Goal: Ask a question: Seek information or help from site administrators or community

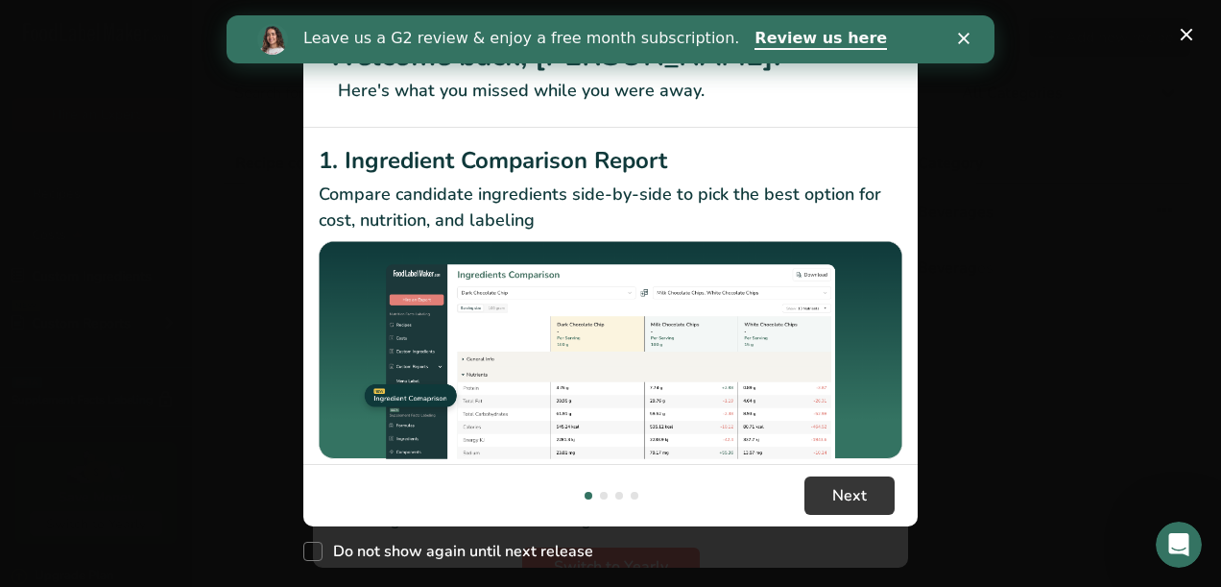
click at [967, 38] on icon "Close" at bounding box center [964, 39] width 12 height 12
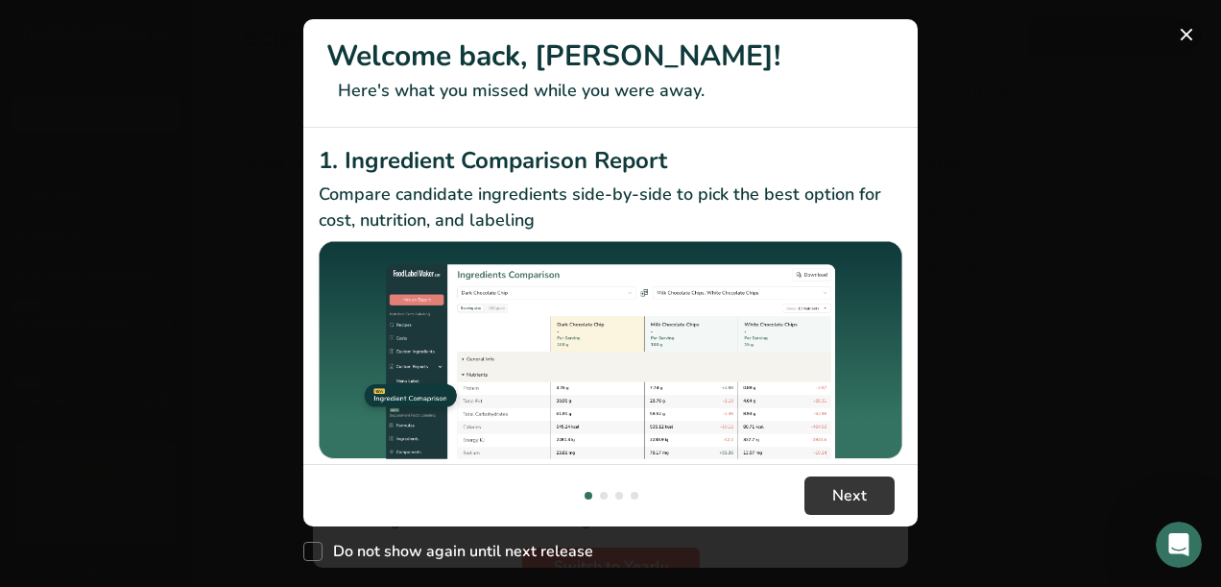
click at [1185, 36] on button "New Features" at bounding box center [1186, 34] width 31 height 31
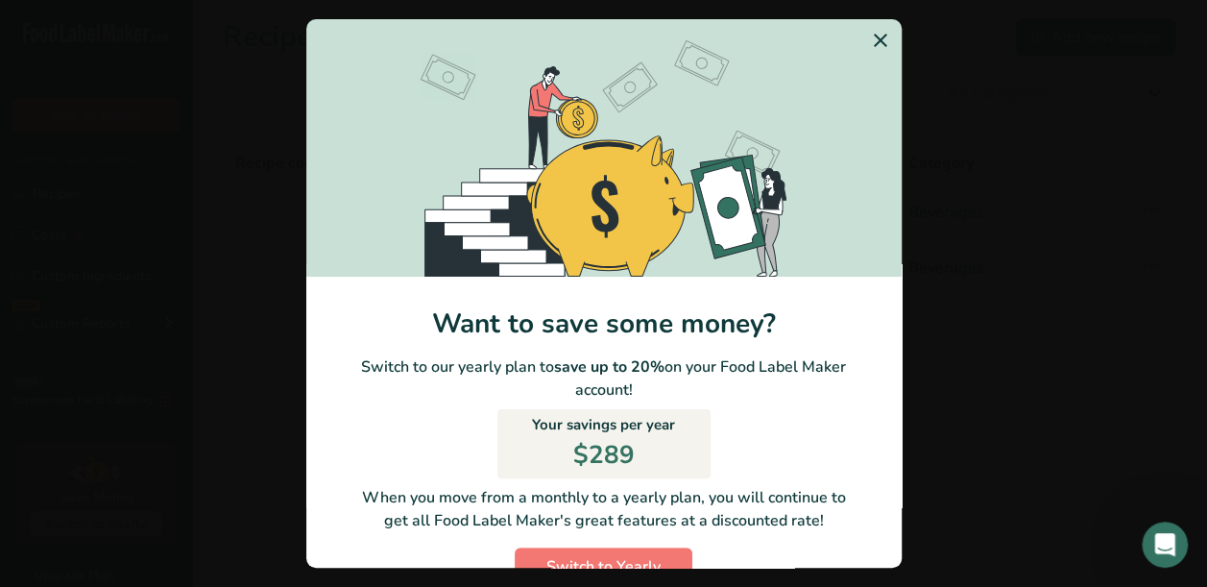
click at [869, 40] on icon "Switch to Yearly Modal" at bounding box center [880, 40] width 23 height 35
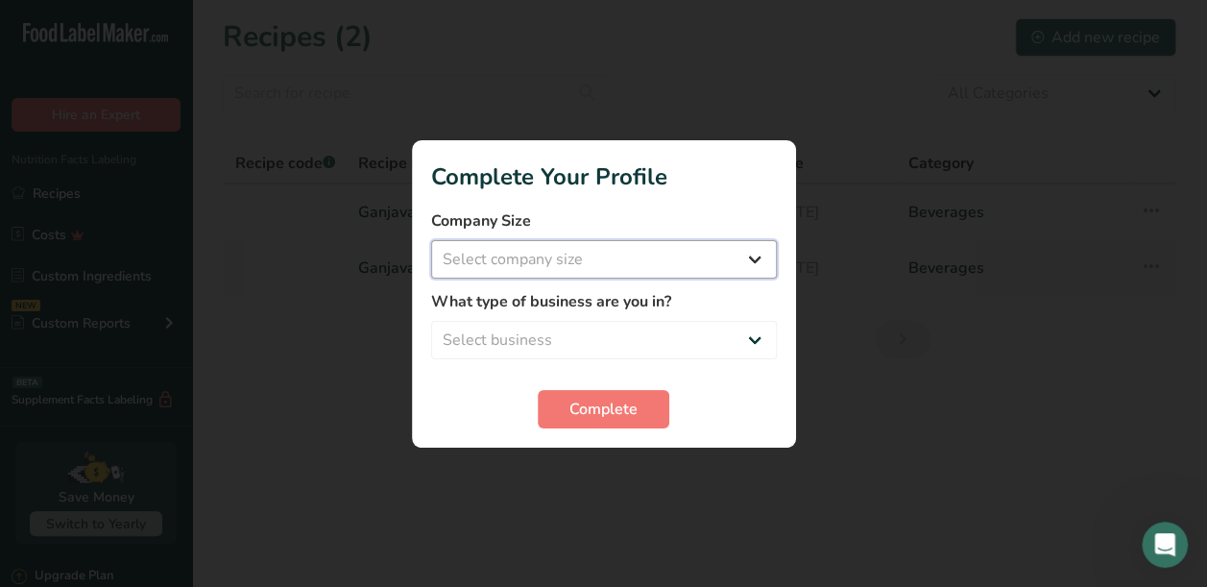
click at [753, 259] on select "Select company size Fewer than 10 Employees 10 to 50 Employees 51 to 500 Employ…" at bounding box center [604, 259] width 346 height 38
select select "1"
click at [431, 240] on select "Select company size Fewer than 10 Employees 10 to 50 Employees 51 to 500 Employ…" at bounding box center [604, 259] width 346 height 38
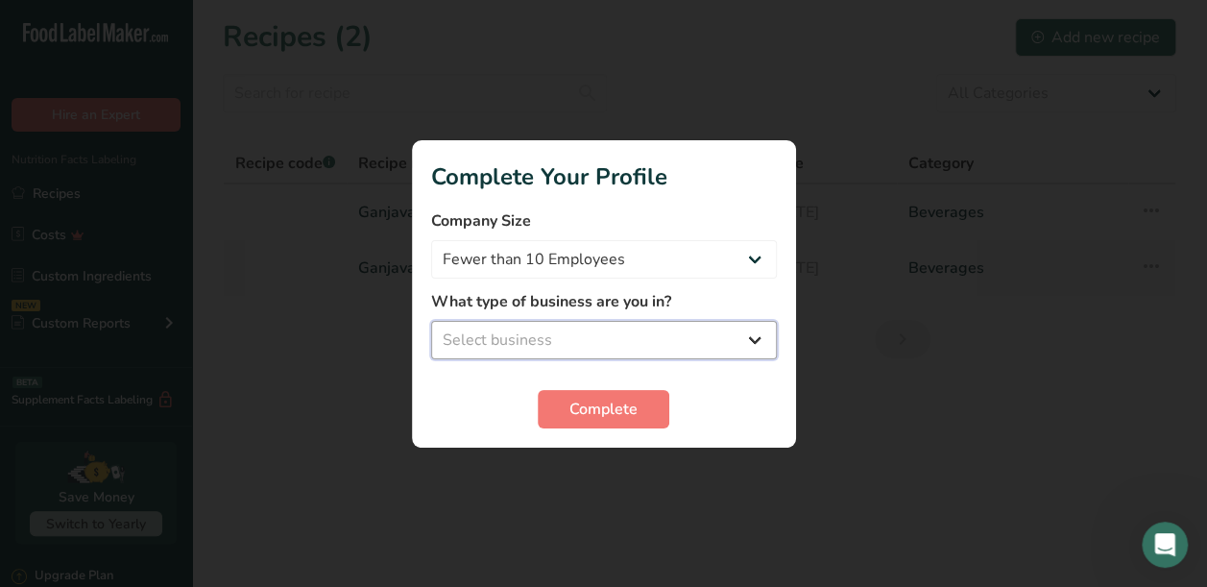
click at [741, 343] on select "Select business Packaged Food Manufacturer Restaurant & Cafe Bakery Meal Plans …" at bounding box center [604, 340] width 346 height 38
select select "8"
click at [431, 321] on select "Select business Packaged Food Manufacturer Restaurant & Cafe Bakery Meal Plans …" at bounding box center [604, 340] width 346 height 38
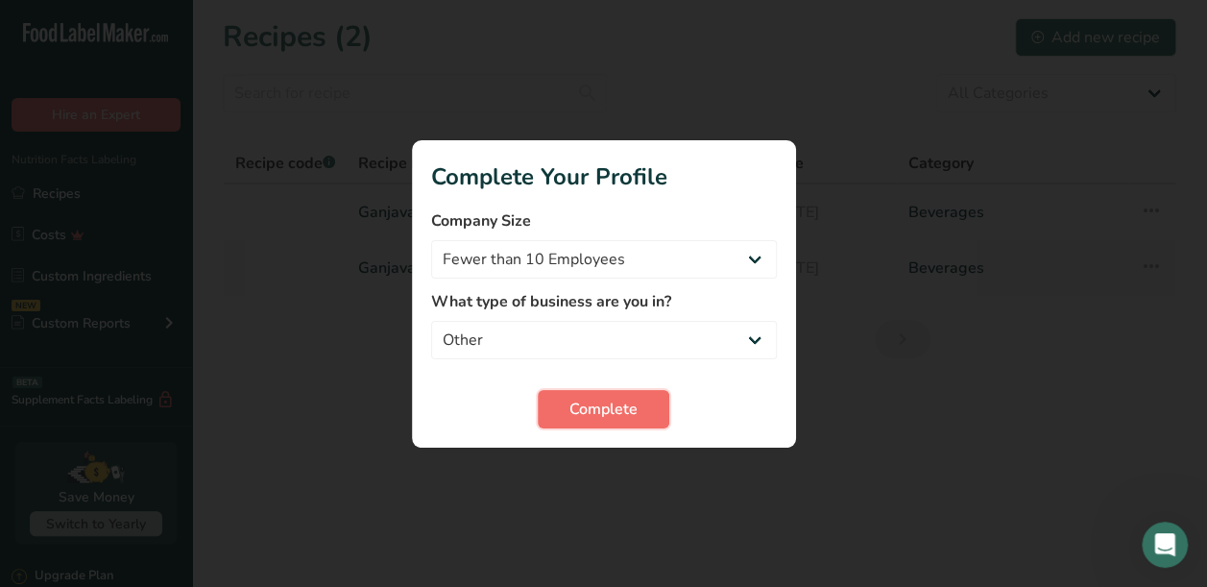
click at [590, 411] on span "Complete" at bounding box center [603, 408] width 68 height 23
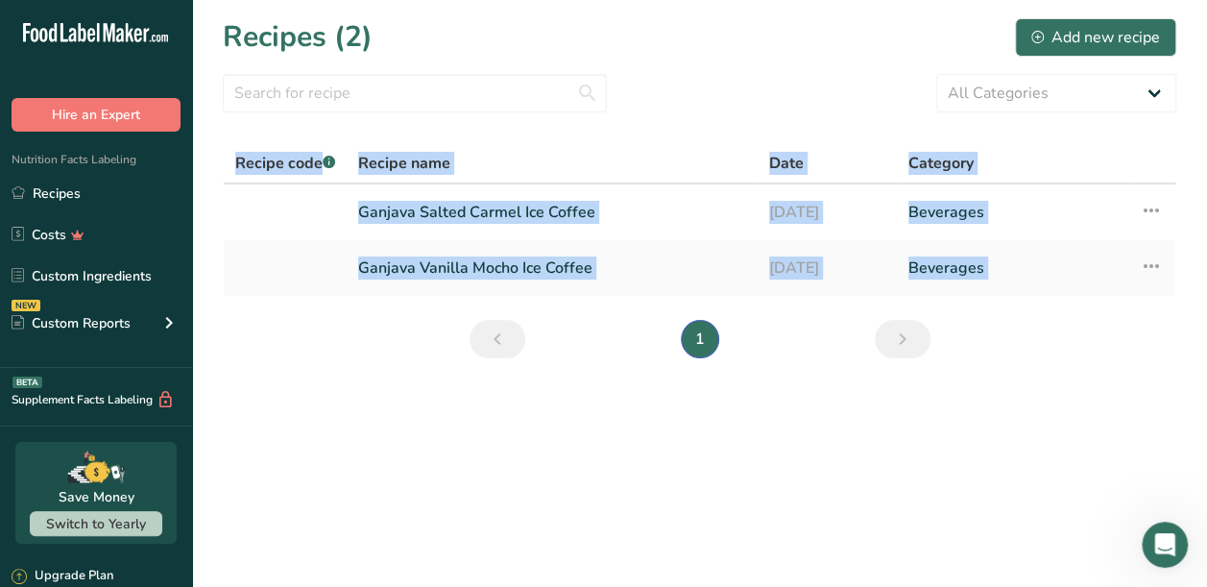
drag, startPoint x: 265, startPoint y: 306, endPoint x: 192, endPoint y: 196, distance: 132.3
click at [192, 196] on section "Recipes (2) Add new recipe All Categories Baked Goods Beverages Confectionery C…" at bounding box center [699, 194] width 1015 height 389
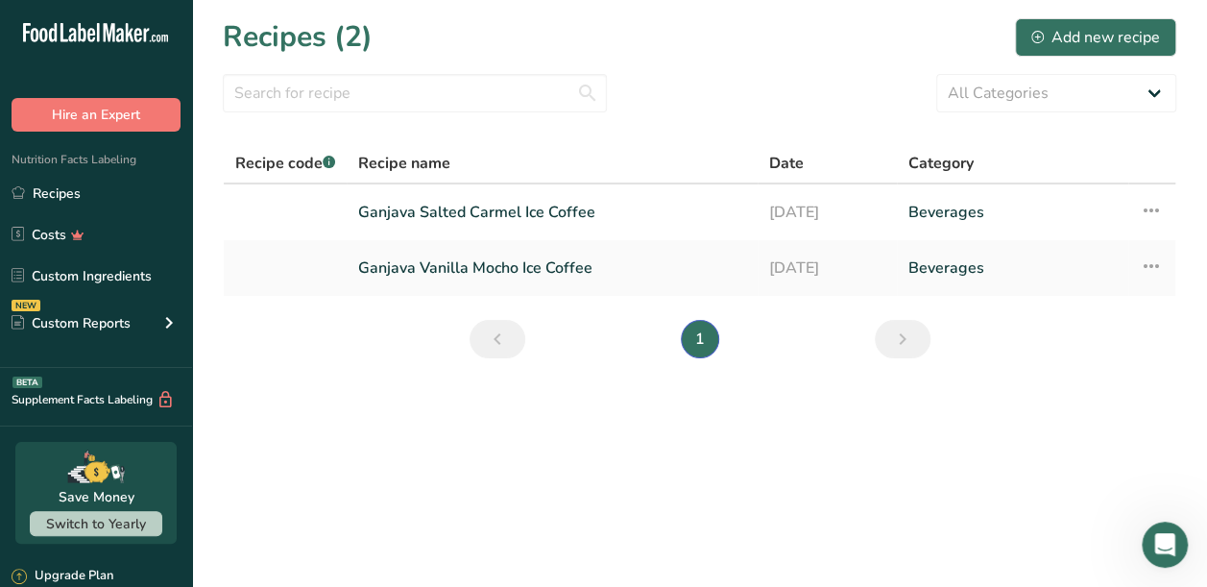
drag, startPoint x: 192, startPoint y: 196, endPoint x: 499, endPoint y: 45, distance: 342.2
click at [499, 45] on div "Recipes (2) Add new recipe" at bounding box center [699, 36] width 953 height 43
click at [324, 531] on main "Recipes (2) Add new recipe All Categories Baked Goods Beverages Confectionery C…" at bounding box center [603, 293] width 1207 height 587
click at [81, 522] on span "Switch to Yearly" at bounding box center [96, 524] width 100 height 18
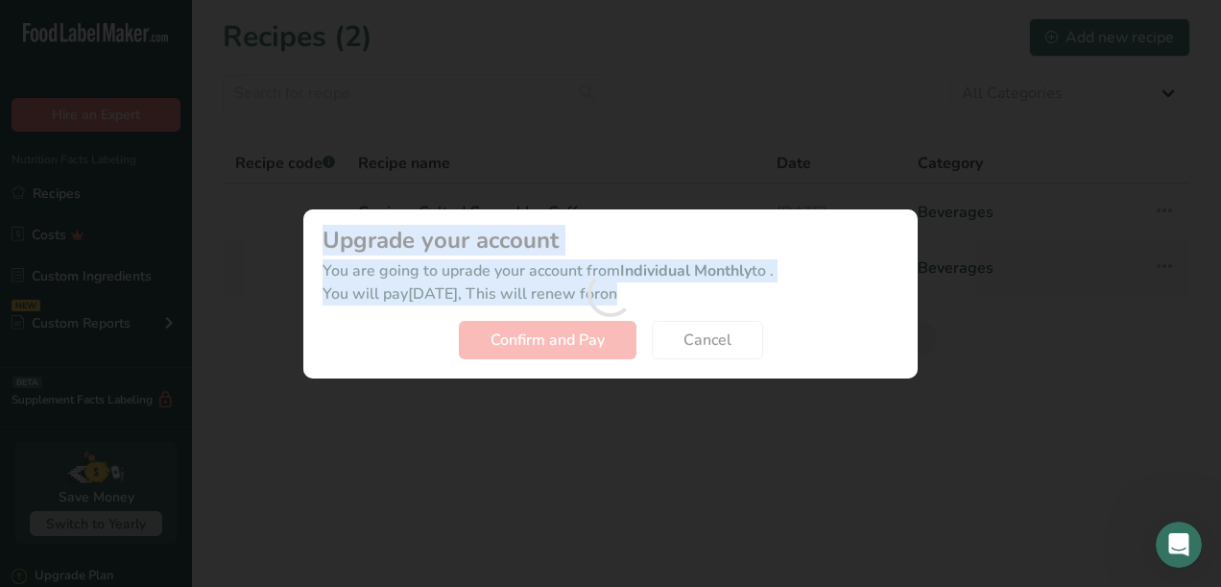
click at [81, 522] on div "Activity Log Modal" at bounding box center [610, 293] width 1221 height 587
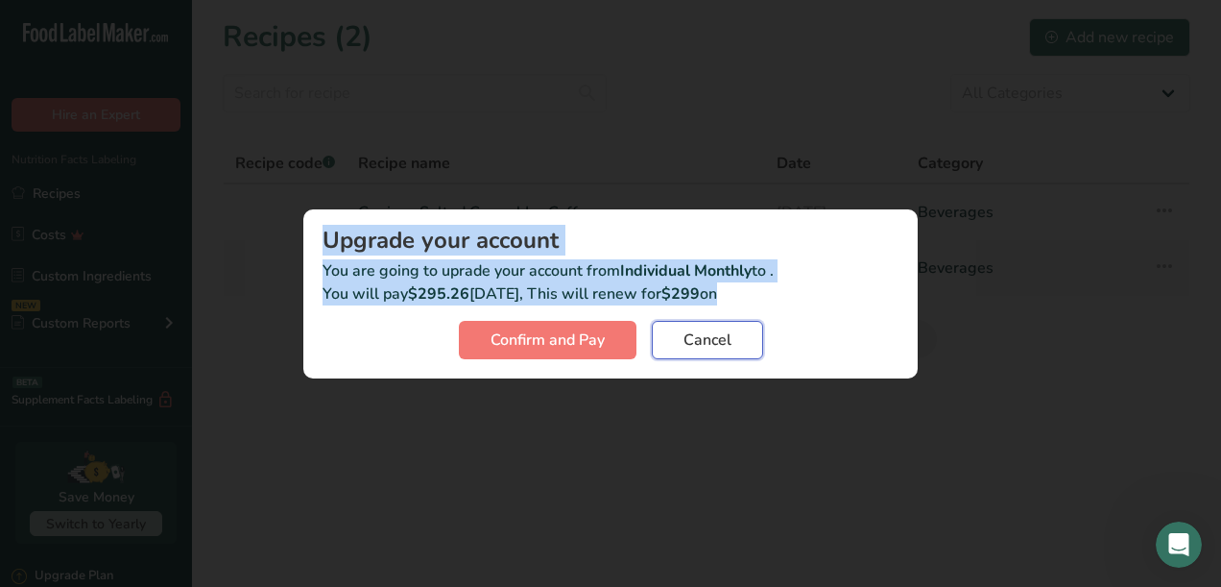
click at [703, 344] on span "Cancel" at bounding box center [707, 339] width 48 height 23
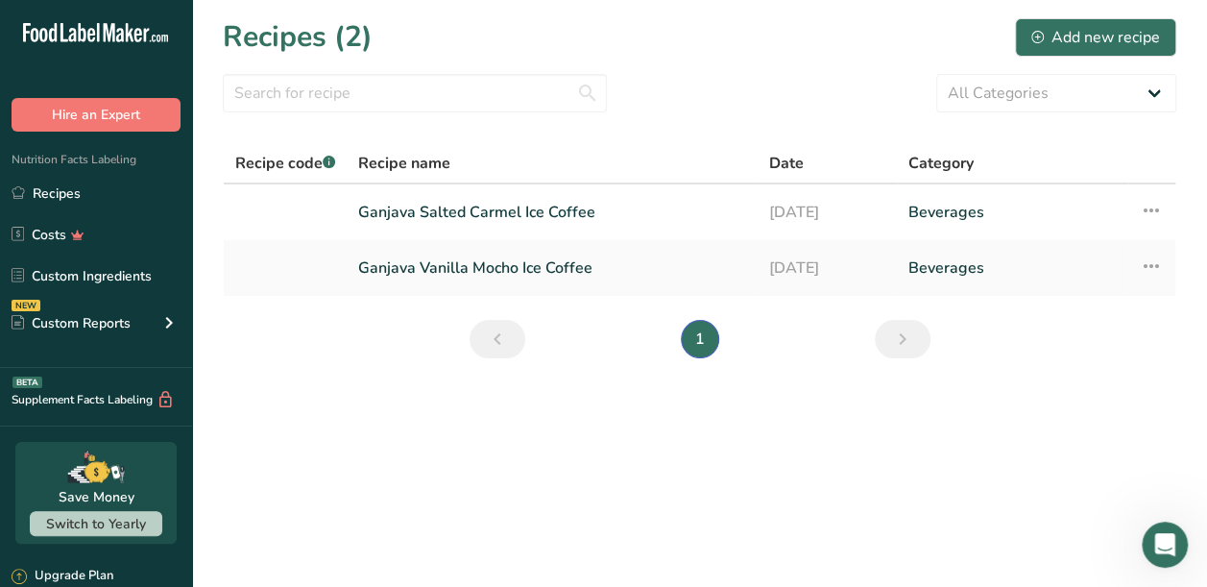
click at [703, 344] on li "1" at bounding box center [700, 339] width 46 height 38
click at [60, 231] on link "Costs" at bounding box center [96, 234] width 192 height 36
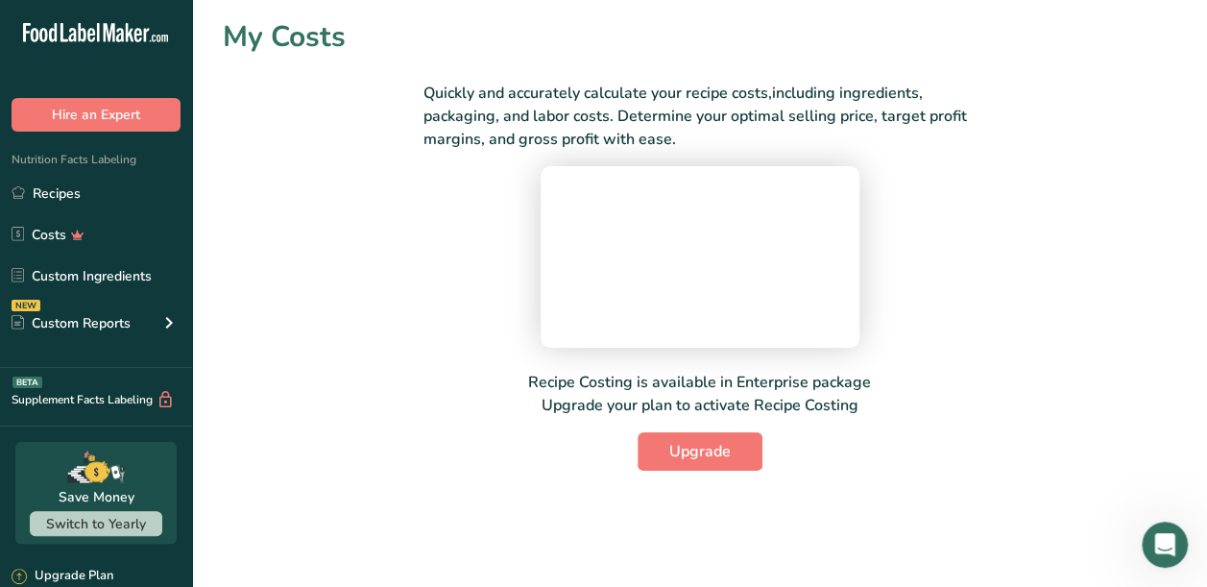
scroll to position [77, 0]
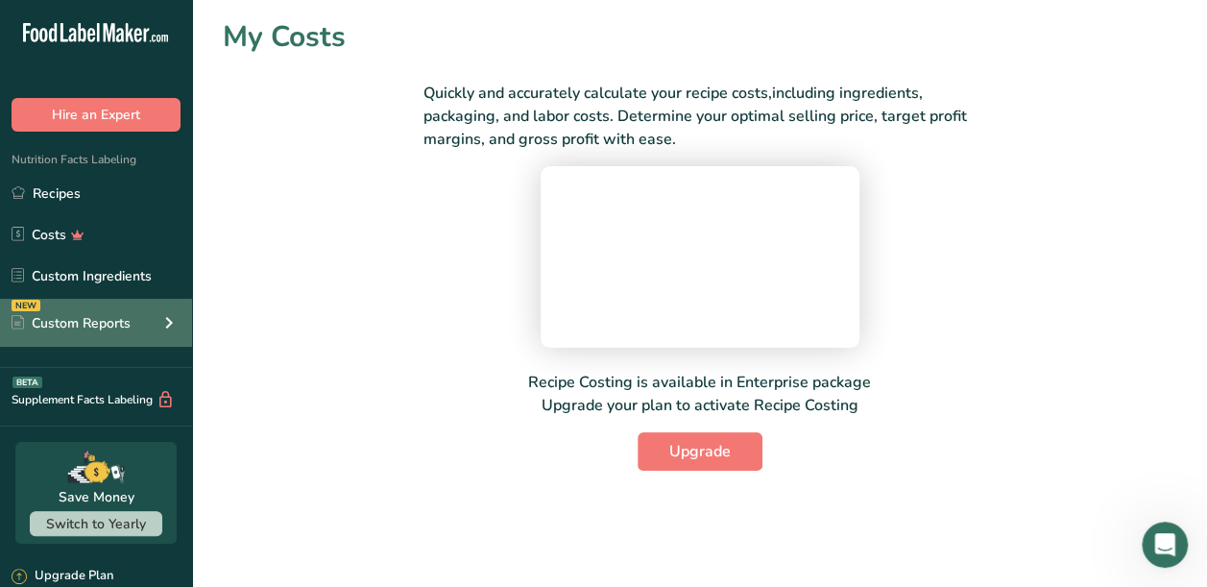
click at [165, 325] on icon at bounding box center [168, 322] width 23 height 35
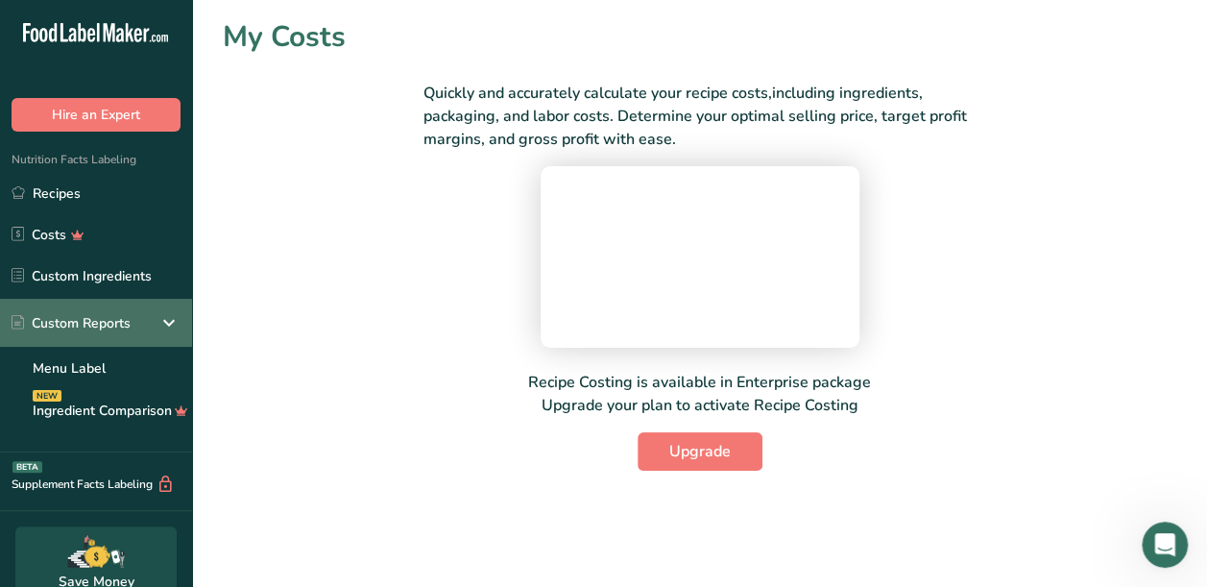
click at [171, 324] on icon at bounding box center [168, 322] width 23 height 35
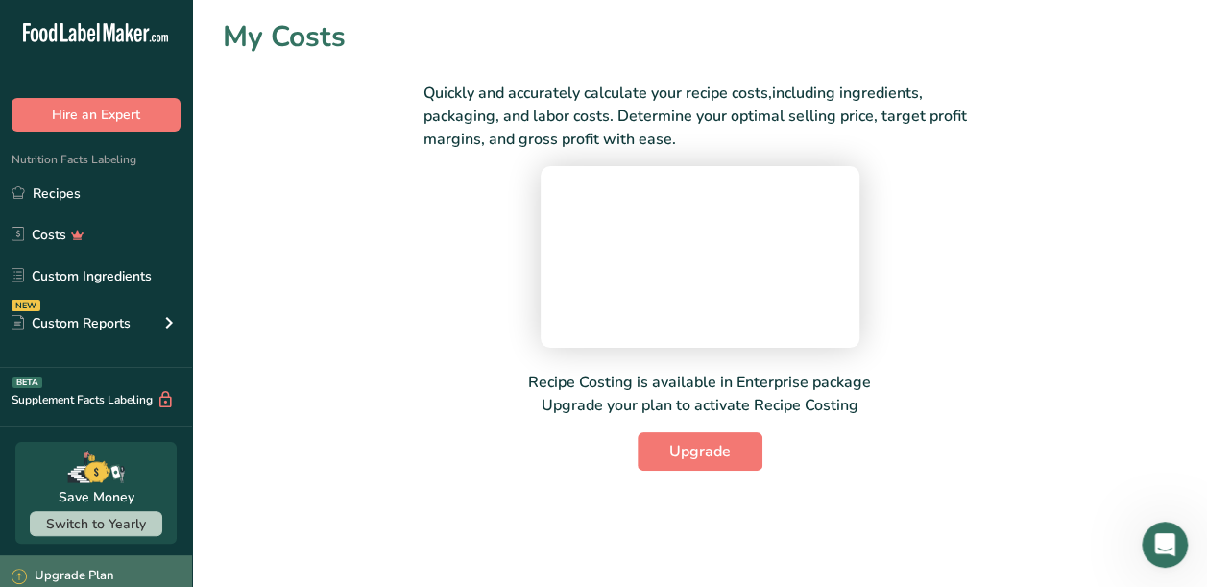
click at [21, 570] on icon at bounding box center [19, 575] width 15 height 15
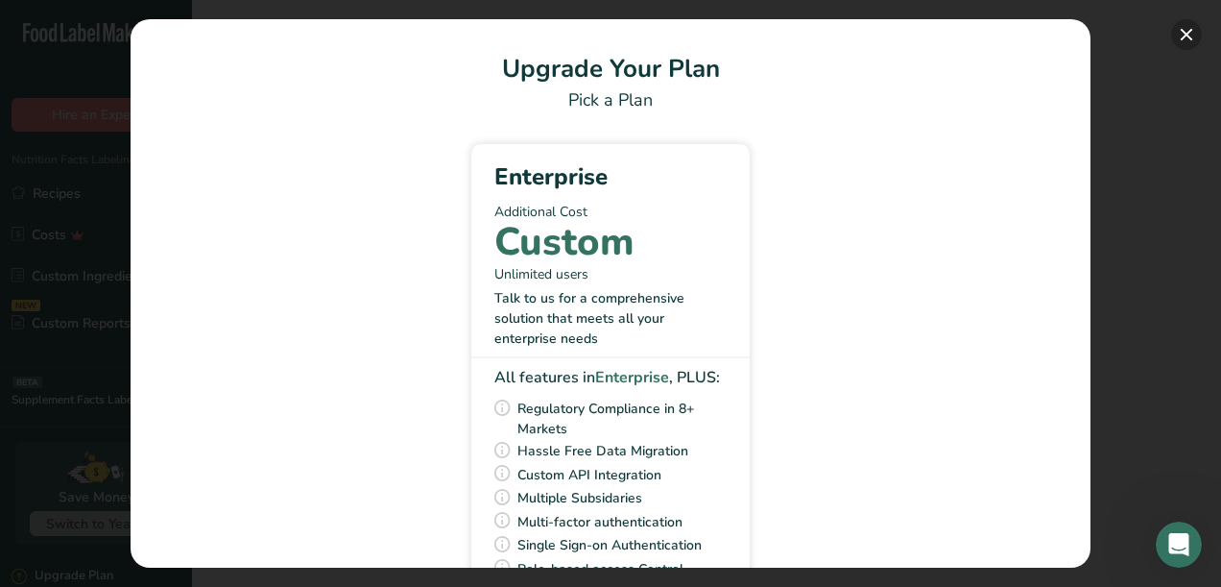
click at [1187, 38] on button "Pick Your Pricing Plan Modal" at bounding box center [1186, 34] width 31 height 31
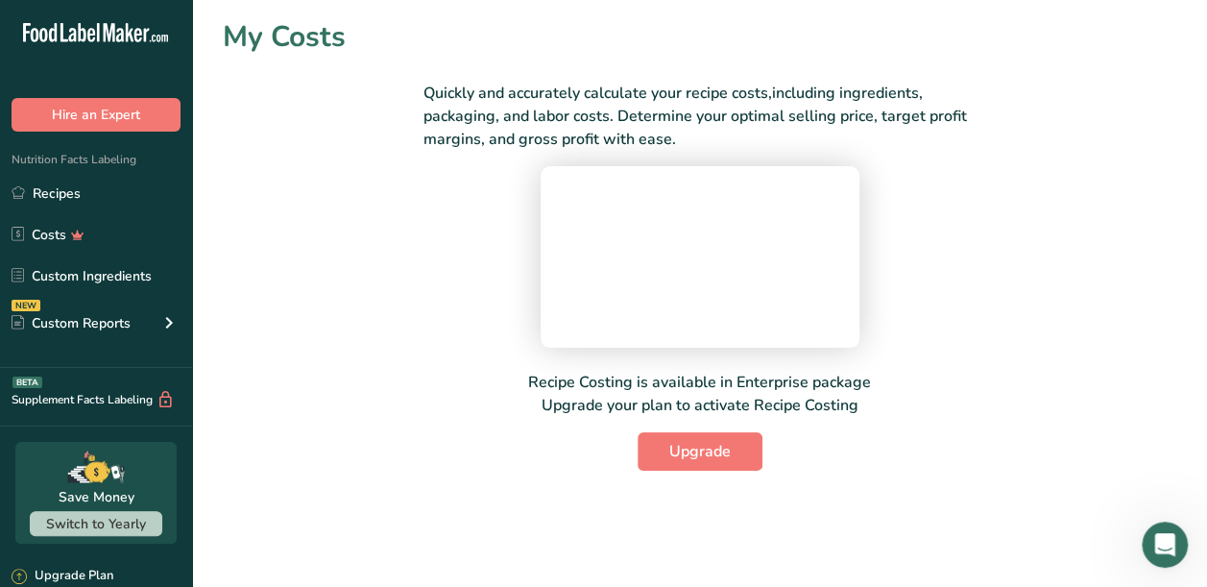
click at [321, 208] on div "Quickly and accurately calculate your recipe costs,including ingredients, packa…" at bounding box center [699, 265] width 953 height 412
click at [90, 29] on icon at bounding box center [91, 35] width 8 height 14
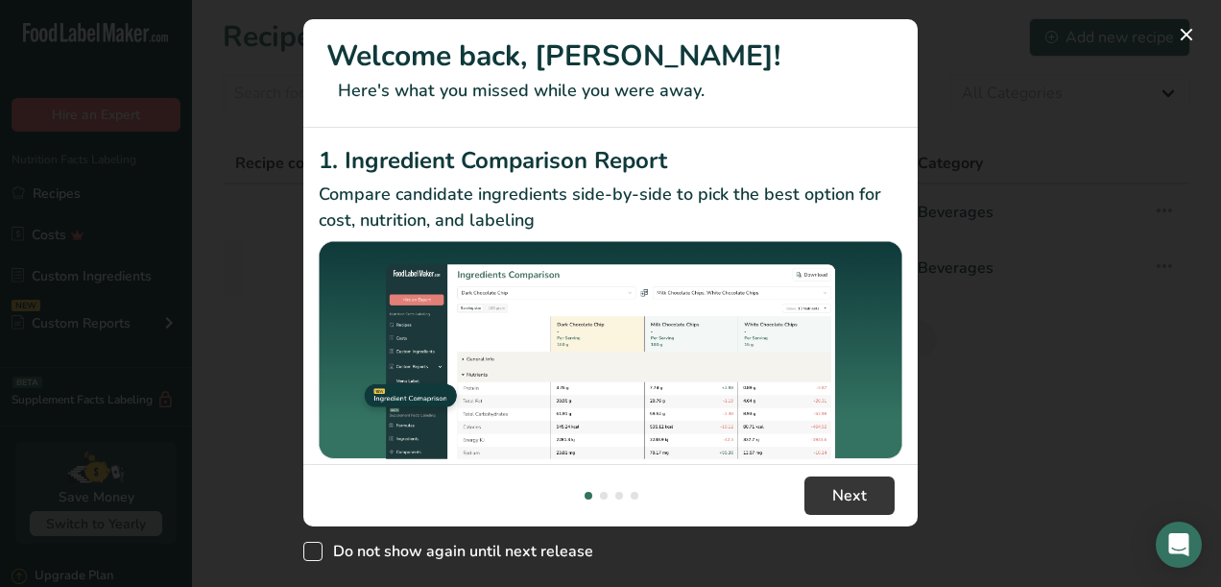
click at [313, 549] on span "New Features" at bounding box center [312, 550] width 19 height 19
click at [313, 549] on input "Do not show again until next release" at bounding box center [309, 551] width 12 height 12
click at [313, 549] on span "New Features" at bounding box center [312, 550] width 19 height 19
click at [313, 549] on input "Do not show again until next release" at bounding box center [309, 551] width 12 height 12
checkbox input "false"
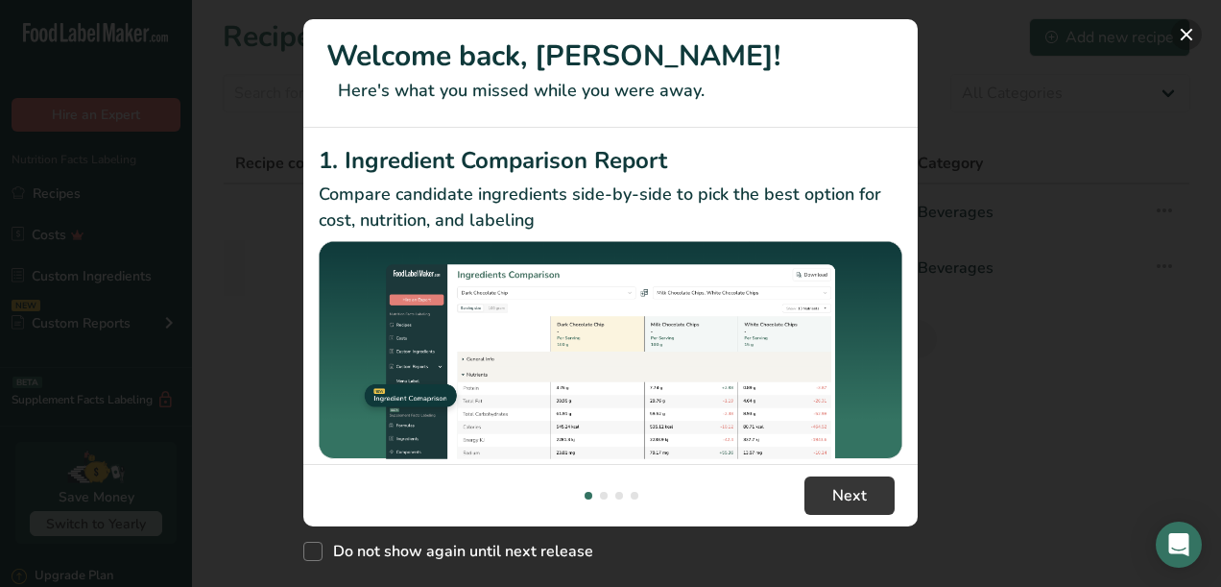
click at [1187, 29] on button "New Features" at bounding box center [1186, 34] width 31 height 31
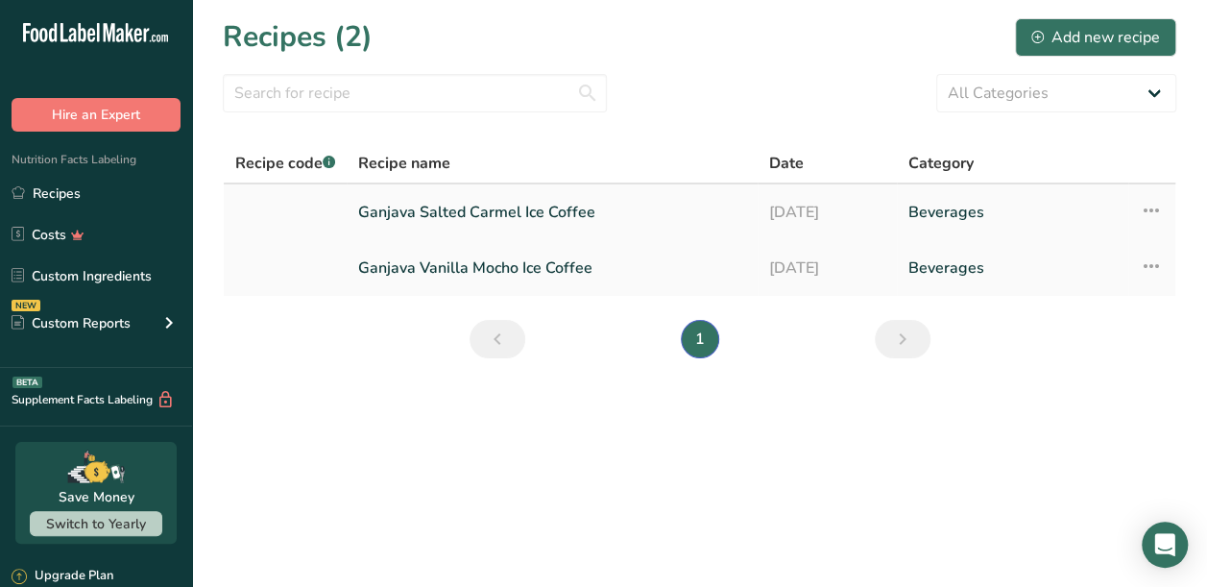
click at [1154, 211] on icon at bounding box center [1150, 210] width 23 height 35
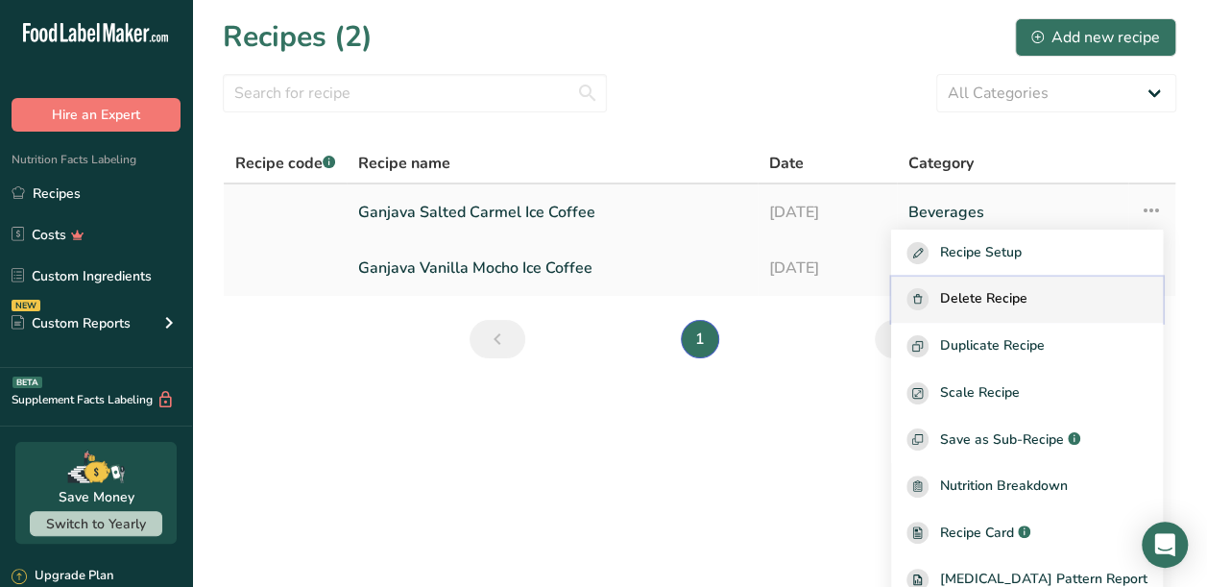
click at [1021, 300] on span "Delete Recipe" at bounding box center [983, 299] width 87 height 22
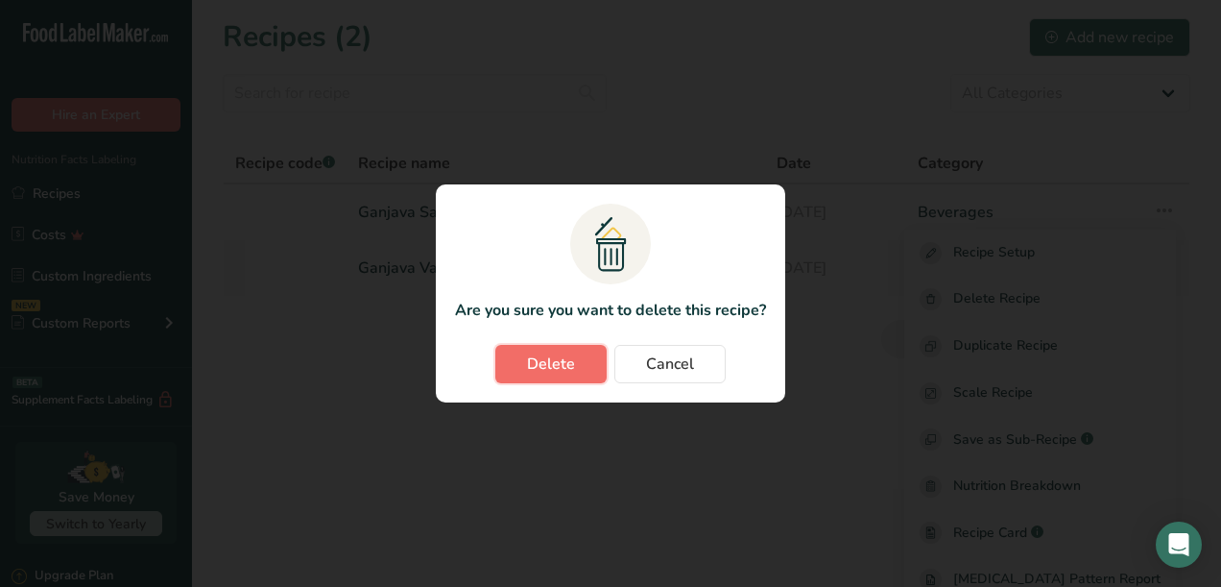
click at [526, 371] on button "Delete" at bounding box center [550, 364] width 111 height 38
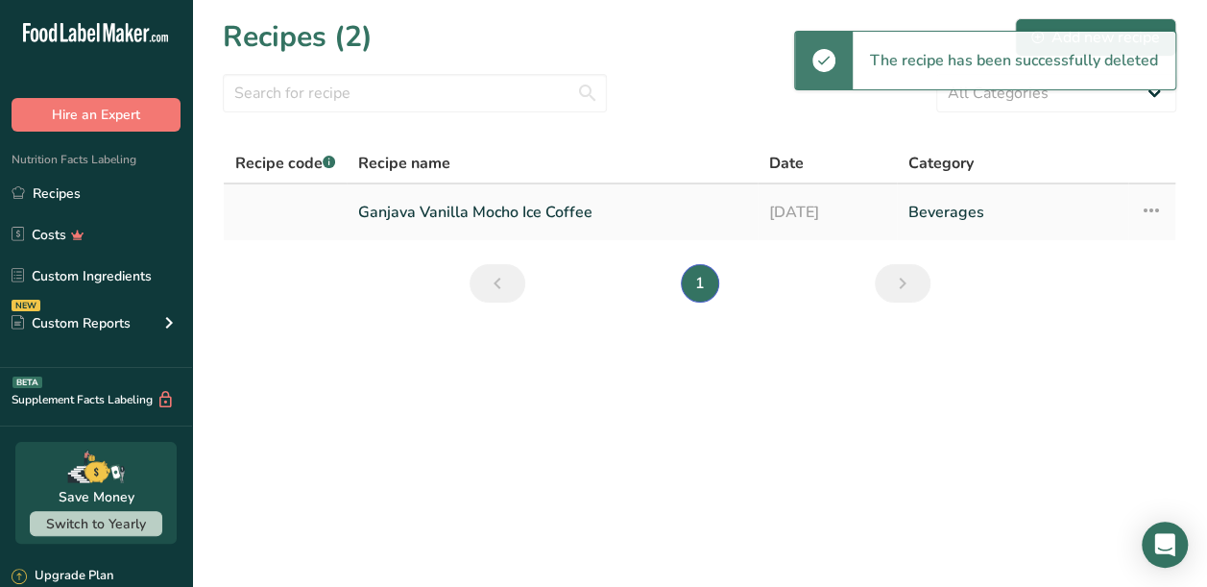
click at [1148, 217] on icon at bounding box center [1150, 210] width 23 height 35
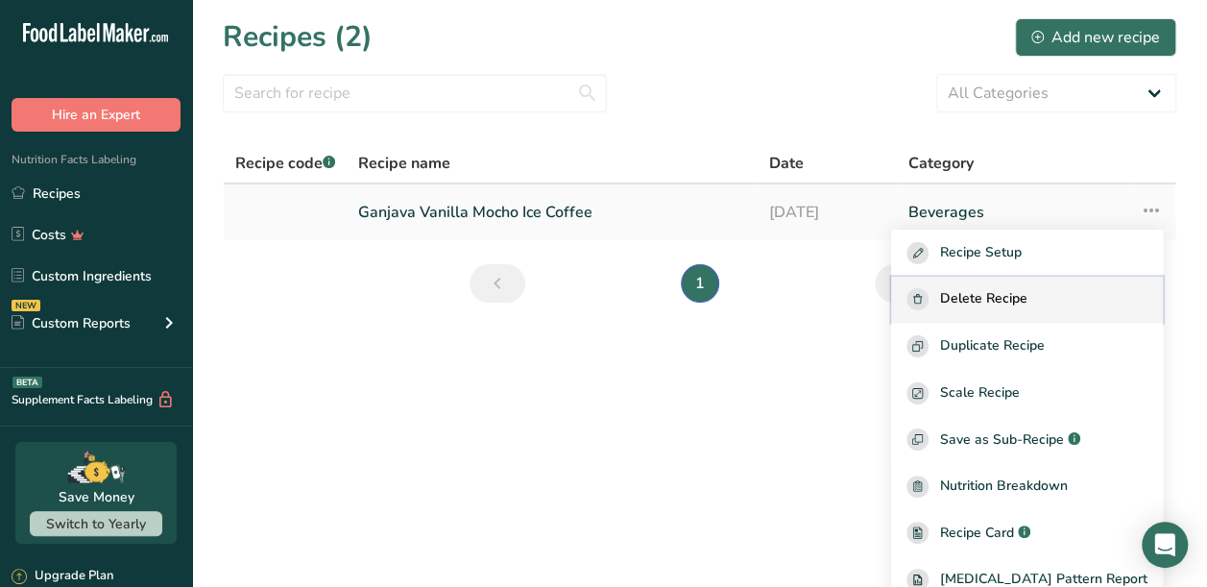
click at [1027, 298] on span "Delete Recipe" at bounding box center [983, 299] width 87 height 22
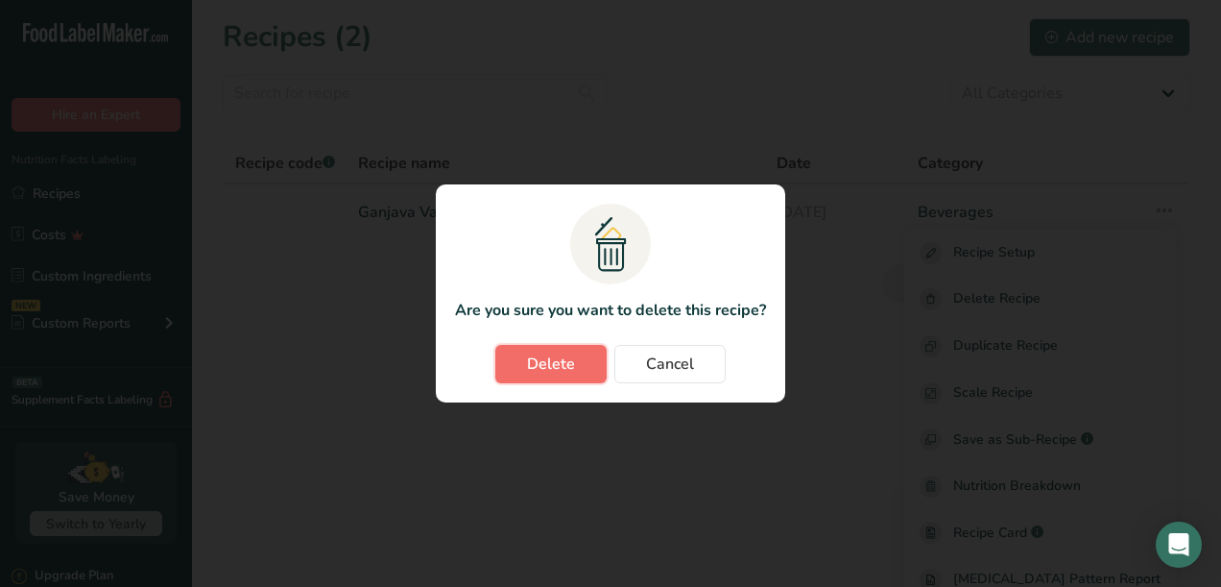
click at [567, 361] on span "Delete" at bounding box center [551, 363] width 48 height 23
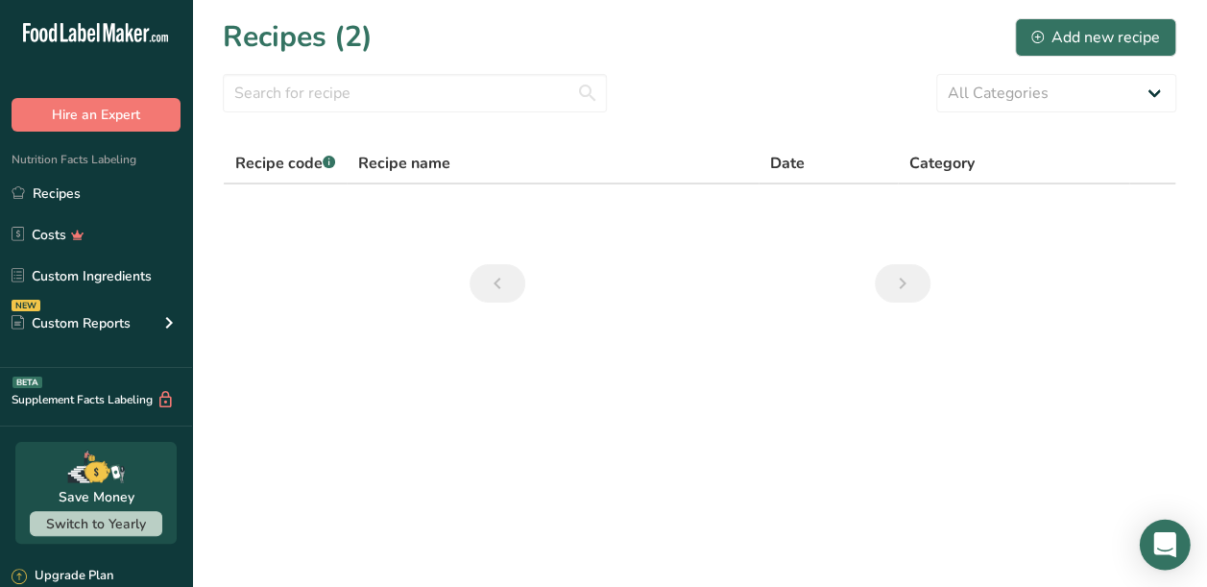
click at [1164, 551] on icon "Open Intercom Messenger" at bounding box center [1164, 544] width 25 height 25
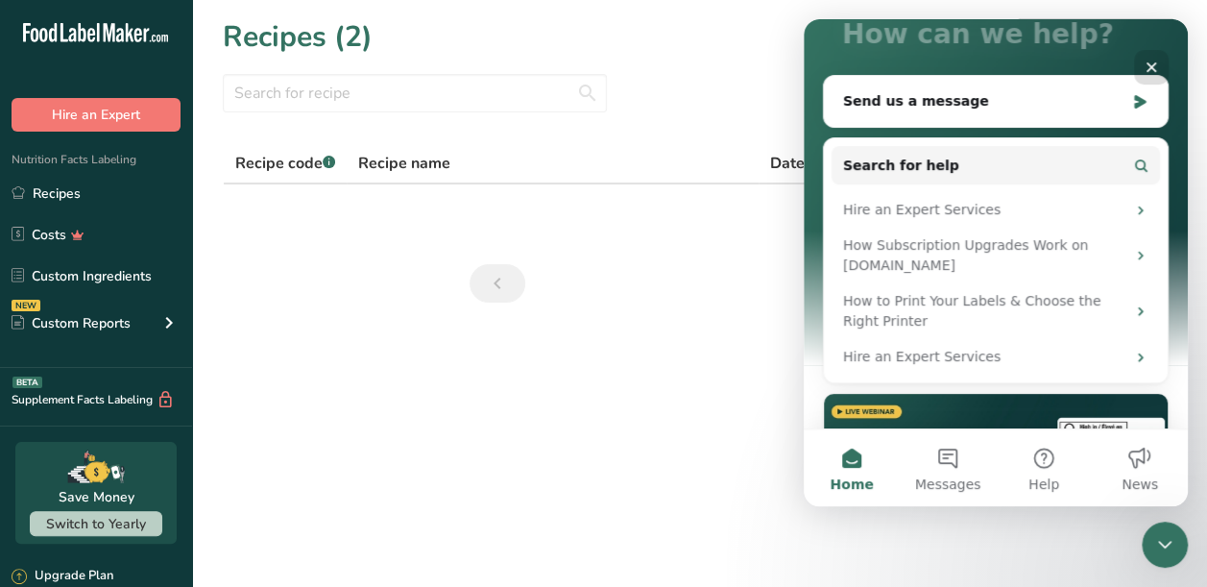
scroll to position [173, 0]
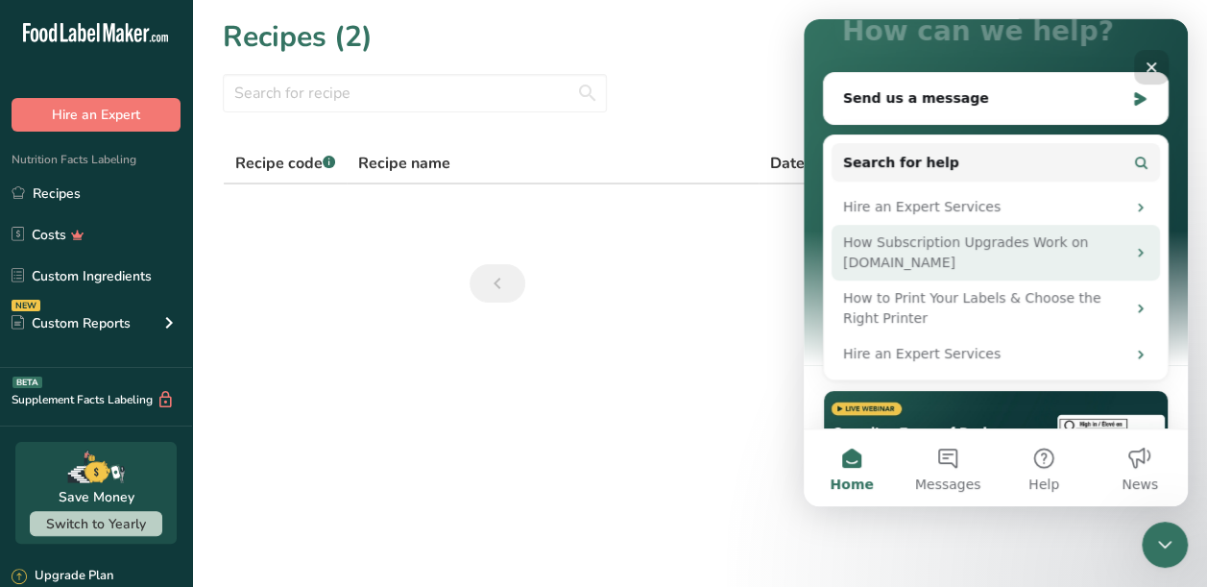
click at [930, 255] on div "How Subscription Upgrades Work on [DOMAIN_NAME]" at bounding box center [984, 252] width 282 height 40
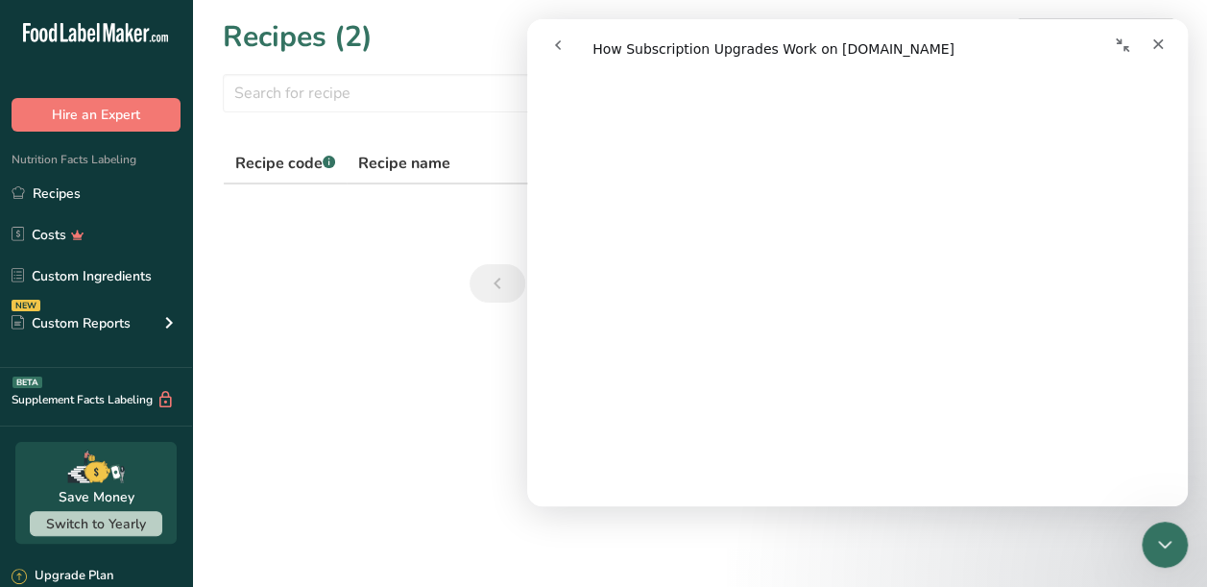
scroll to position [0, 0]
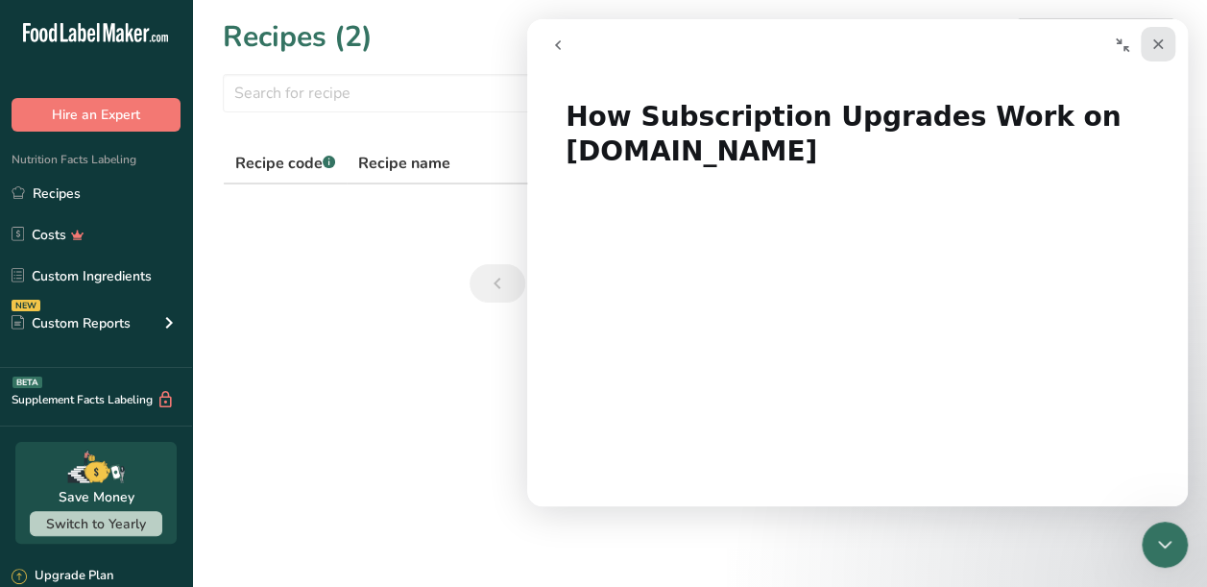
click at [1161, 50] on icon "Close" at bounding box center [1157, 43] width 15 height 15
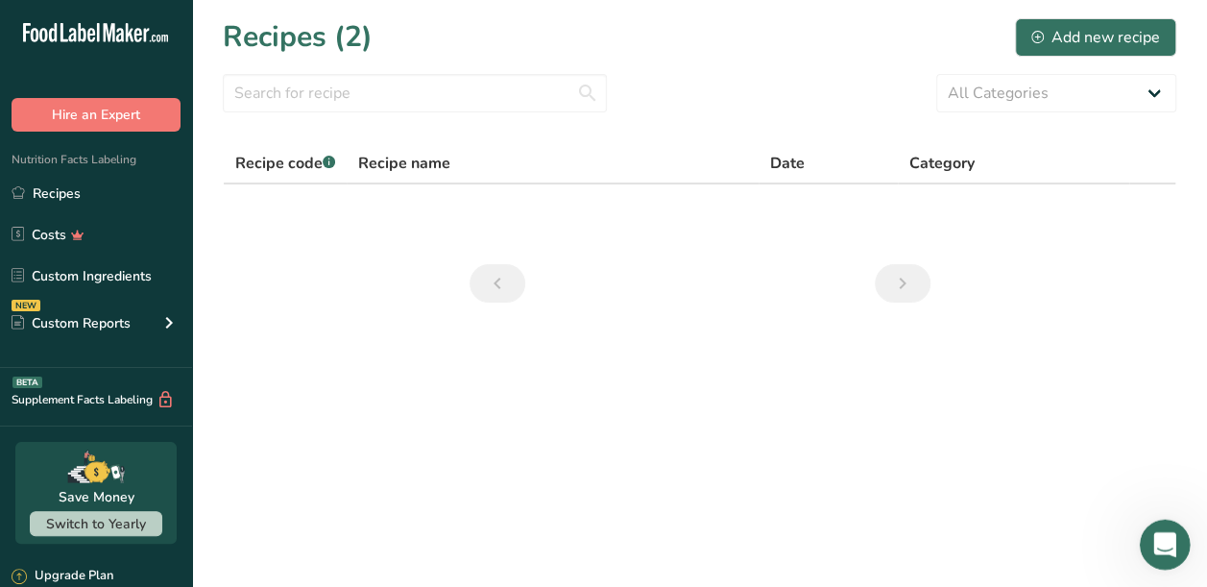
click at [1159, 541] on icon "Open Intercom Messenger" at bounding box center [1162, 542] width 32 height 32
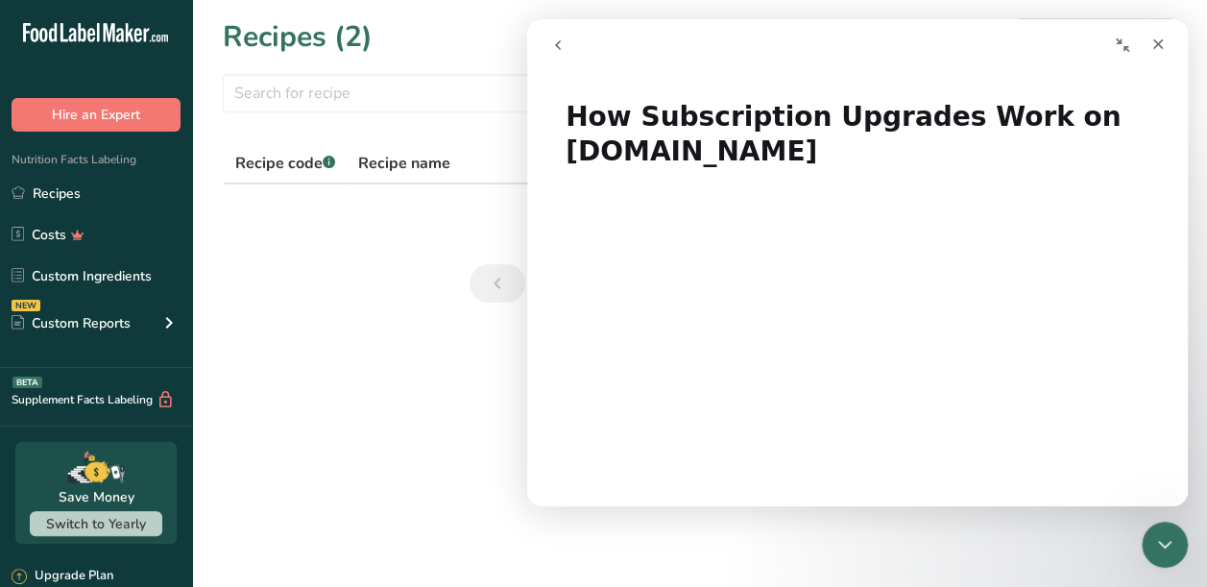
click at [561, 50] on icon "go back" at bounding box center [557, 44] width 15 height 15
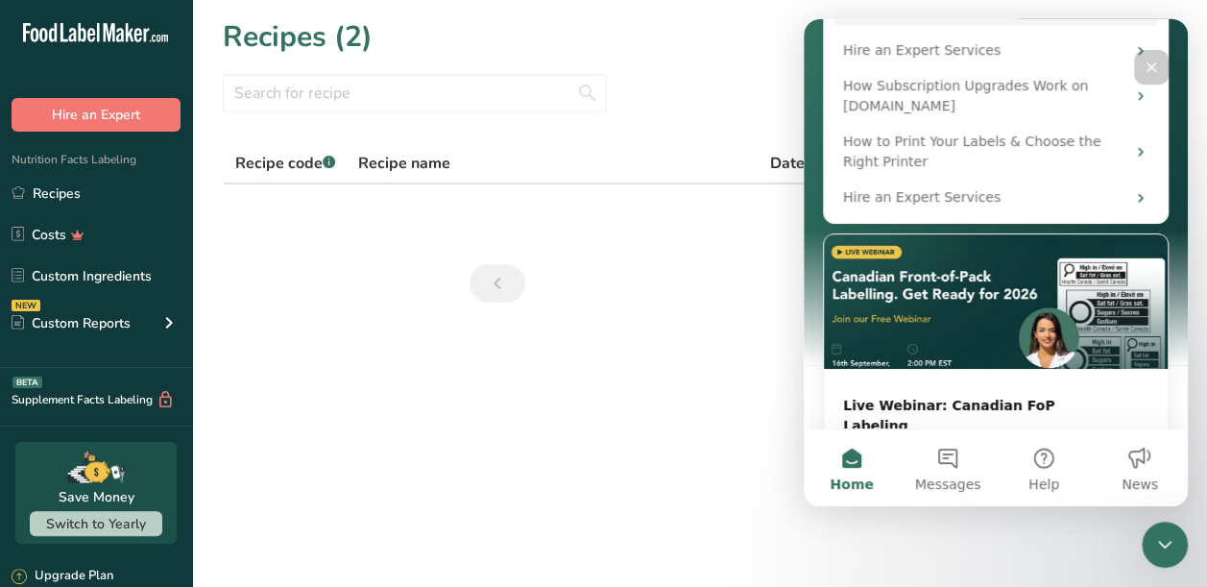
scroll to position [328, 0]
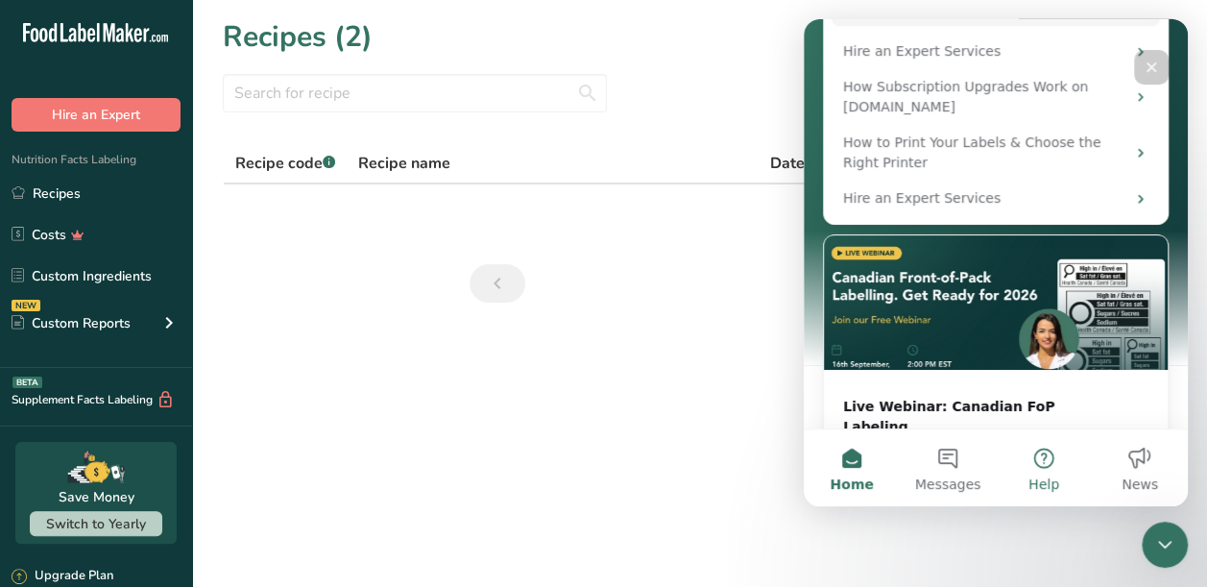
click at [1051, 465] on button "Help" at bounding box center [1043, 467] width 96 height 77
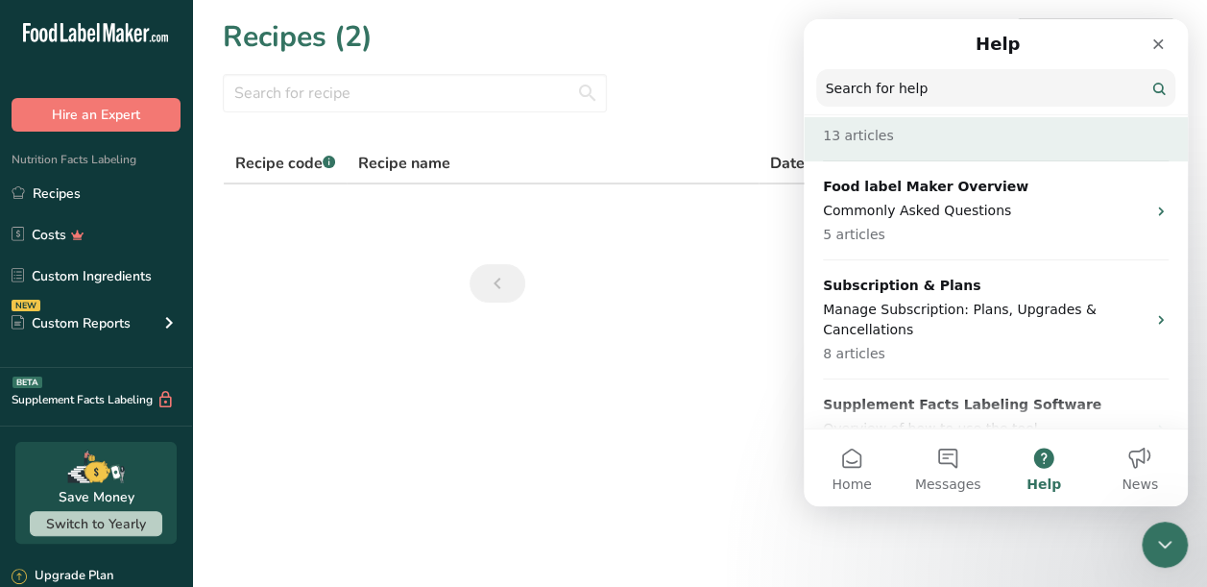
scroll to position [111, 0]
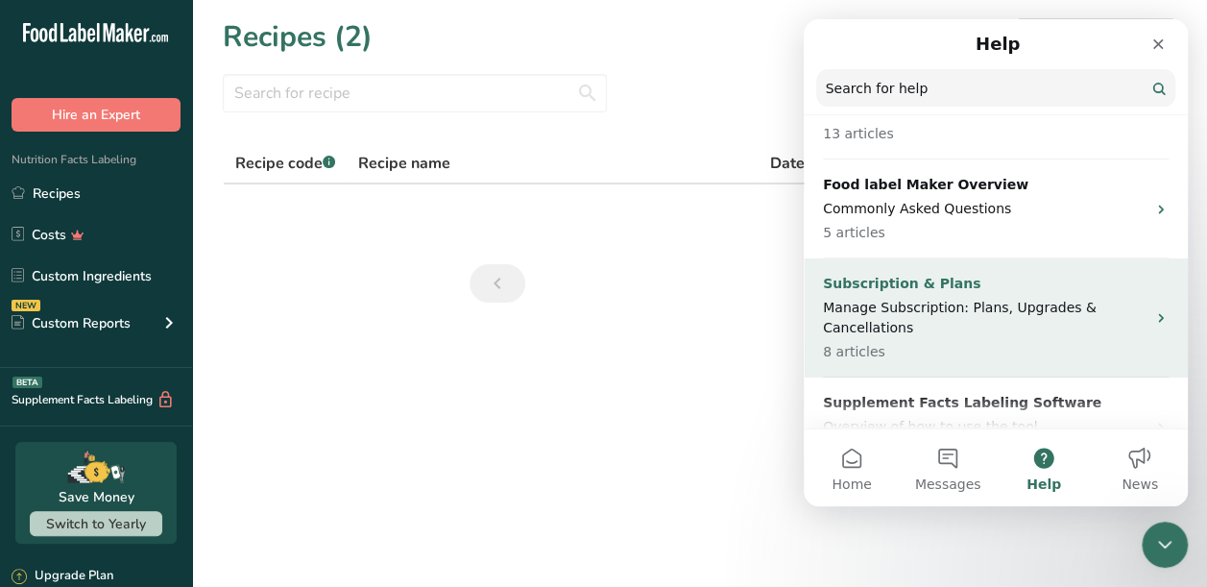
click at [926, 320] on p "Manage Subscription: Plans, Upgrades & Cancellations" at bounding box center [984, 318] width 323 height 40
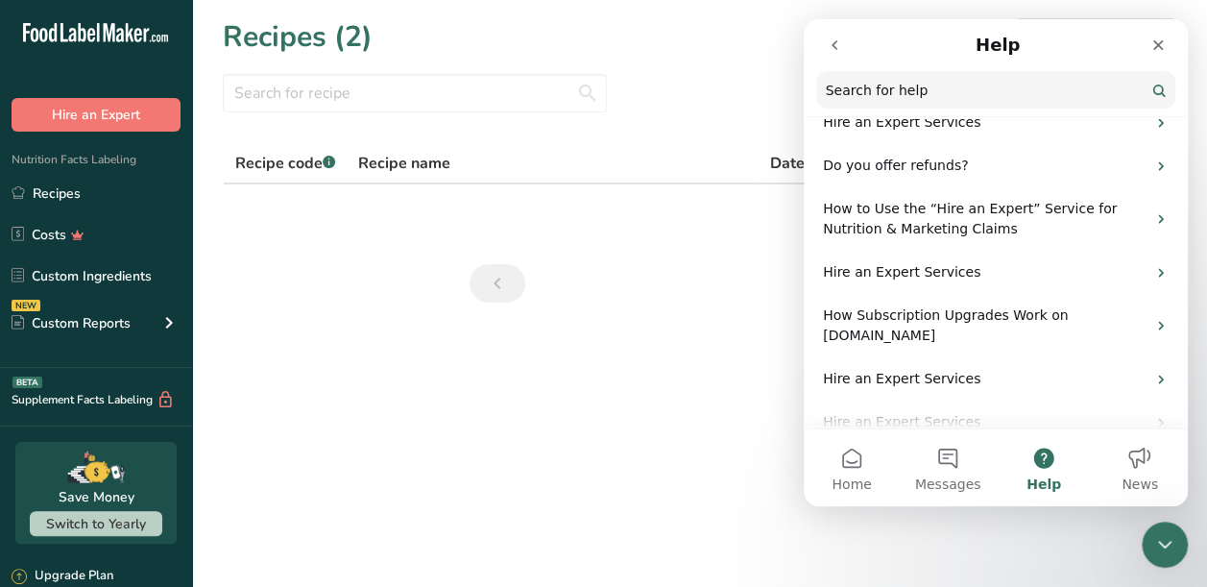
scroll to position [194, 0]
click at [848, 465] on button "Home" at bounding box center [851, 467] width 96 height 77
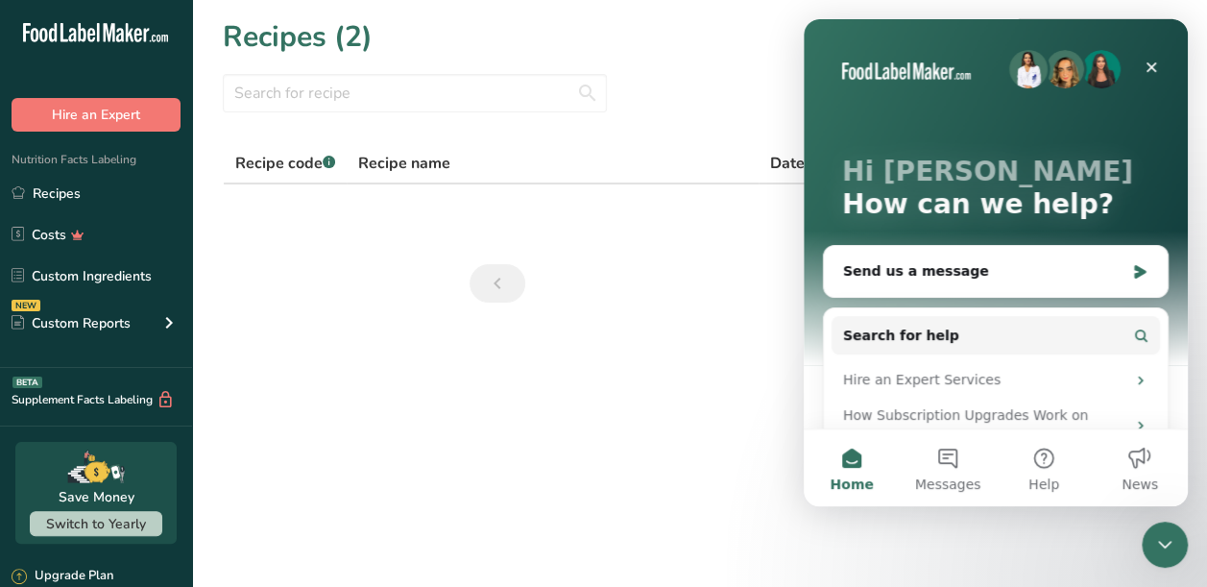
click at [1020, 60] on img "Intercom messenger" at bounding box center [1028, 69] width 38 height 38
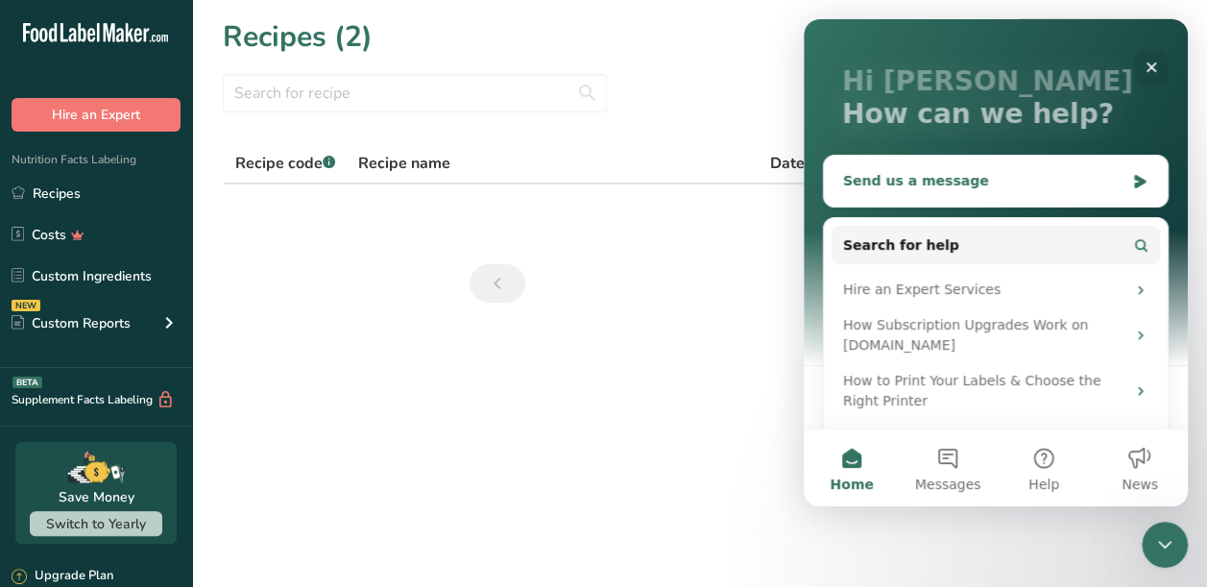
scroll to position [89, 0]
click at [932, 182] on div "Send us a message" at bounding box center [983, 182] width 281 height 20
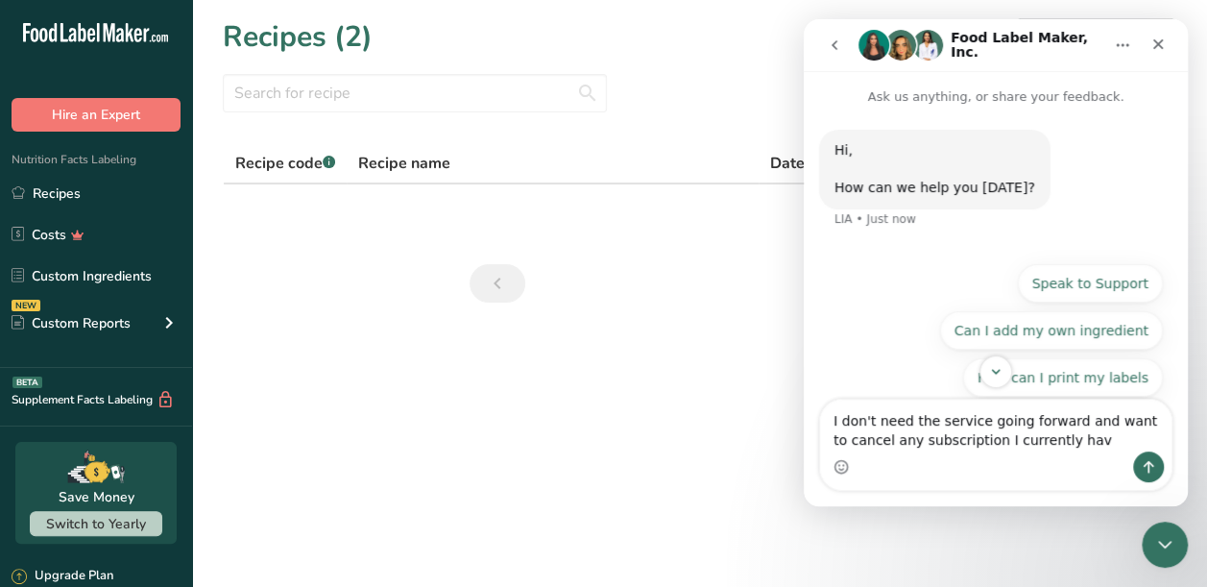
type textarea "I don't need the service going forward and want to cancel any subscription I cu…"
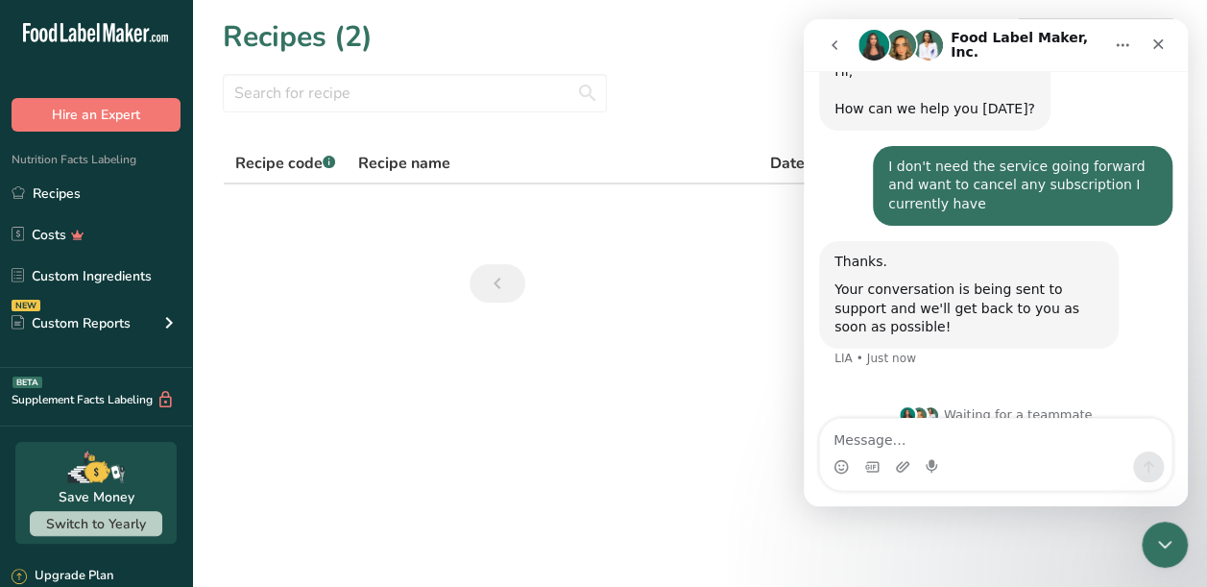
scroll to position [102, 0]
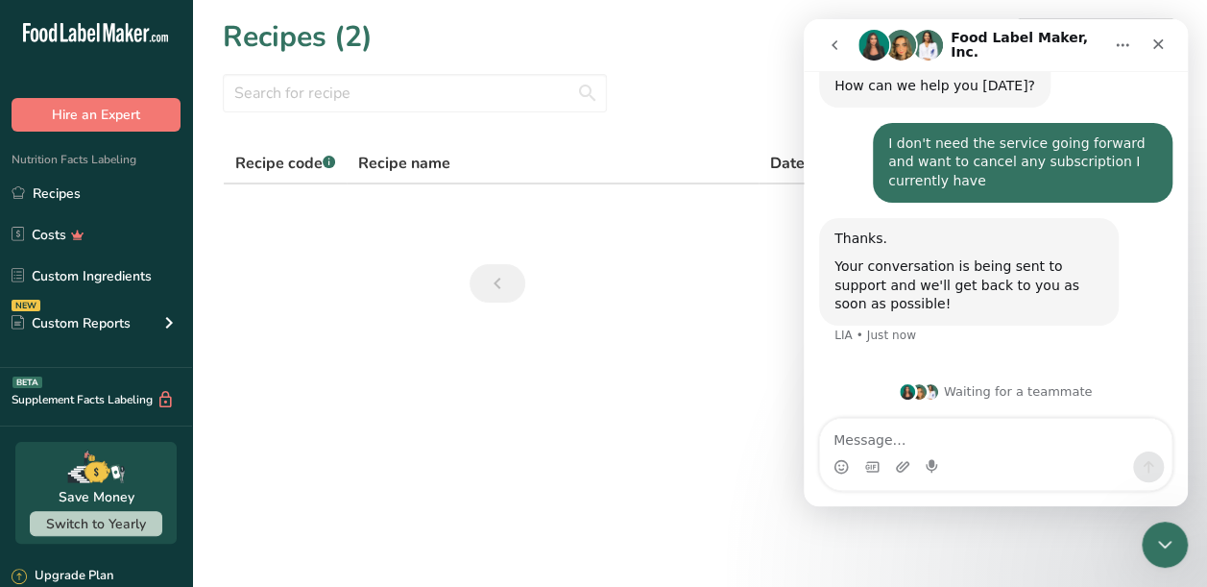
click at [1118, 48] on icon "Home" at bounding box center [1122, 44] width 15 height 15
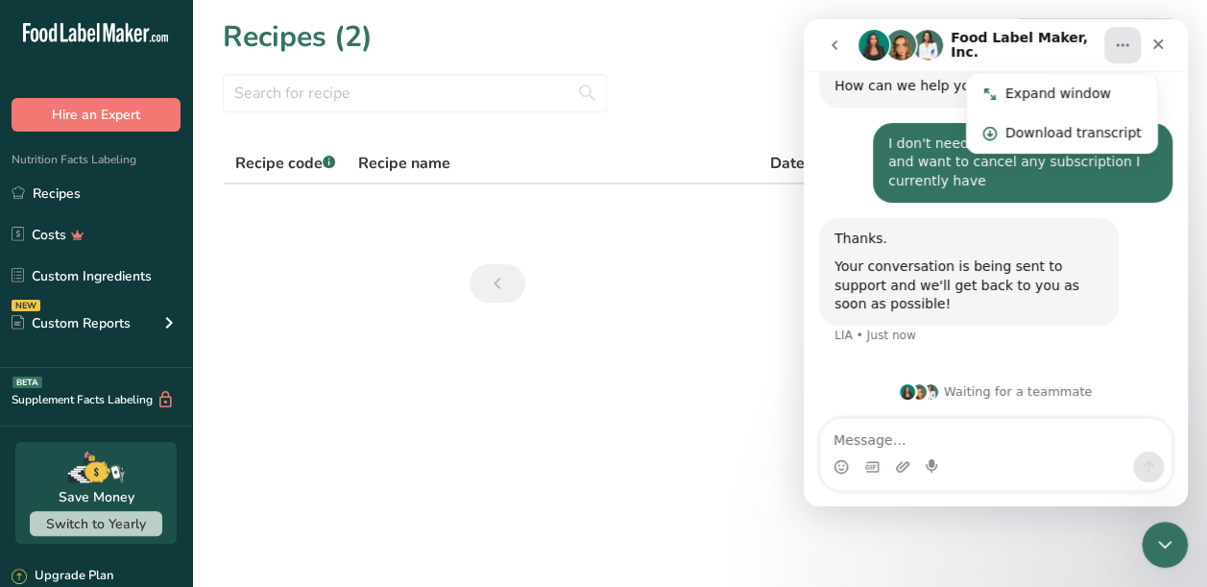
click at [1131, 318] on div "Thanks. Your conversation is being sent to support and we'll get back to you as…" at bounding box center [995, 293] width 353 height 150
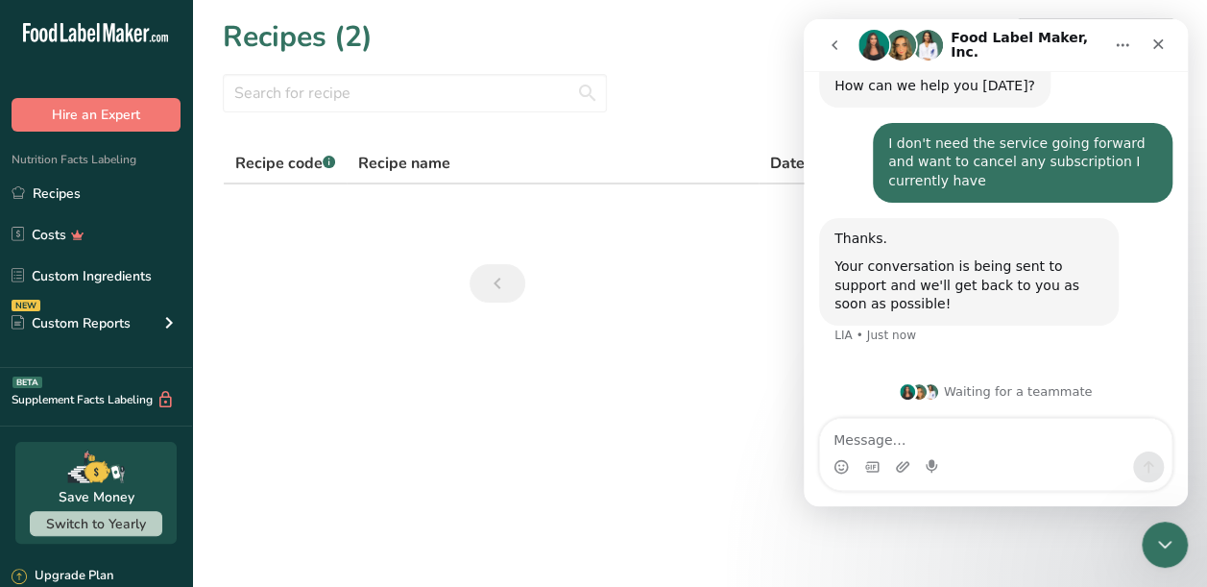
click at [593, 345] on main "Recipes (2) Add new recipe All Categories Baked Goods Beverages Confectionery C…" at bounding box center [603, 293] width 1207 height 587
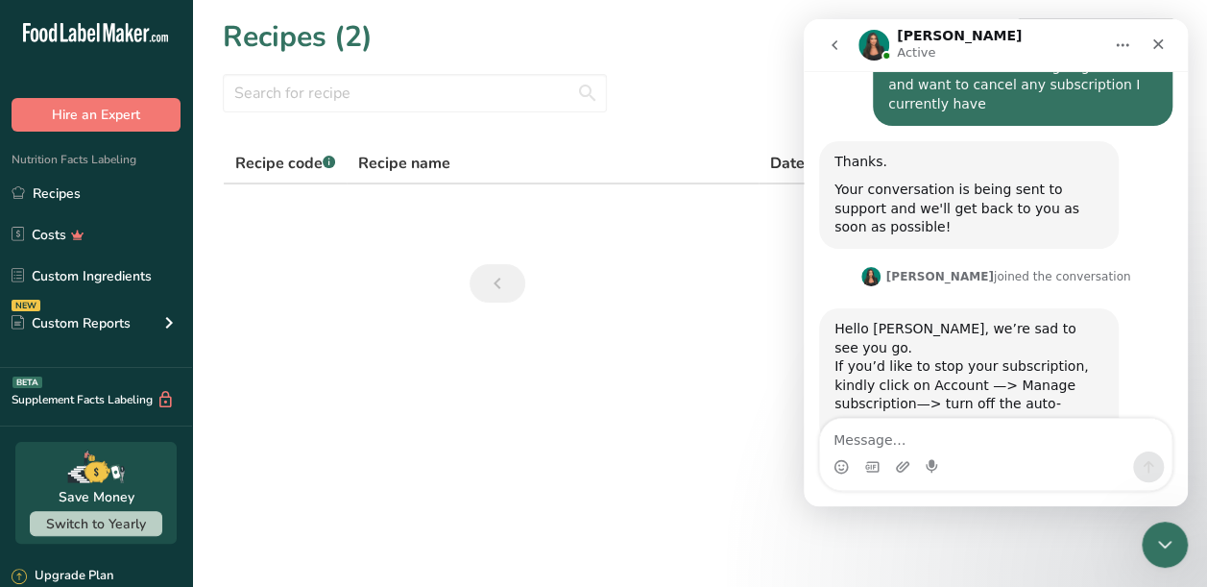
scroll to position [0, 0]
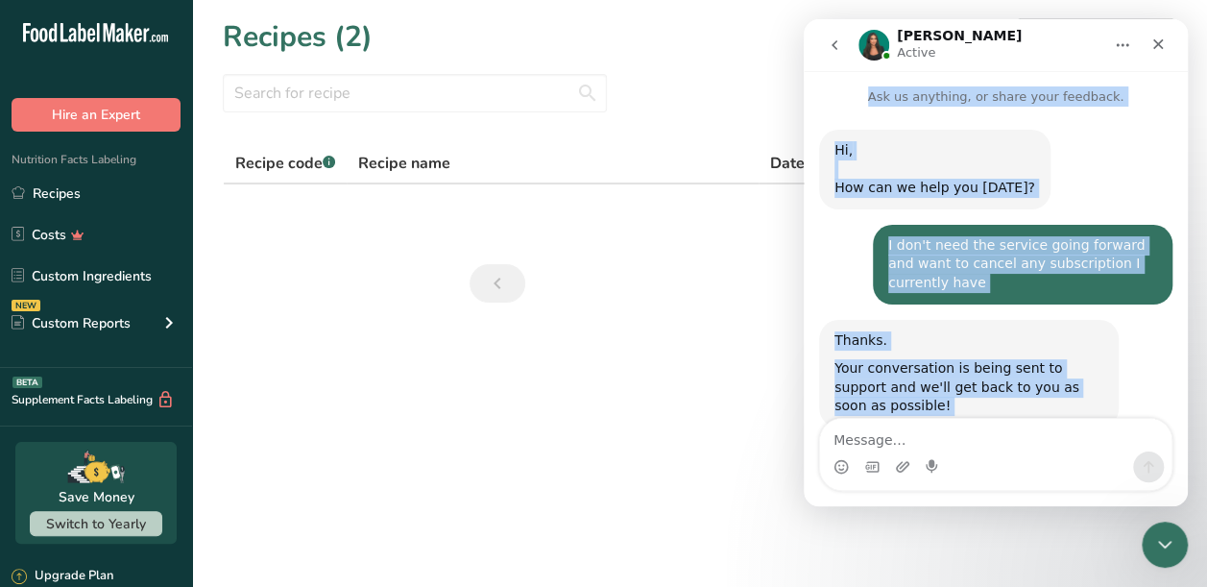
drag, startPoint x: 1036, startPoint y: 38, endPoint x: 1074, endPoint y: 444, distance: 406.9
click at [1074, 444] on div "Aya Active Ask us anything, or share your feedback. Hi, ​ How can we help you t…" at bounding box center [995, 262] width 384 height 487
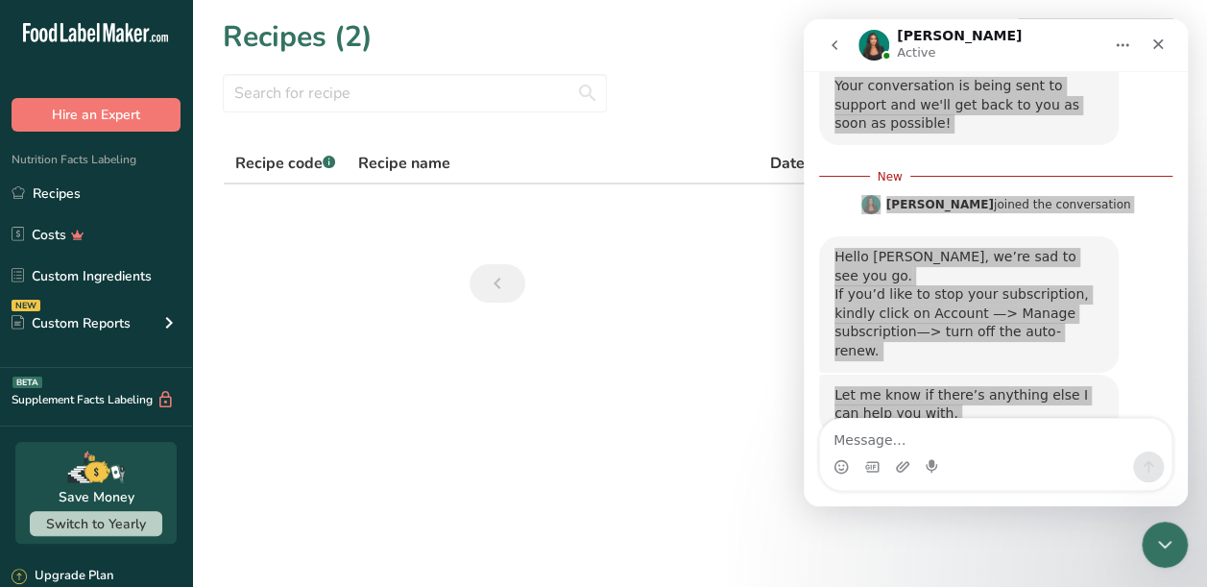
click at [1190, 409] on main "Recipes (2) Add new recipe All Categories Baked Goods Beverages Confectionery C…" at bounding box center [603, 293] width 1207 height 587
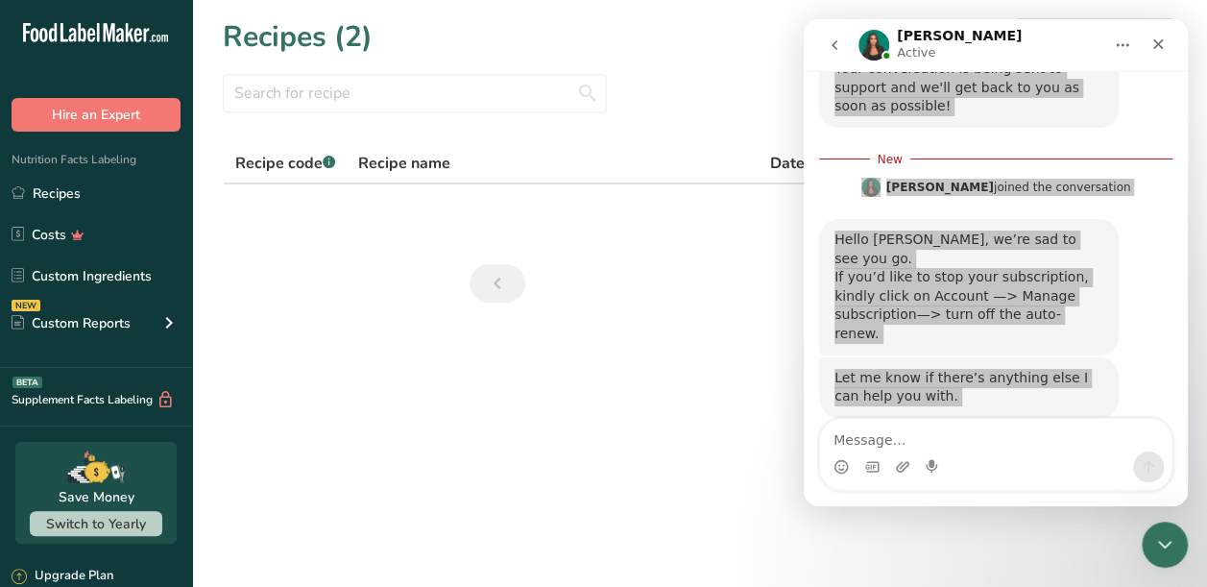
click at [1190, 409] on main "Recipes (2) Add new recipe All Categories Baked Goods Beverages Confectionery C…" at bounding box center [603, 293] width 1207 height 587
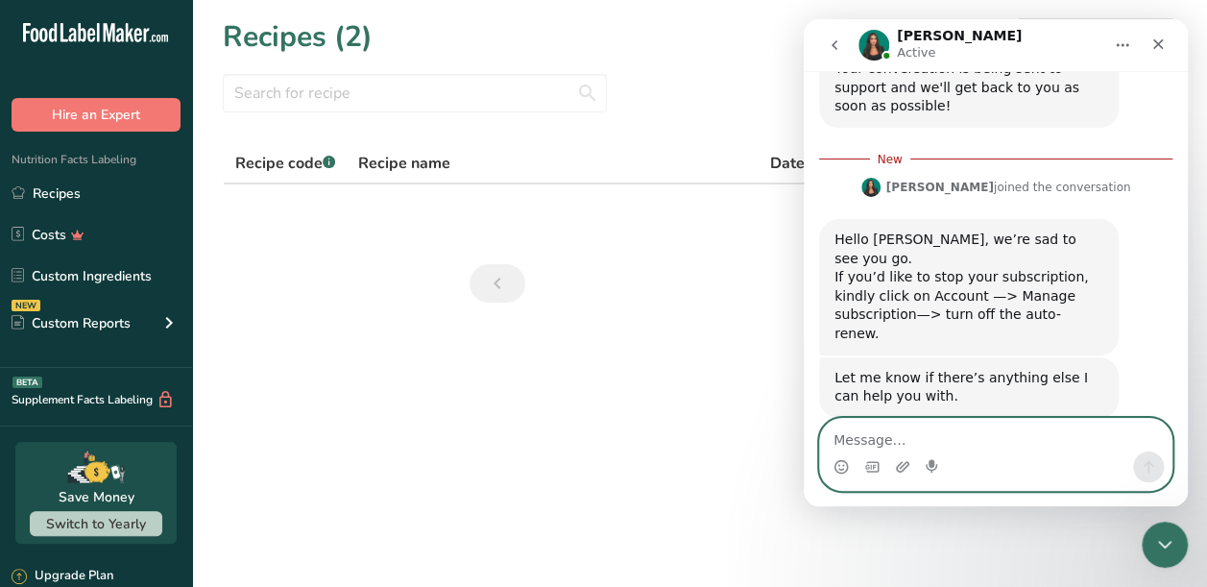
click at [971, 444] on textarea "Message…" at bounding box center [995, 435] width 351 height 33
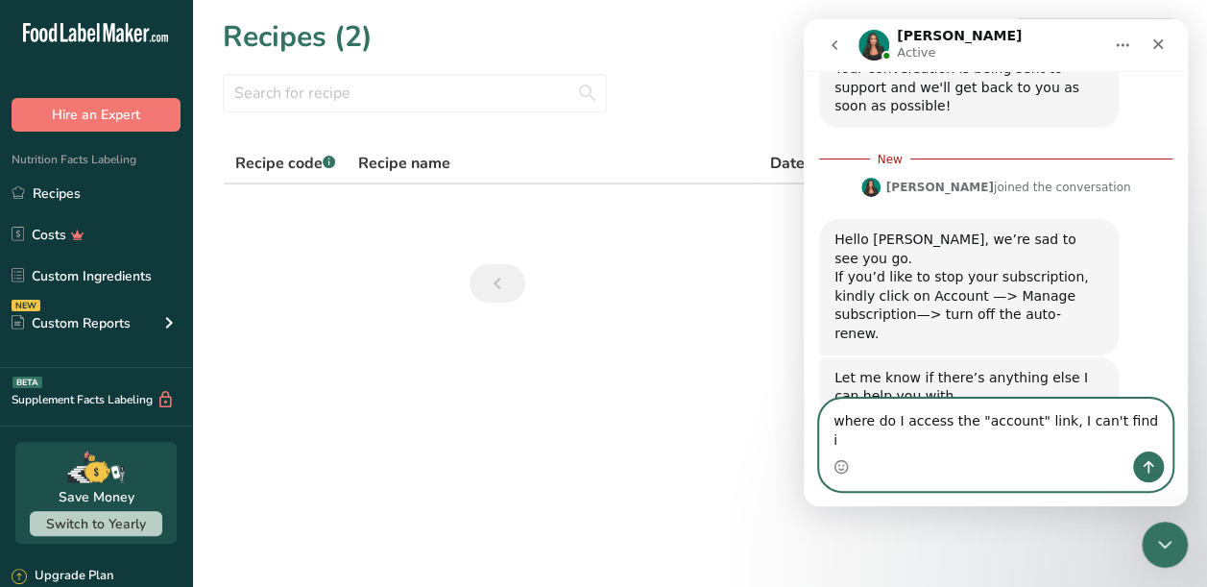
type textarea "where do I access the "account" link, I can't find it"
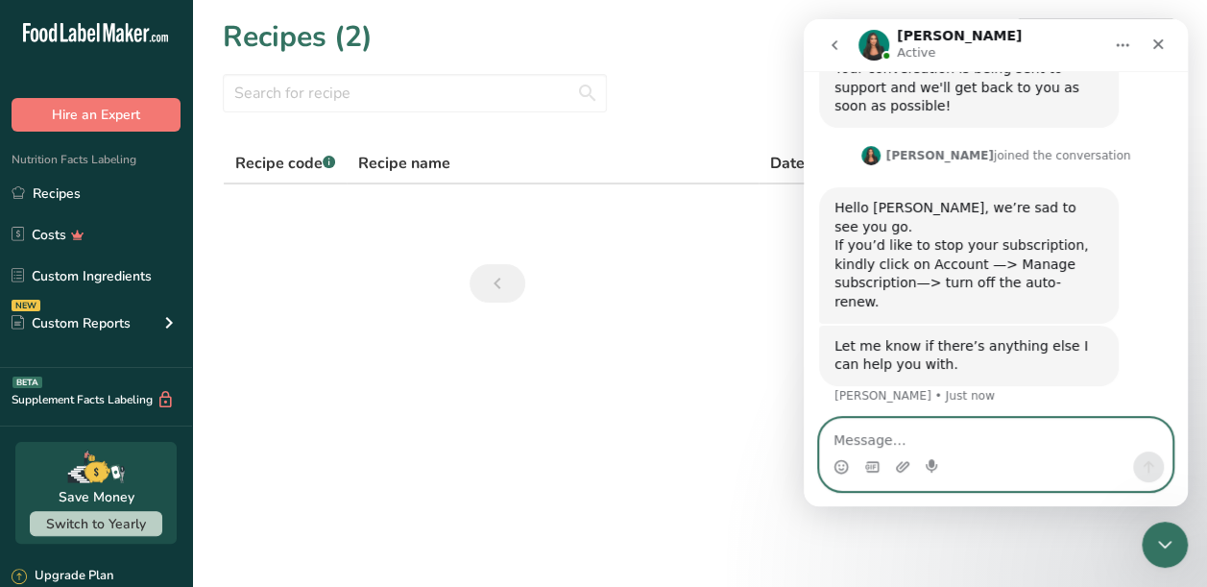
scroll to position [344, 0]
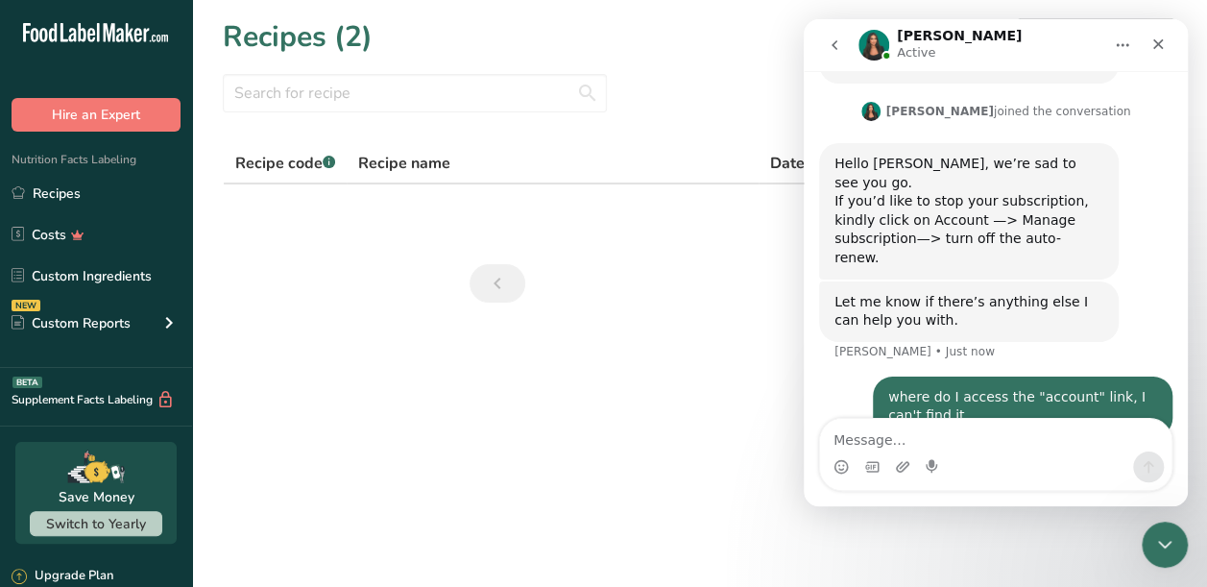
click at [1107, 50] on button "Home" at bounding box center [1122, 45] width 36 height 36
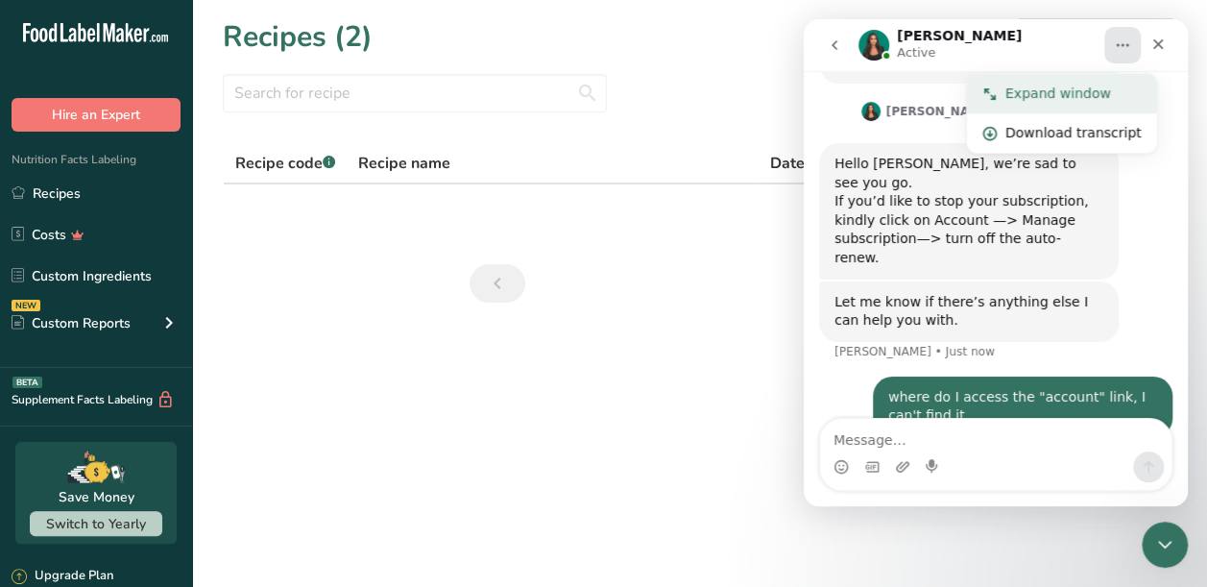
click at [1044, 94] on div "Expand window" at bounding box center [1073, 94] width 136 height 20
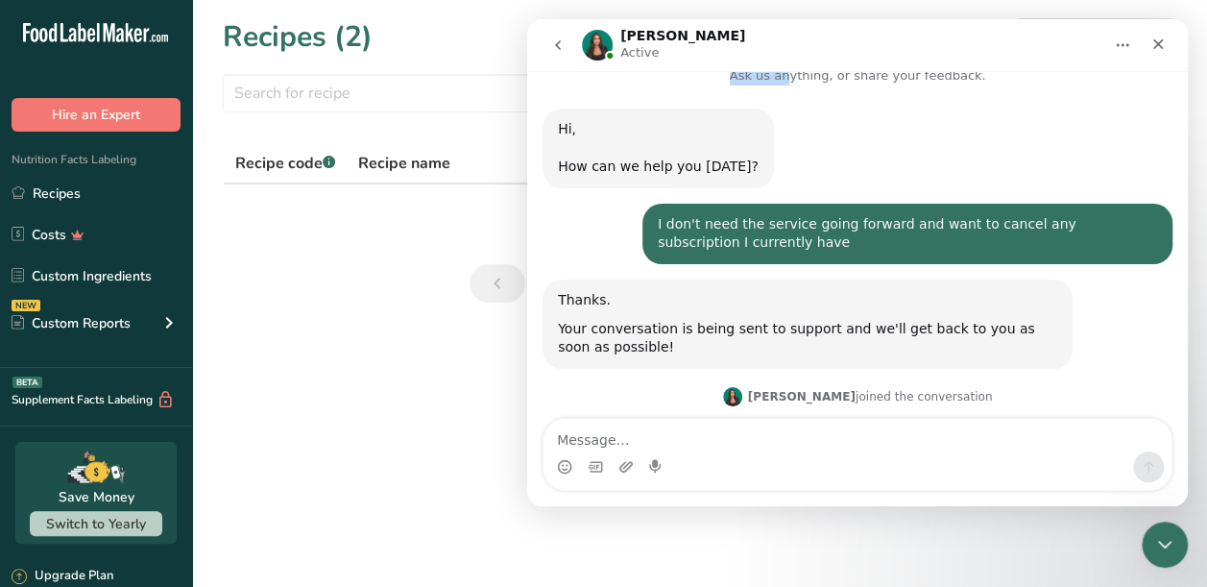
scroll to position [0, 0]
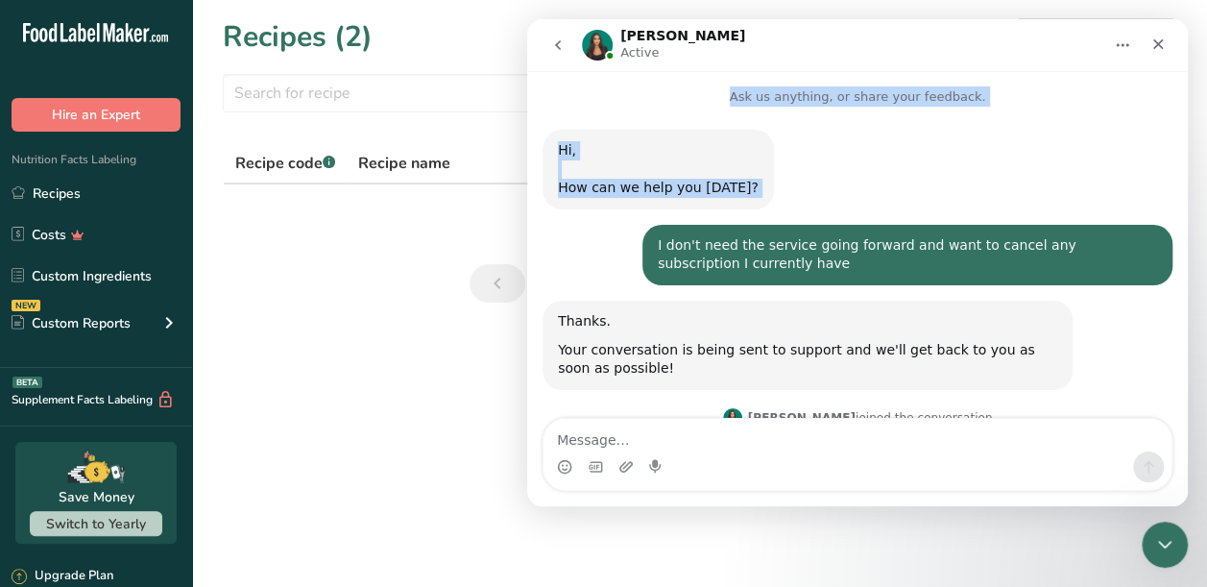
drag, startPoint x: 890, startPoint y: 56, endPoint x: 896, endPoint y: 252, distance: 195.9
click at [896, 252] on div "Aya Active Ask us anything, or share your feedback. Hi, ​ How can we help you t…" at bounding box center [857, 262] width 660 height 487
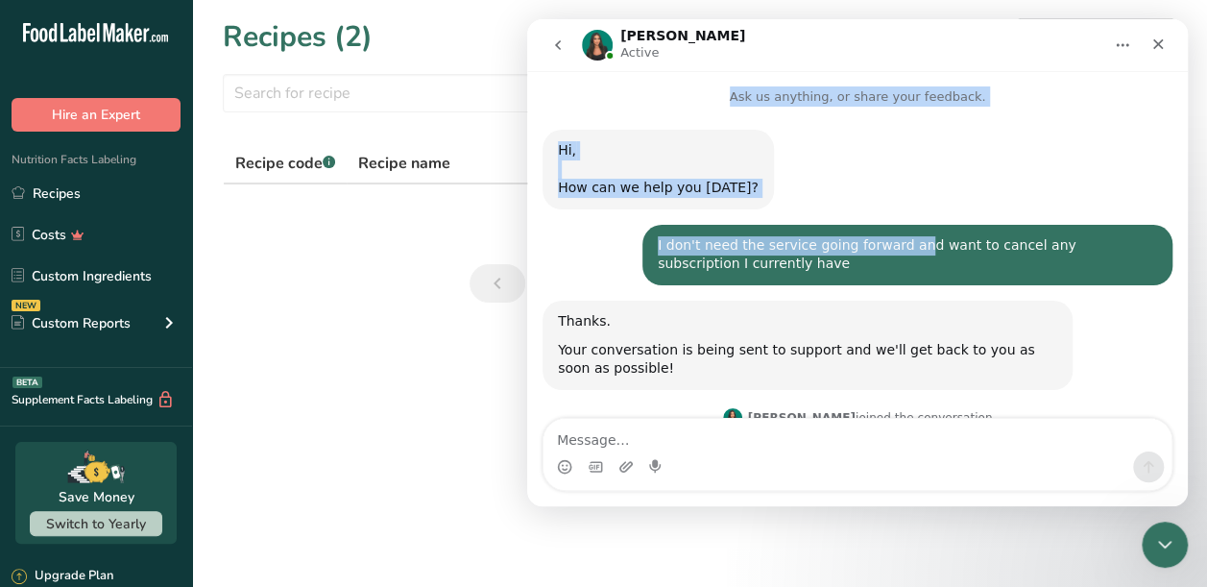
scroll to position [250, 0]
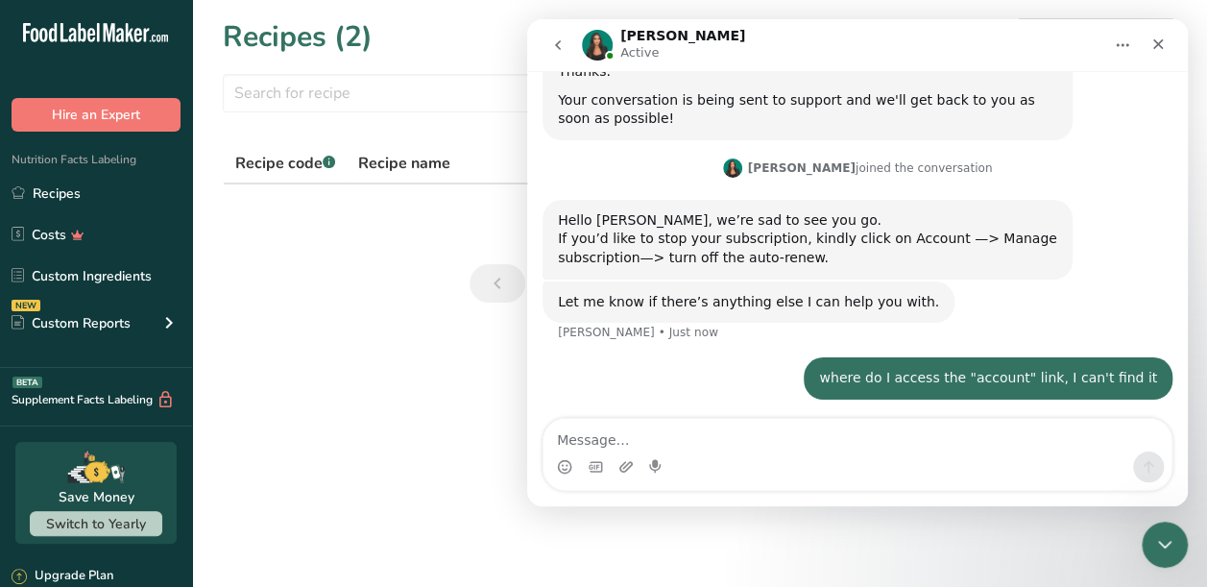
drag, startPoint x: 1182, startPoint y: 219, endPoint x: 1715, endPoint y: 436, distance: 576.1
click at [563, 46] on icon "go back" at bounding box center [557, 44] width 15 height 15
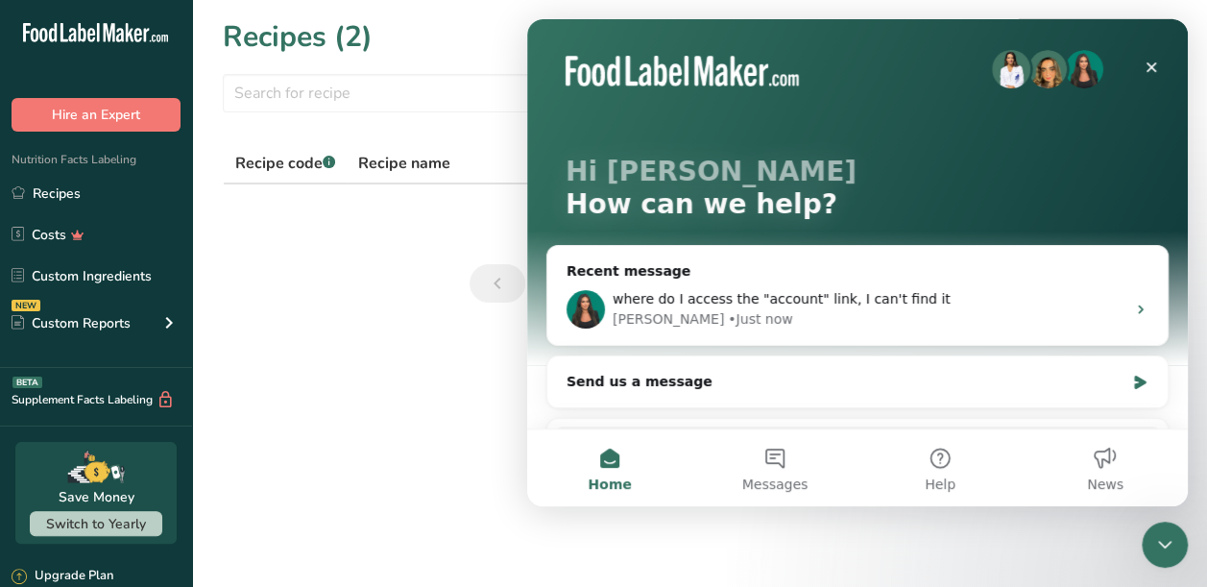
scroll to position [0, 0]
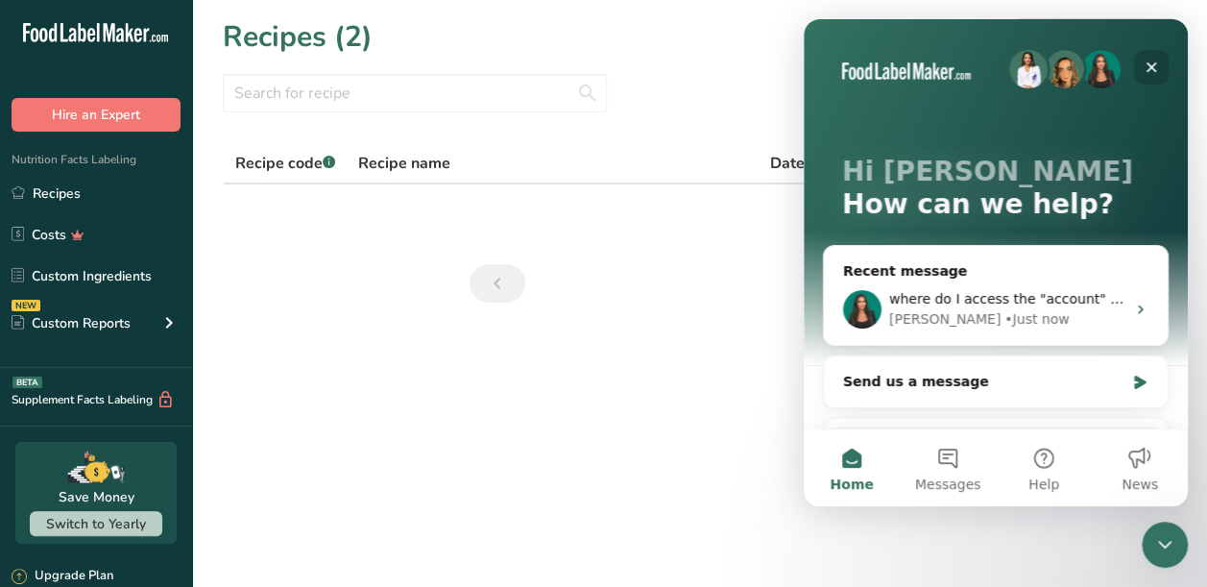
click at [1151, 69] on icon "Close" at bounding box center [1150, 67] width 15 height 15
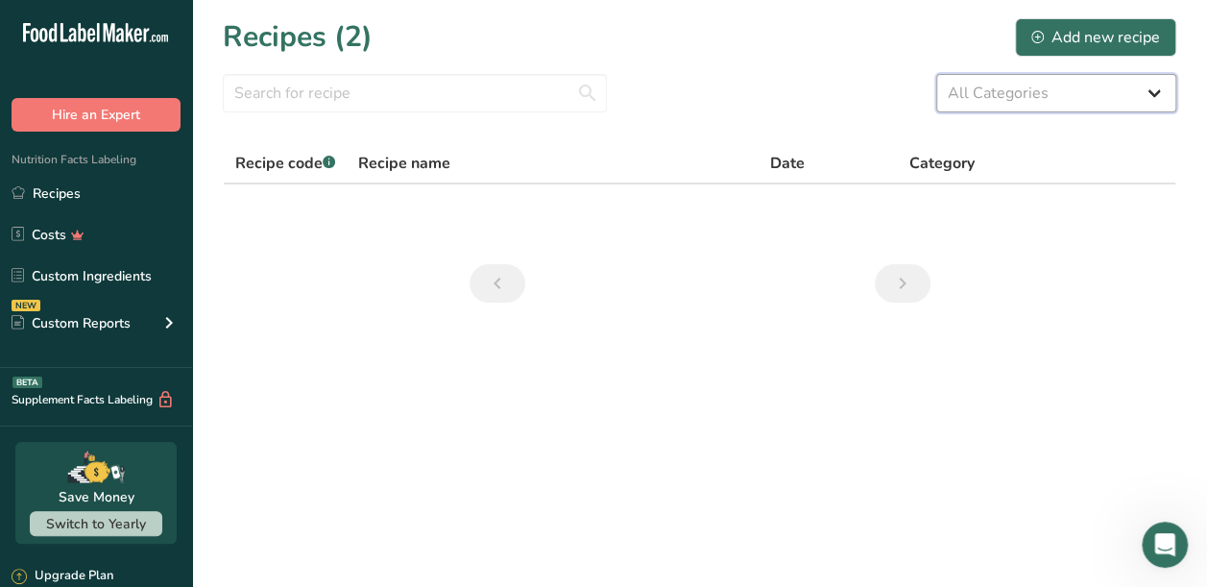
click at [1144, 90] on select "All Categories Baked Goods Beverages Confectionery Cooked Meals, Salads, & Sauc…" at bounding box center [1056, 93] width 240 height 38
click at [796, 426] on main "Recipes (2) Add new recipe All Categories Baked Goods Beverages Confectionery C…" at bounding box center [603, 293] width 1207 height 587
click at [1157, 534] on icon "Open Intercom Messenger" at bounding box center [1162, 542] width 32 height 32
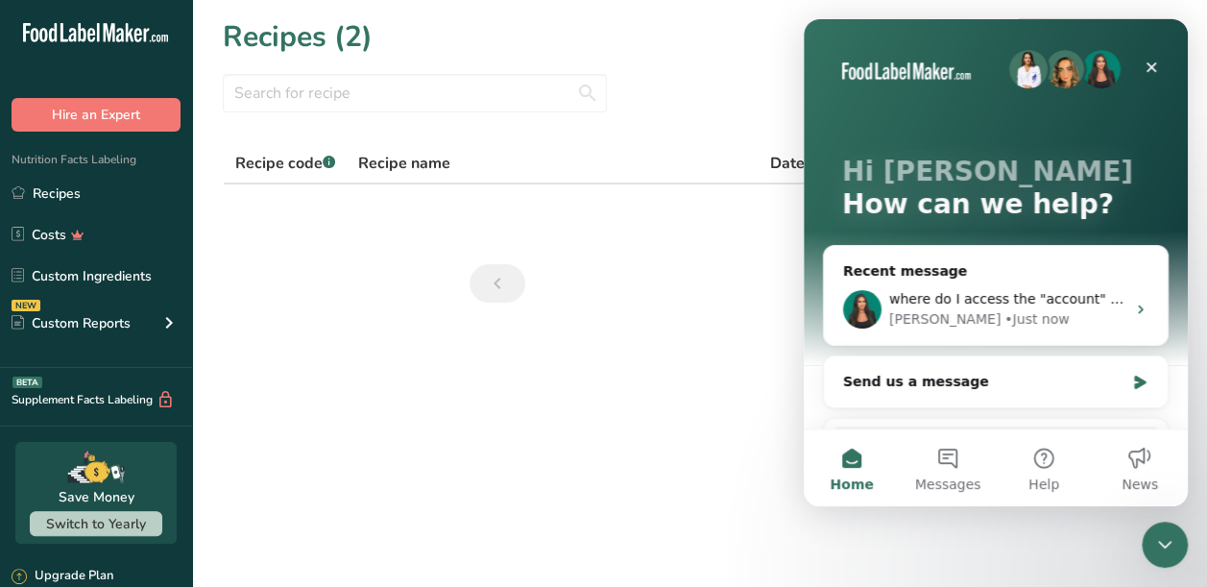
click at [847, 472] on button "Home" at bounding box center [851, 467] width 96 height 77
click at [566, 372] on main "Recipes (2) Add new recipe All Categories Baked Goods Beverages Confectionery C…" at bounding box center [603, 293] width 1207 height 587
click at [570, 373] on main "Recipes (2) Add new recipe All Categories Baked Goods Beverages Confectionery C…" at bounding box center [603, 293] width 1207 height 587
click at [102, 33] on icon ".a-20{fill:#fff;}" at bounding box center [116, 38] width 187 height 30
click at [1146, 73] on icon "Close" at bounding box center [1150, 67] width 15 height 15
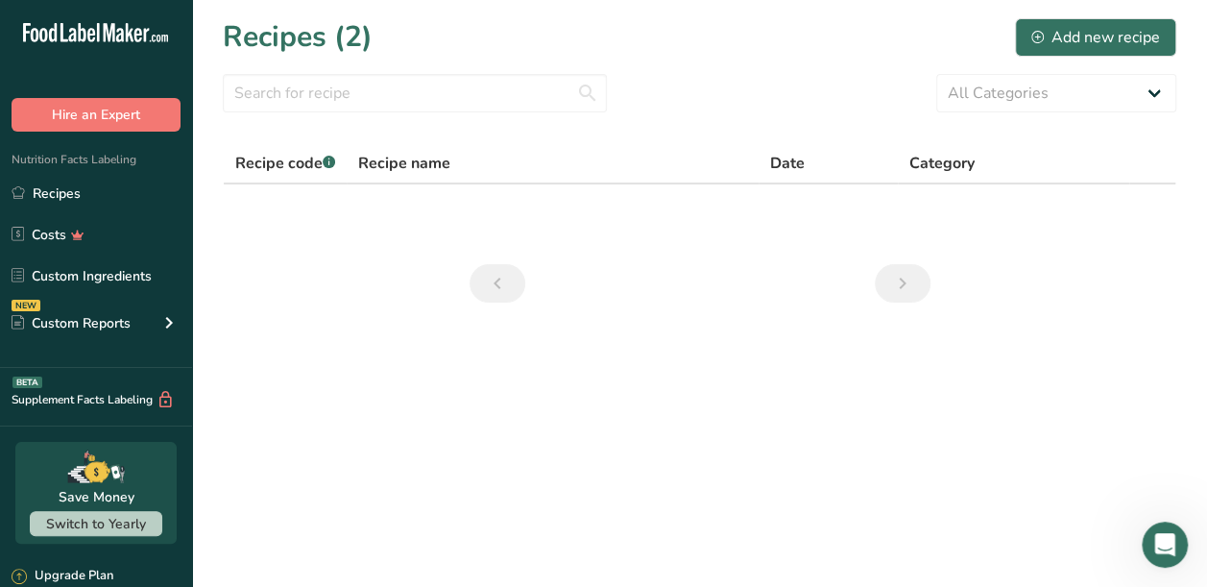
click at [614, 432] on main "Recipes (2) Add new recipe All Categories Baked Goods Beverages Confectionery C…" at bounding box center [603, 293] width 1207 height 587
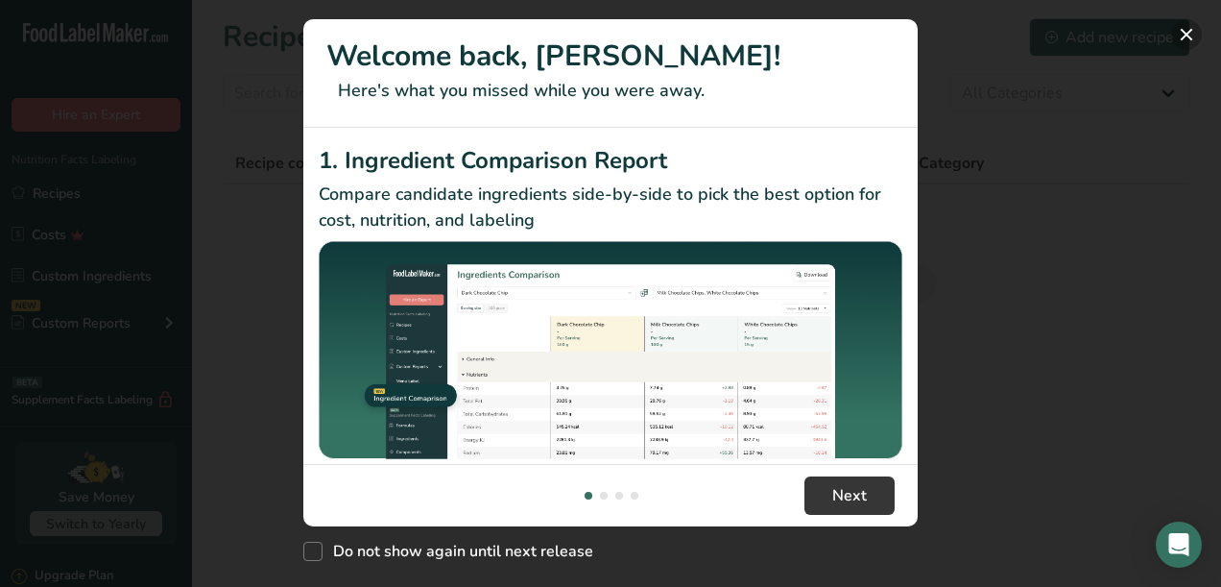
click at [1186, 30] on button "New Features" at bounding box center [1186, 34] width 31 height 31
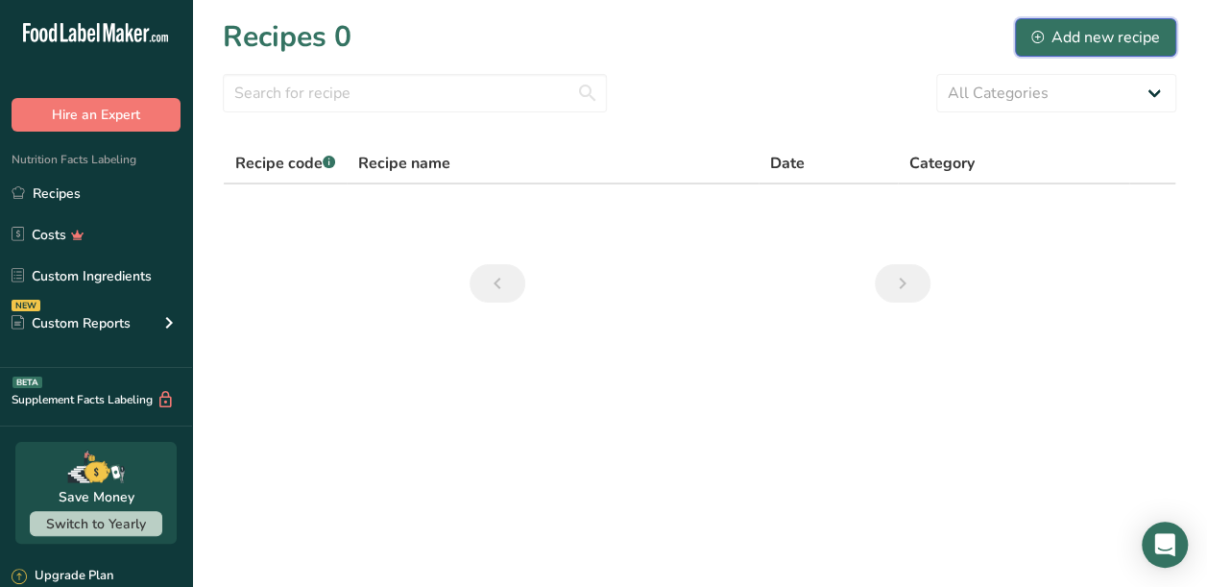
click at [1083, 43] on div "Add new recipe" at bounding box center [1095, 37] width 129 height 23
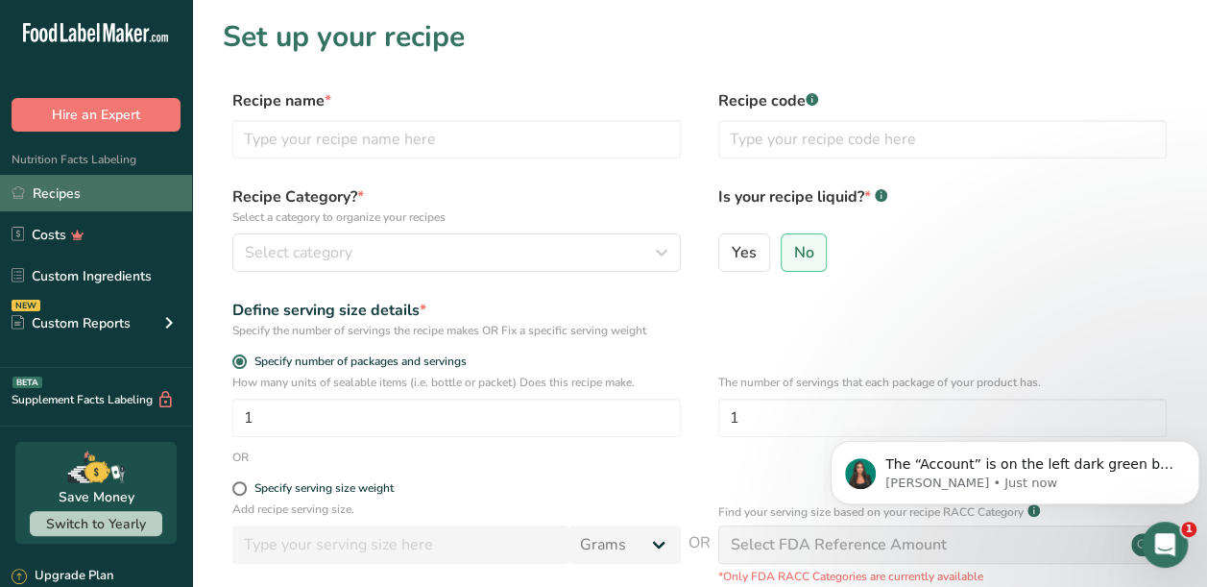
click at [60, 194] on link "Recipes" at bounding box center [96, 193] width 192 height 36
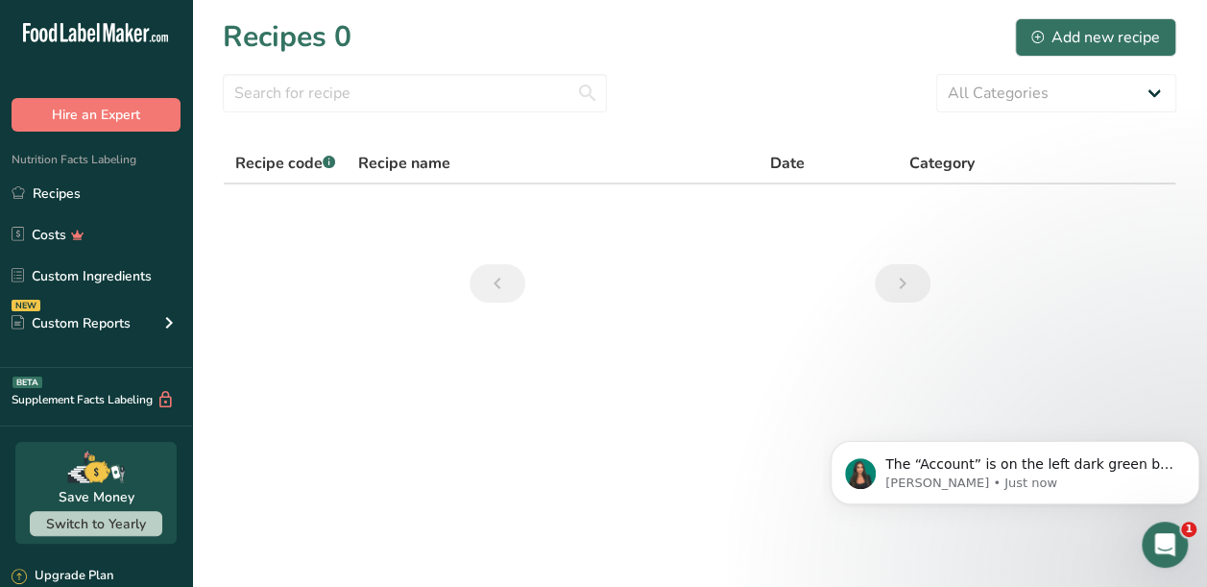
click at [538, 355] on main "Recipes 0 Add new recipe All Categories Baked Goods Beverages Confectionery Coo…" at bounding box center [603, 293] width 1207 height 587
click at [1000, 468] on p "The “Account” is on the left dark green bar of the screen" at bounding box center [1030, 464] width 290 height 19
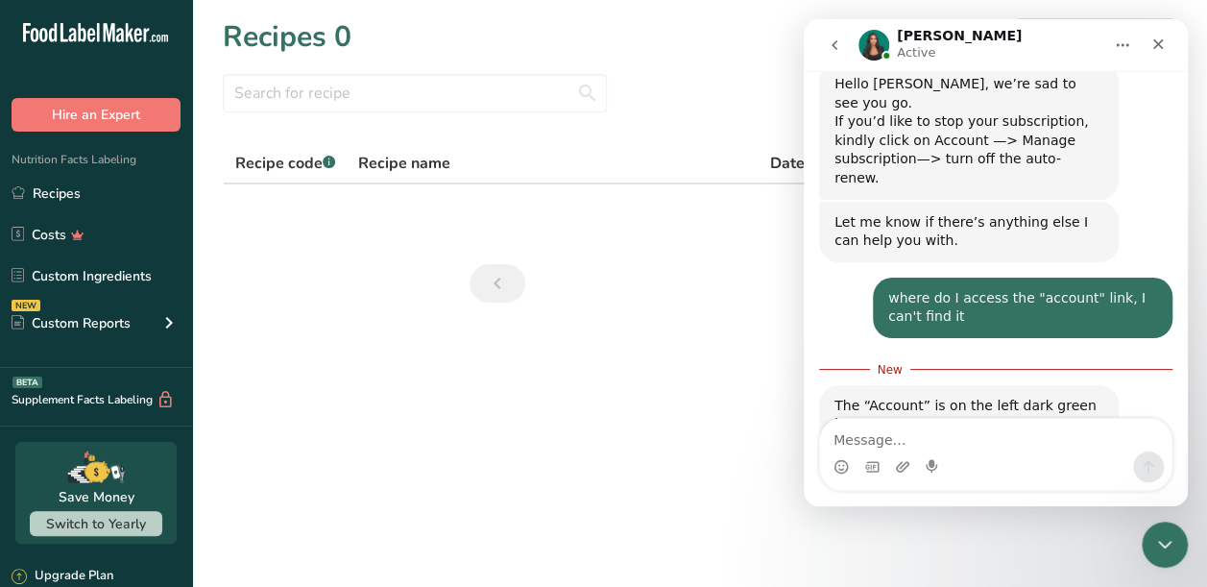
scroll to position [451, 0]
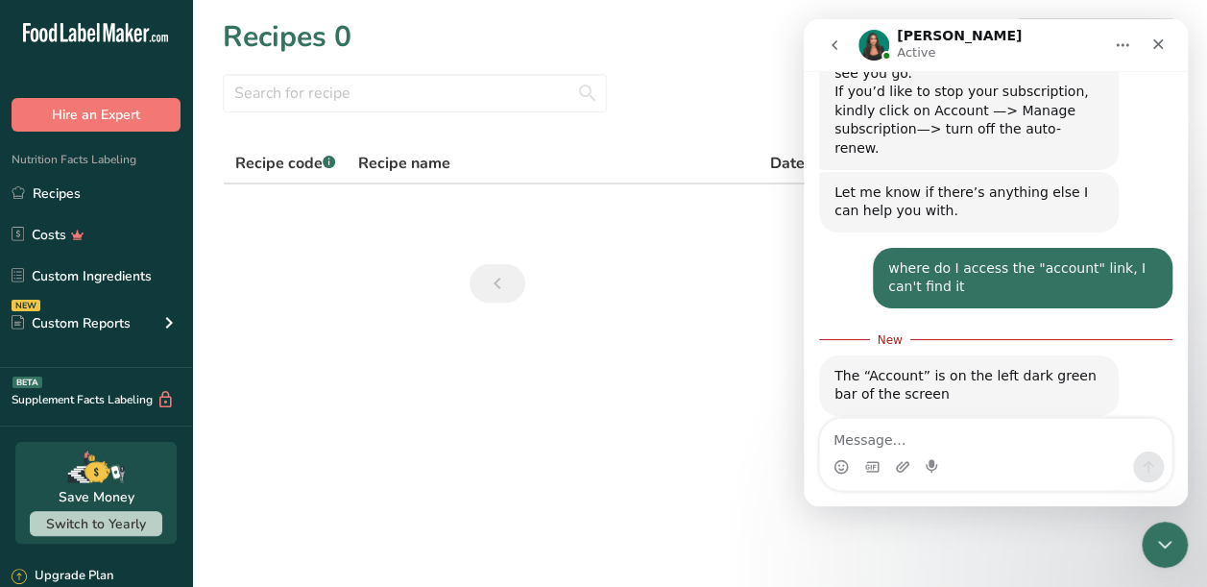
click at [389, 377] on main "Recipes 0 Add new recipe All Categories Baked Goods Beverages Confectionery Coo…" at bounding box center [603, 293] width 1207 height 587
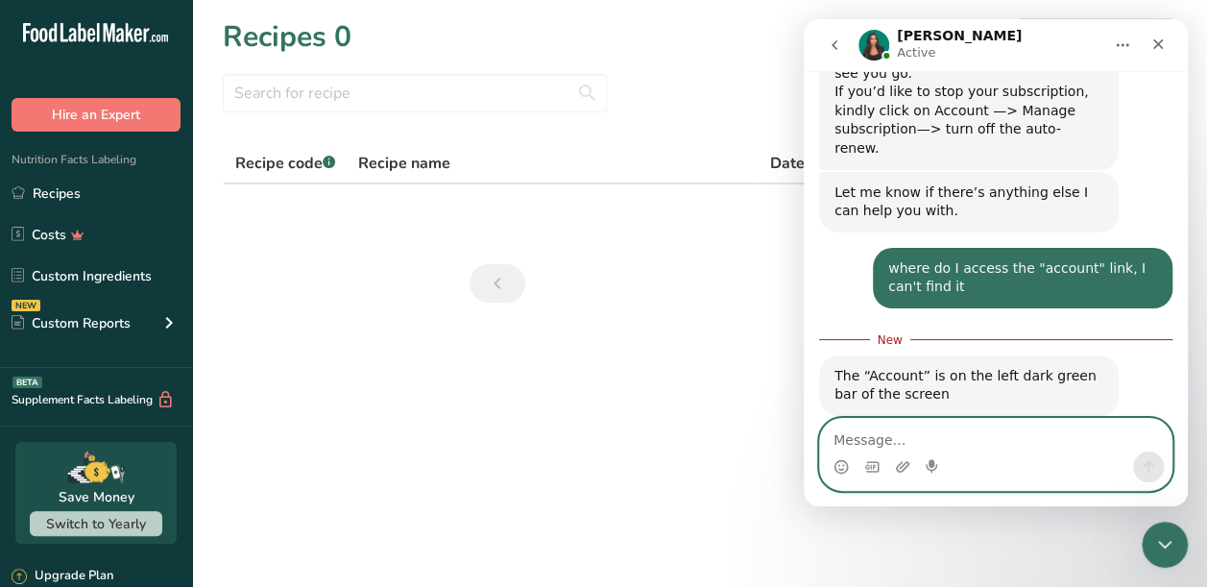
click at [859, 434] on textarea "Message…" at bounding box center [995, 435] width 351 height 33
type textarea "It's not visible and/or accessible in my browser??"
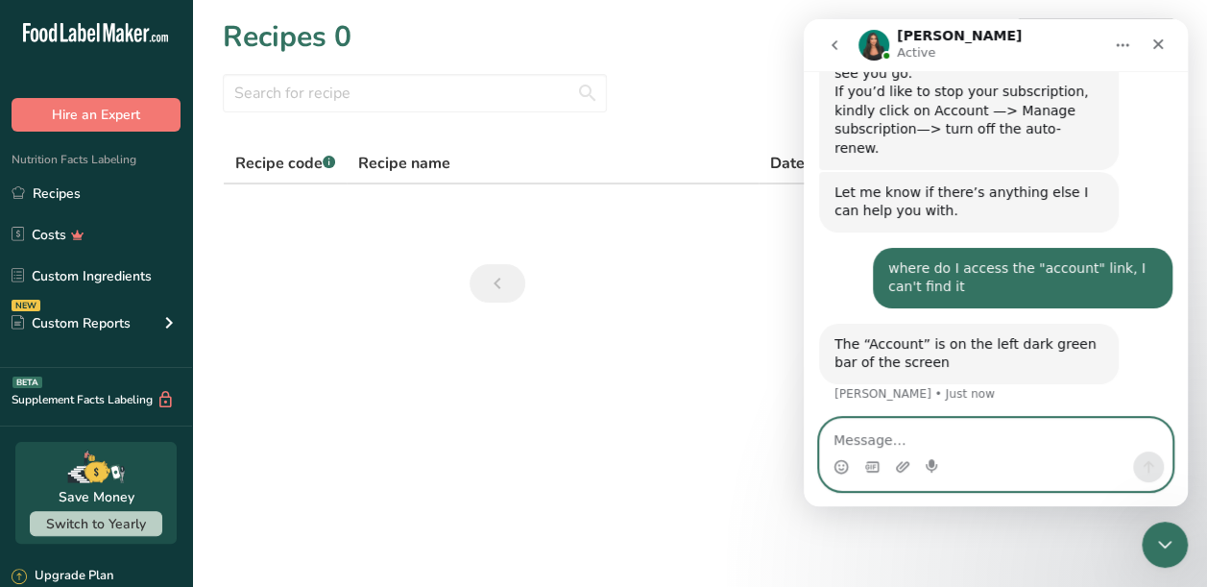
scroll to position [496, 0]
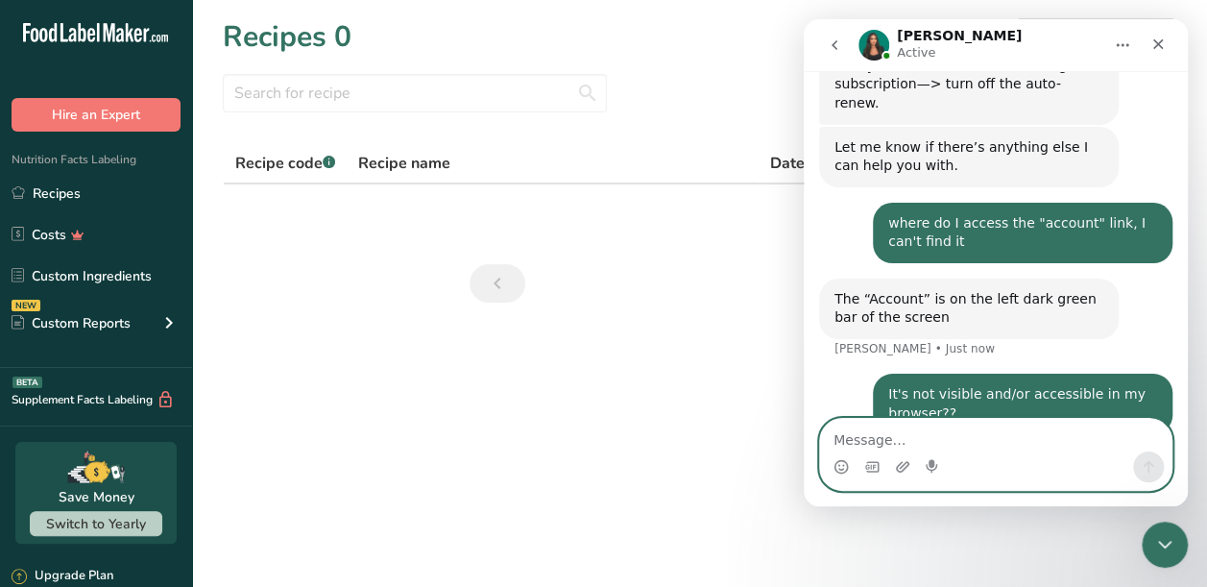
click at [926, 436] on textarea "Message…" at bounding box center [995, 435] width 351 height 33
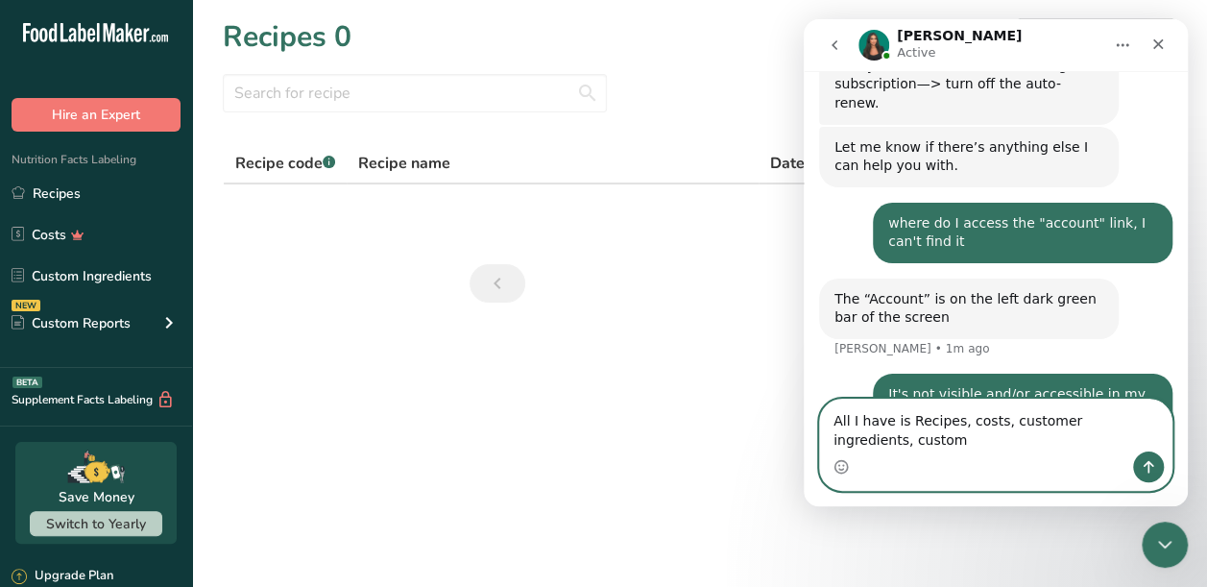
scroll to position [515, 0]
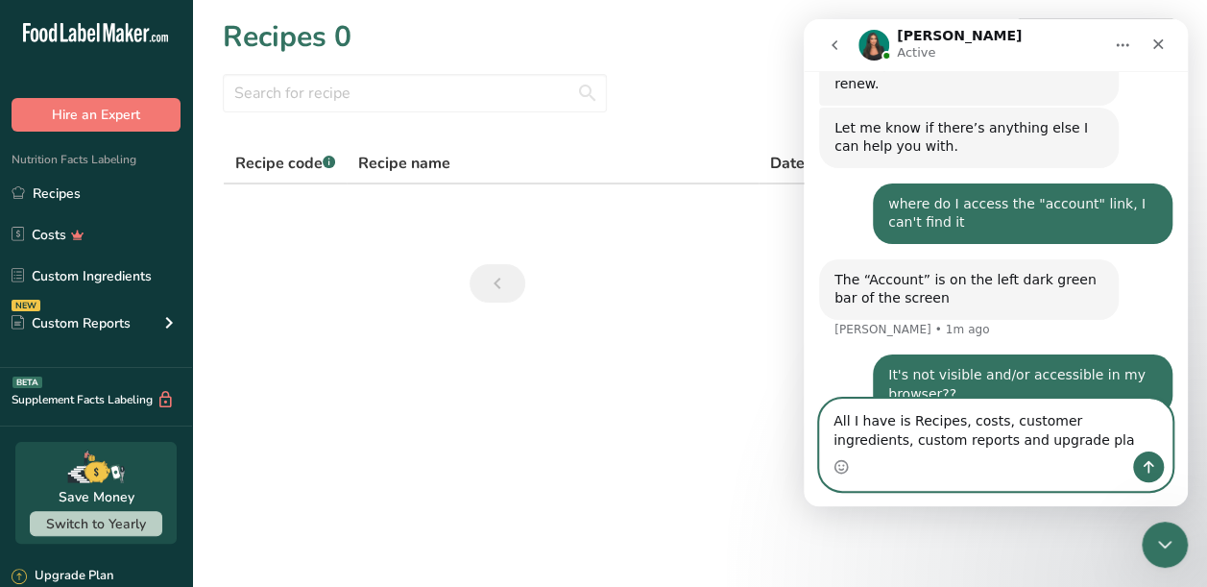
type textarea "All I have is Recipes, costs, customer ingredients, custom reports and upgrade …"
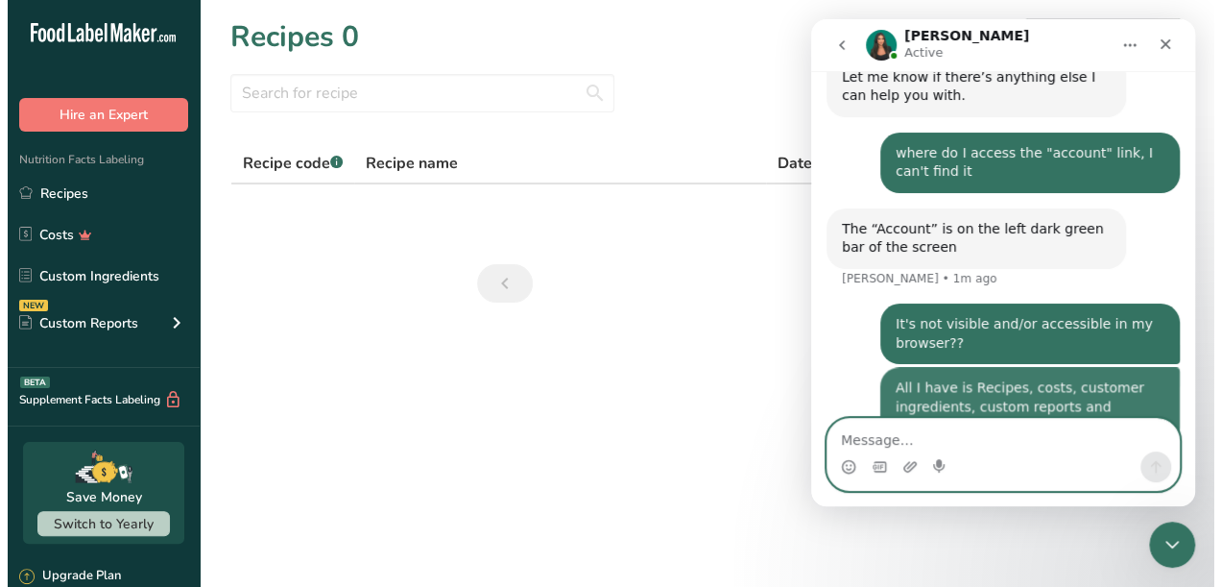
scroll to position [578, 0]
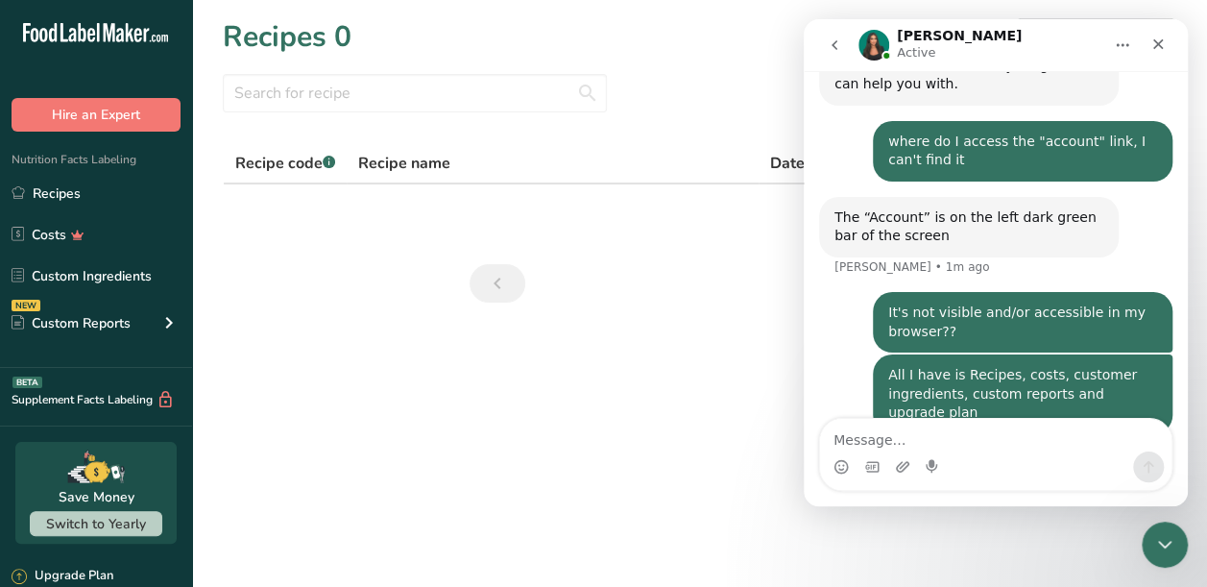
click at [84, 63] on div "Hire an Expert" at bounding box center [96, 96] width 192 height 72
click at [102, 568] on div "Upgrade Plan" at bounding box center [63, 575] width 102 height 19
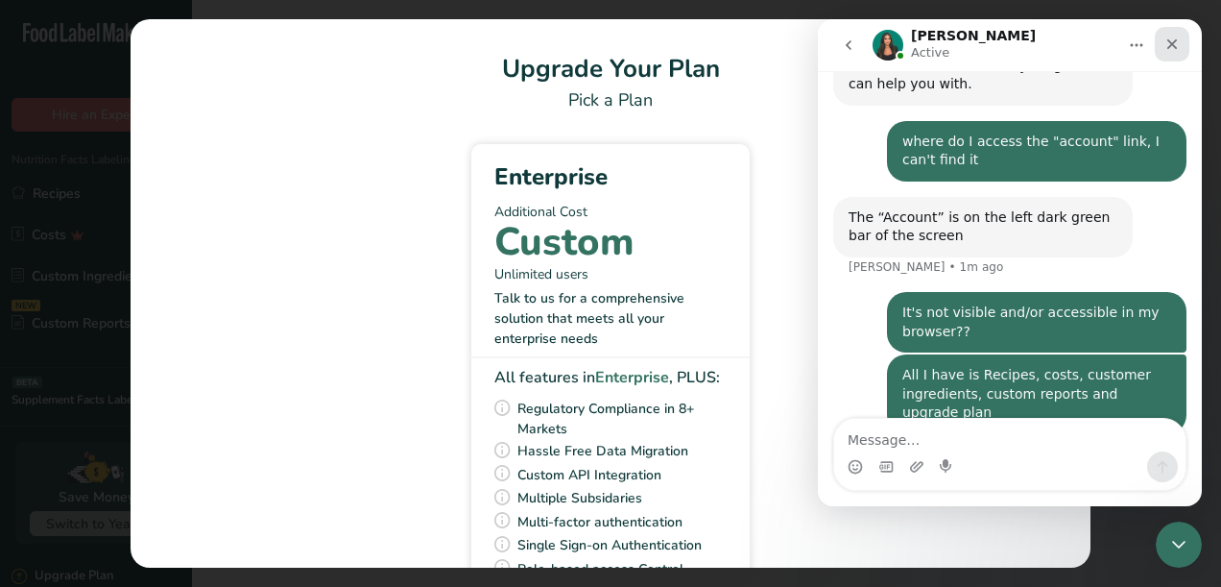
click at [1165, 43] on icon "Close" at bounding box center [1171, 43] width 15 height 15
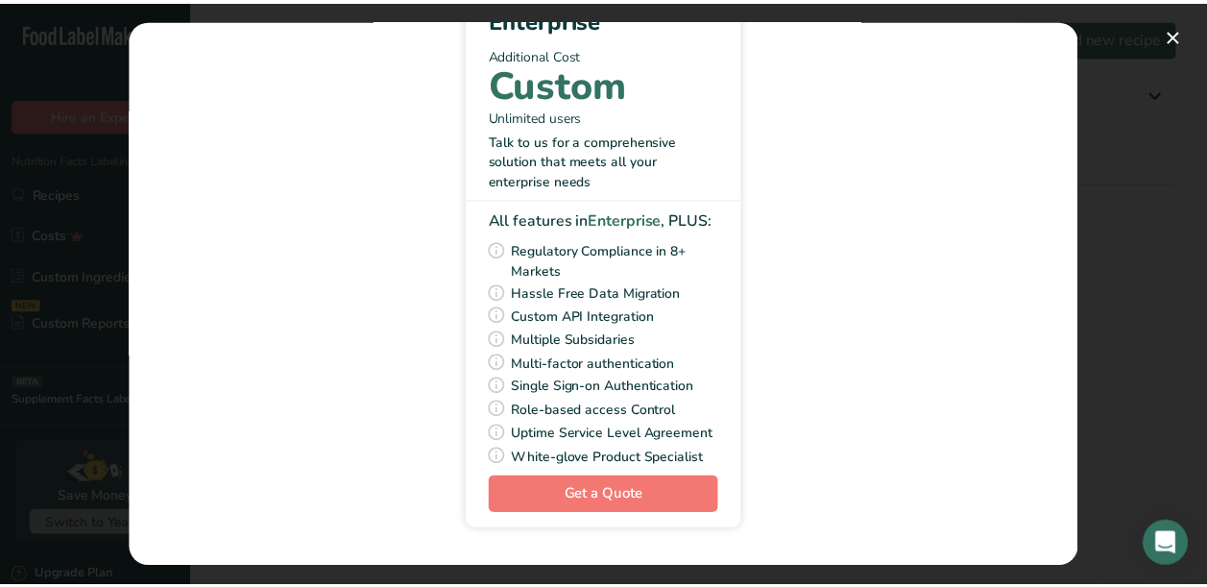
scroll to position [0, 0]
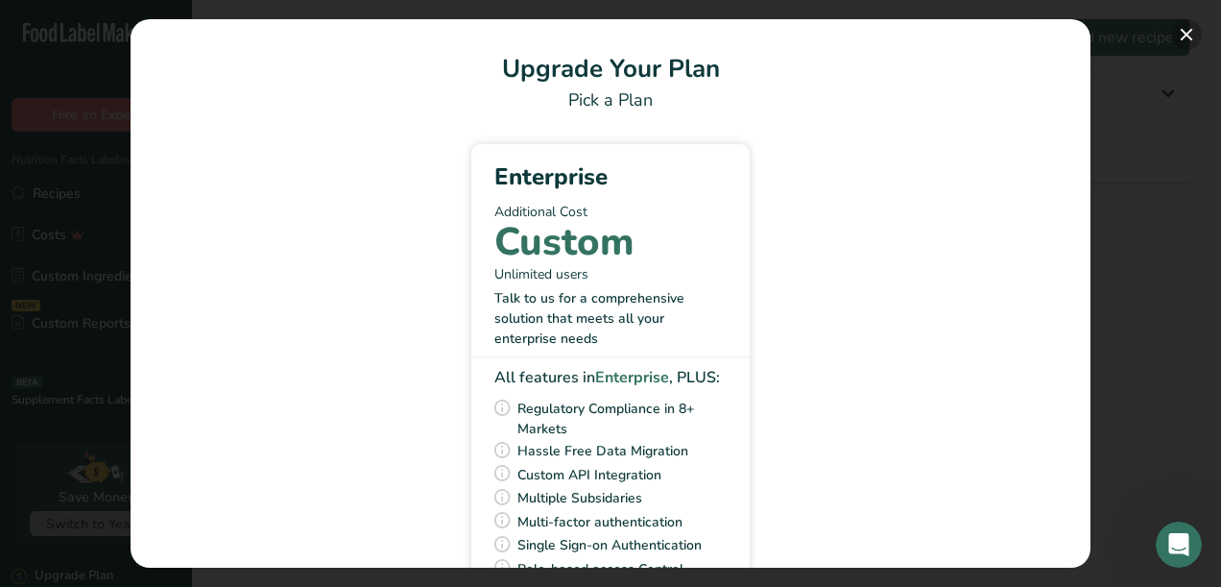
click at [1190, 37] on button "Pick Your Pricing Plan Modal" at bounding box center [1186, 34] width 31 height 31
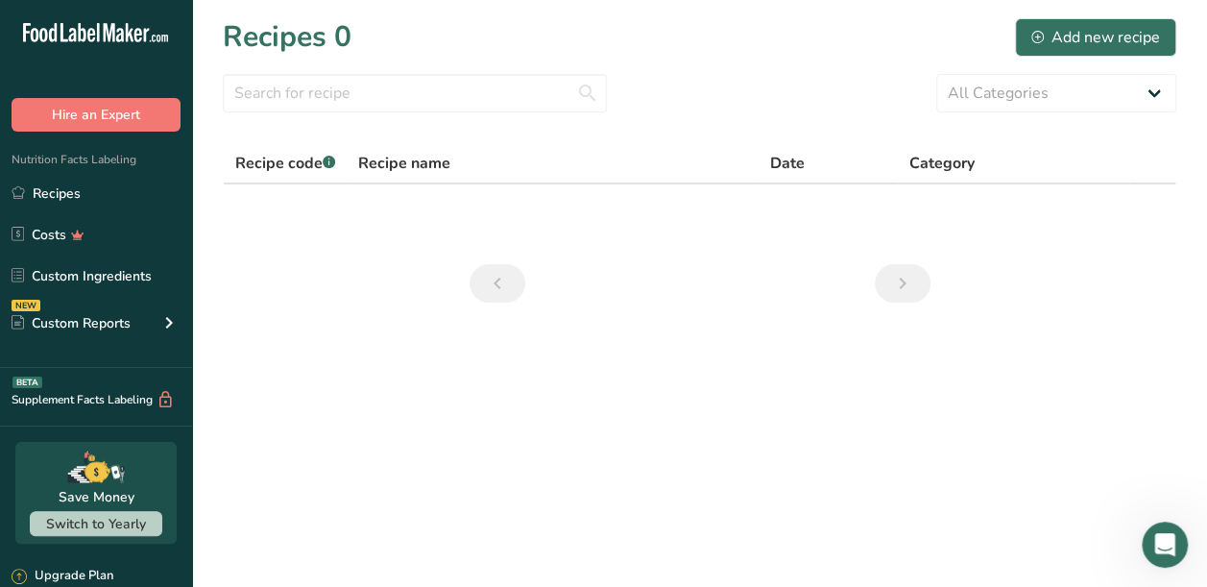
scroll to position [1118, 0]
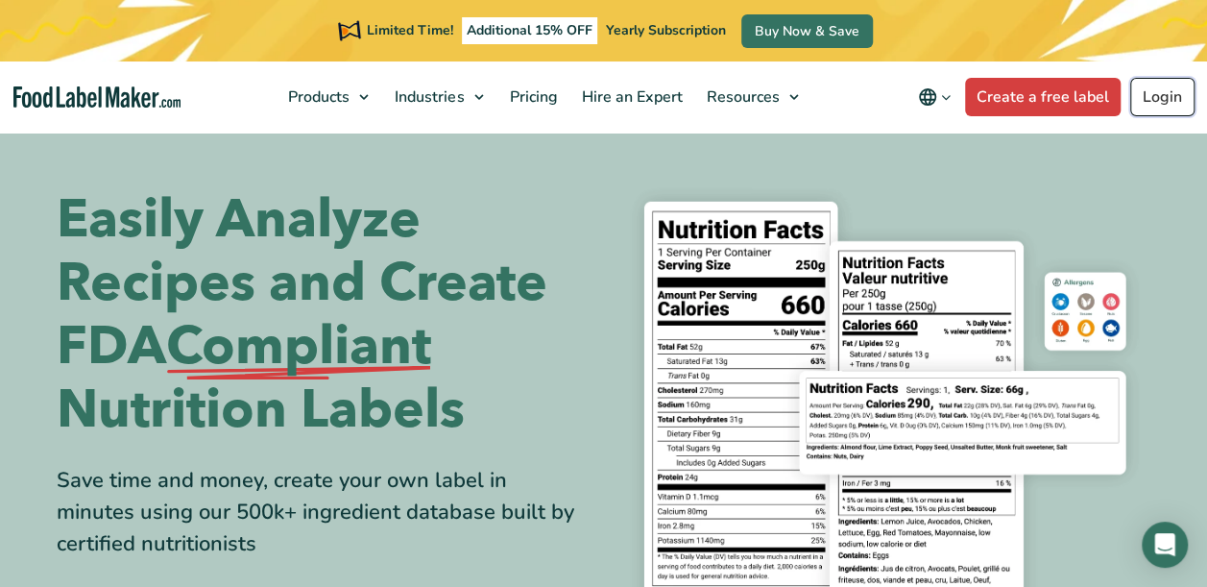
click at [1164, 99] on link "Login" at bounding box center [1162, 97] width 64 height 38
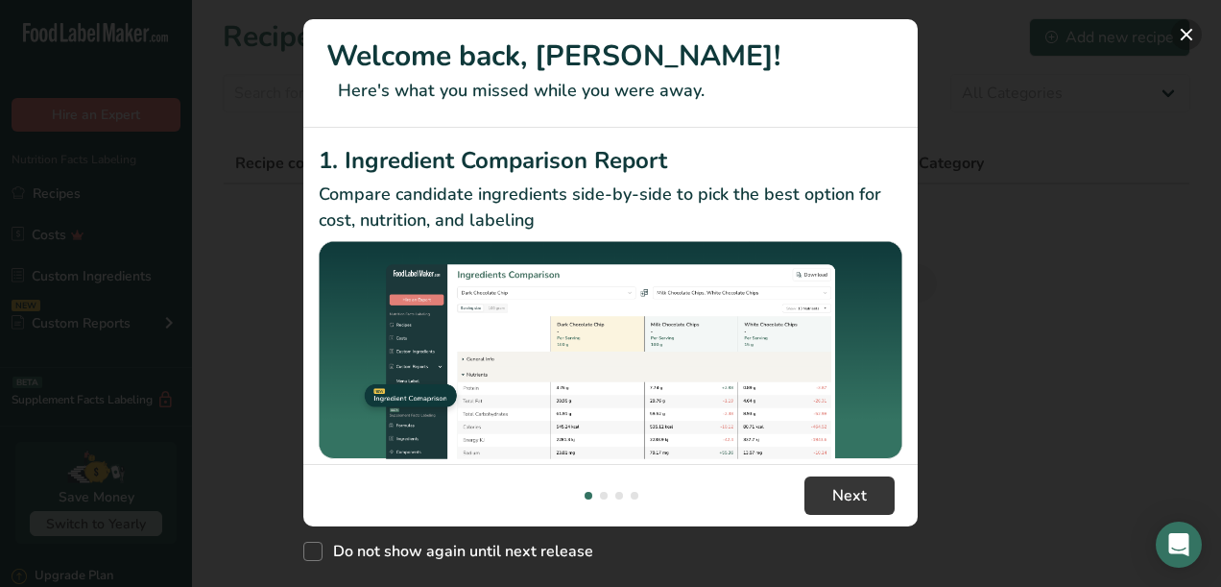
click at [1180, 37] on button "New Features" at bounding box center [1186, 34] width 31 height 31
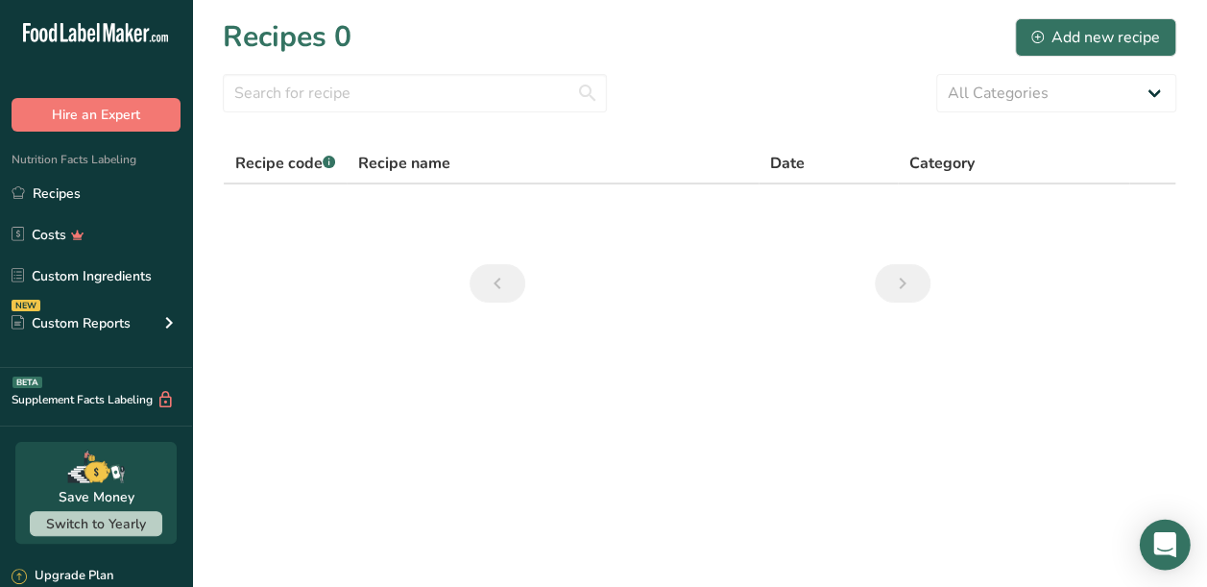
click at [1163, 534] on div "Open Intercom Messenger" at bounding box center [1164, 544] width 51 height 51
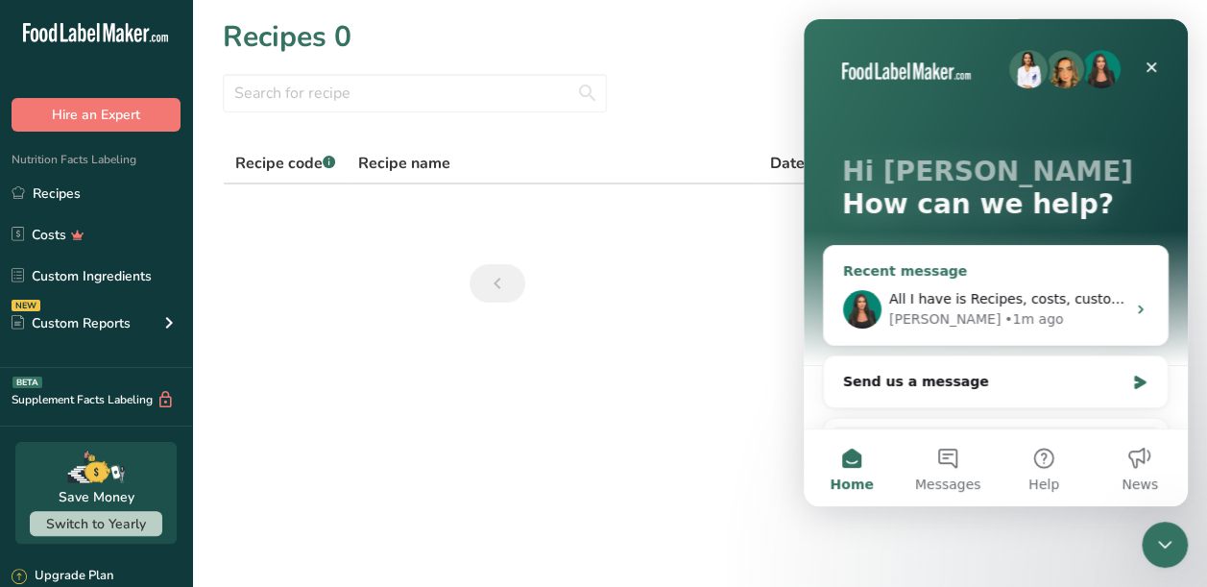
click at [949, 305] on span "All I have is Recipes, costs, customer ingredients, custom reports and upgrade …" at bounding box center [1170, 298] width 563 height 15
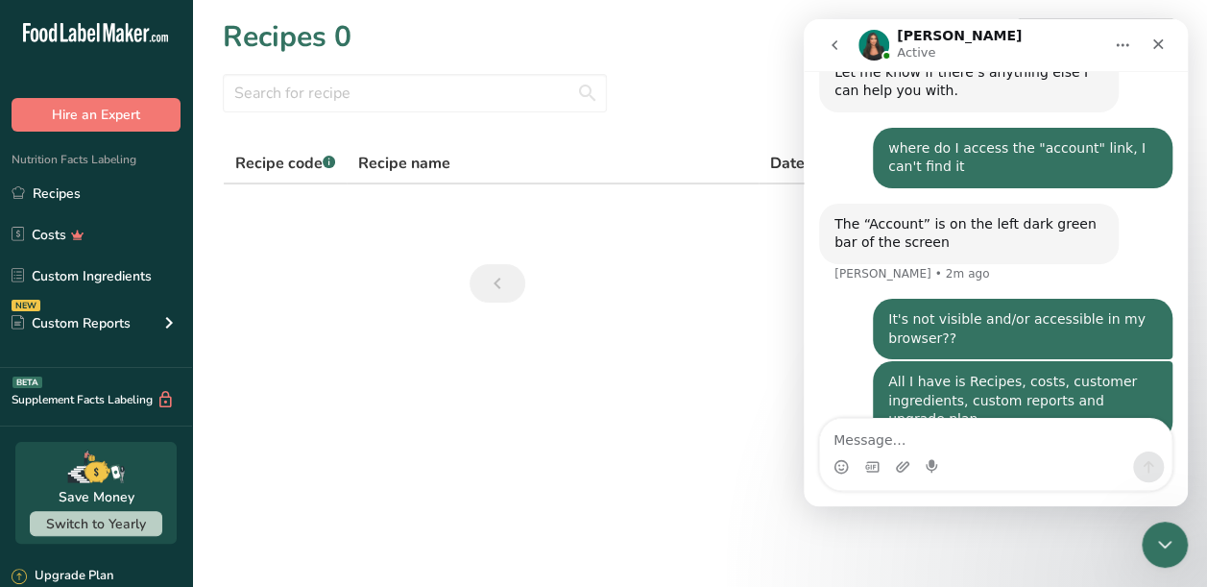
scroll to position [578, 0]
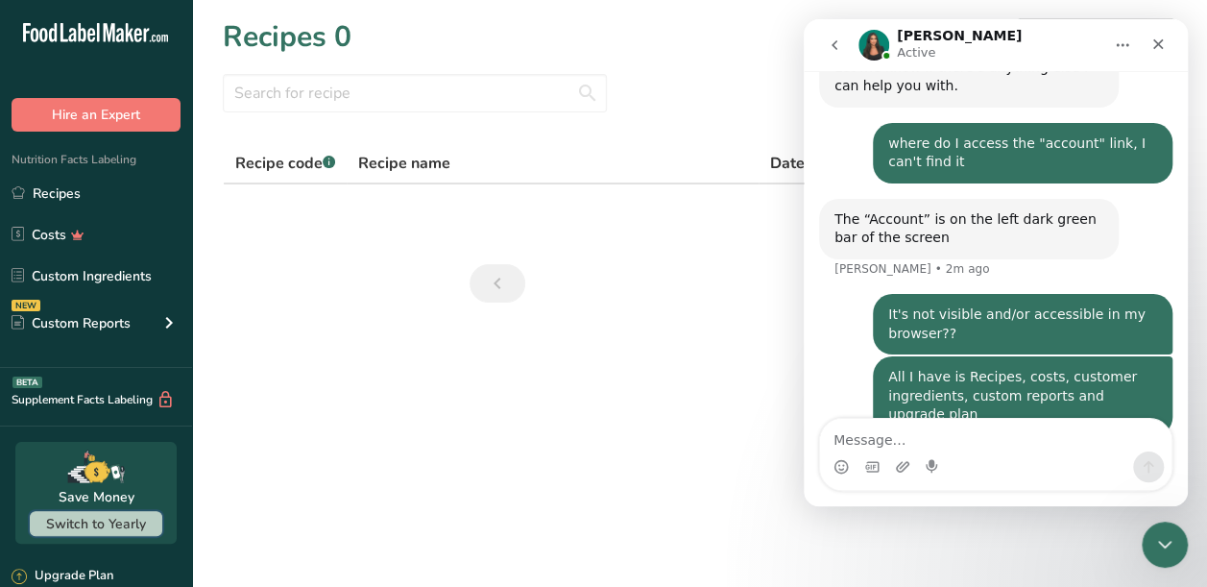
click at [90, 517] on span "Switch to Yearly" at bounding box center [96, 524] width 100 height 18
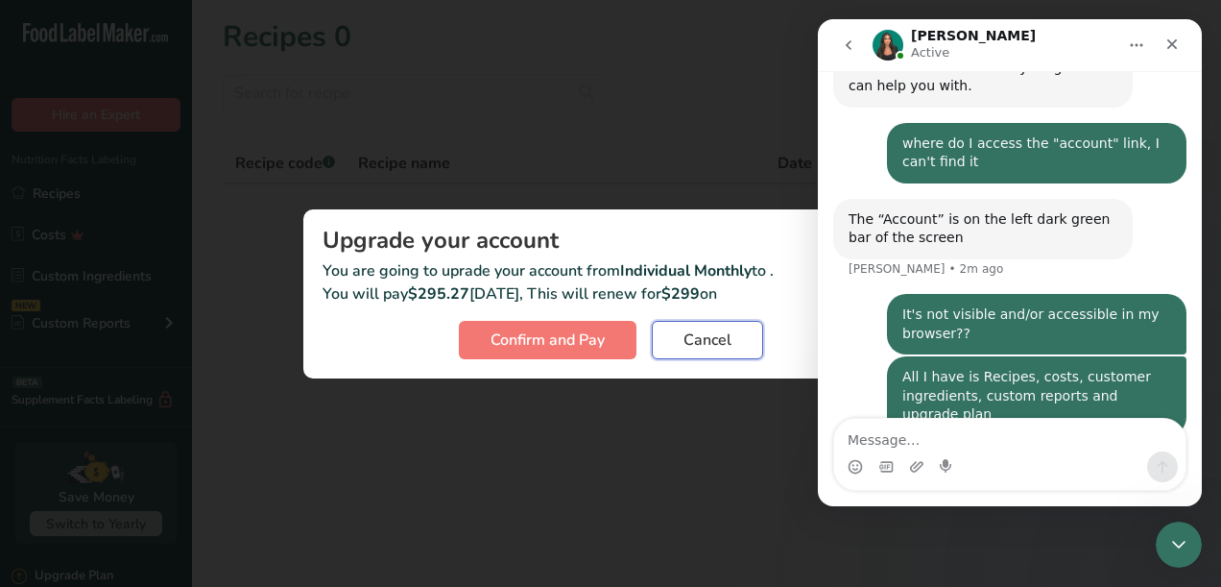
click at [698, 338] on span "Cancel" at bounding box center [707, 339] width 48 height 23
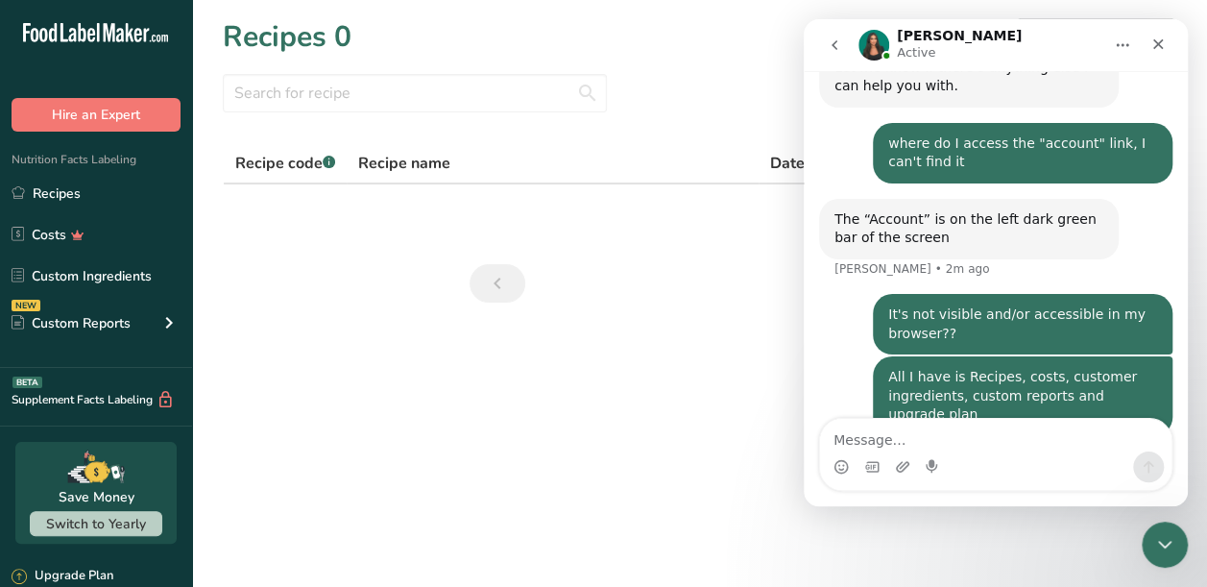
click at [1120, 48] on icon "Home" at bounding box center [1122, 44] width 15 height 15
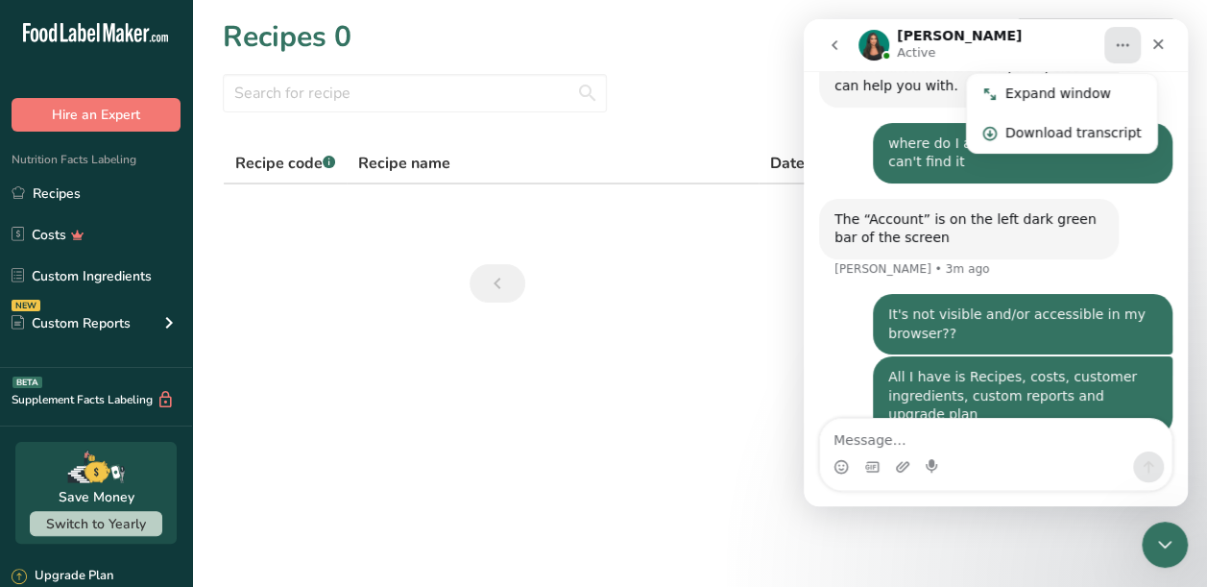
click at [669, 285] on nav at bounding box center [700, 283] width 468 height 38
click at [429, 361] on main "Recipes 0 Add new recipe All Categories Baked Goods [GEOGRAPHIC_DATA] Confectio…" at bounding box center [603, 293] width 1207 height 587
click at [867, 440] on textarea "Message…" at bounding box center [995, 435] width 351 height 33
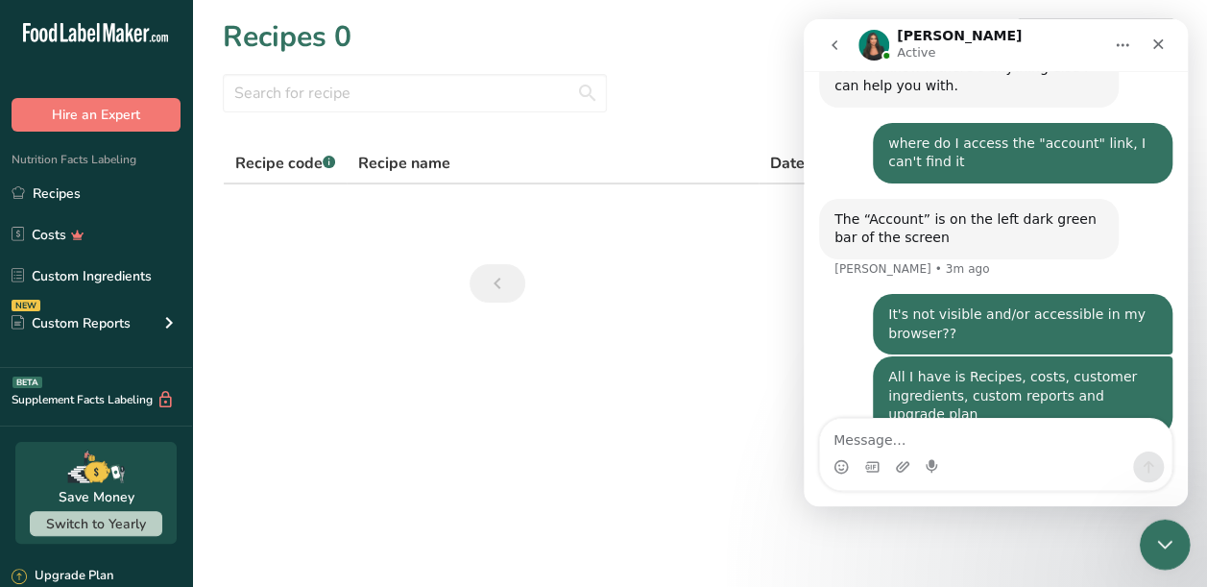
click at [1167, 541] on icon "Close Intercom Messenger" at bounding box center [1161, 541] width 23 height 23
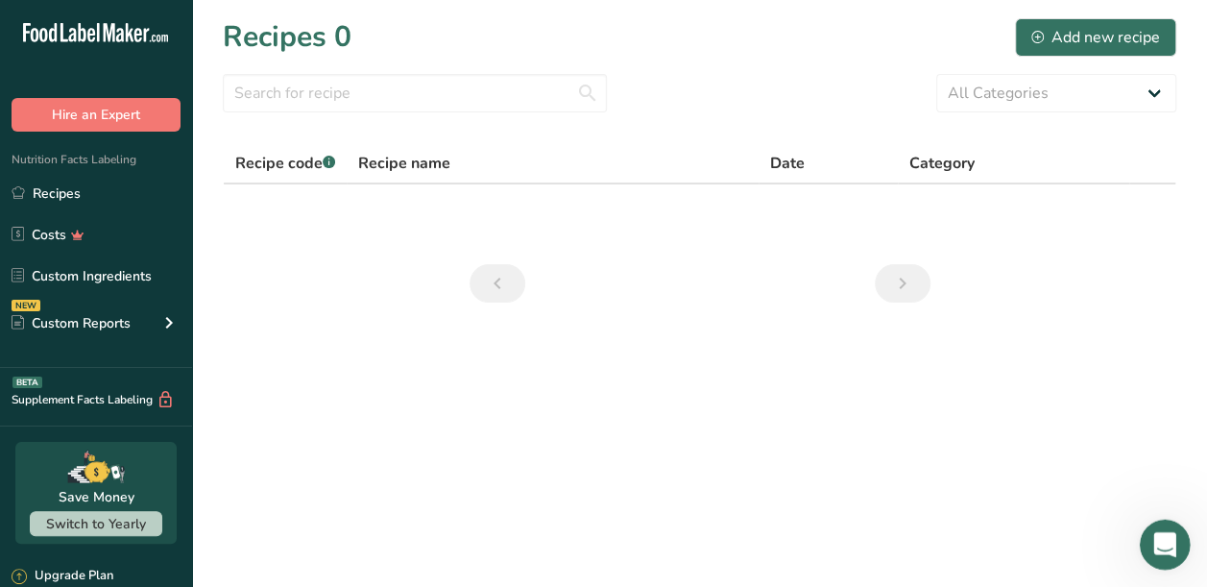
click at [1159, 538] on icon "Open Intercom Messenger" at bounding box center [1162, 542] width 32 height 32
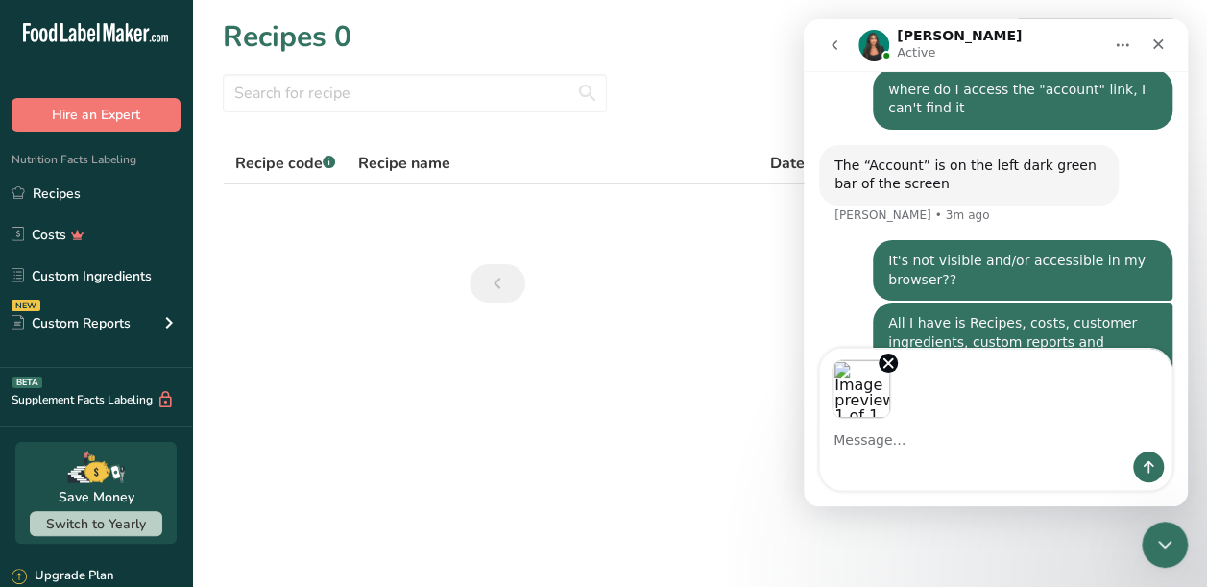
scroll to position [647, 0]
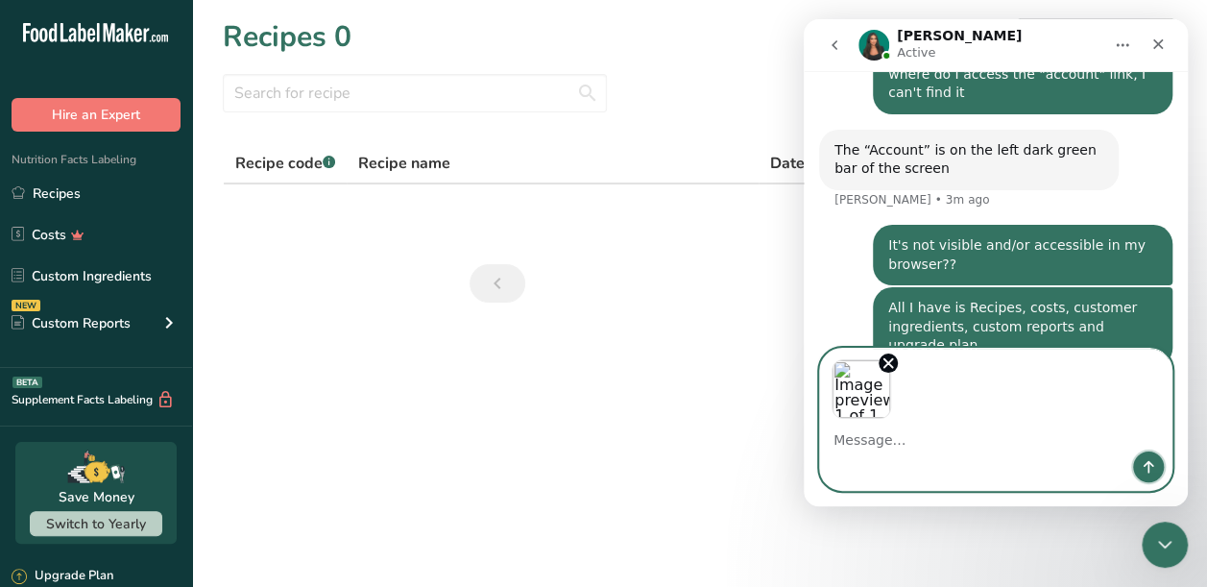
click at [1149, 463] on icon "Send a message…" at bounding box center [1148, 467] width 11 height 12
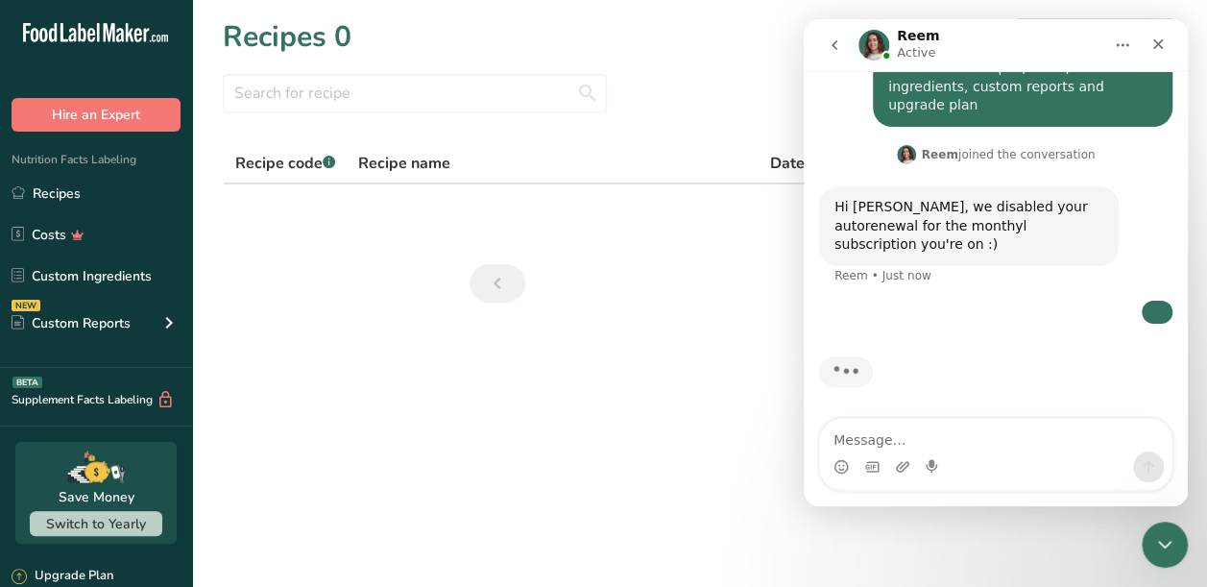
scroll to position [1067, 0]
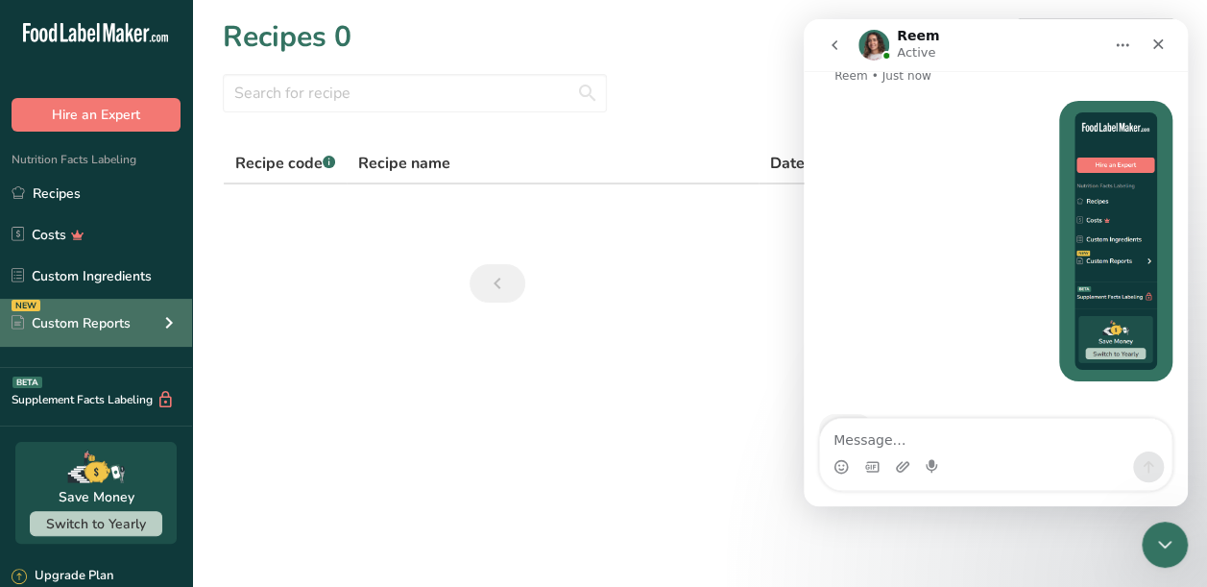
click at [135, 319] on div "NEW Custom Reports" at bounding box center [96, 323] width 192 height 48
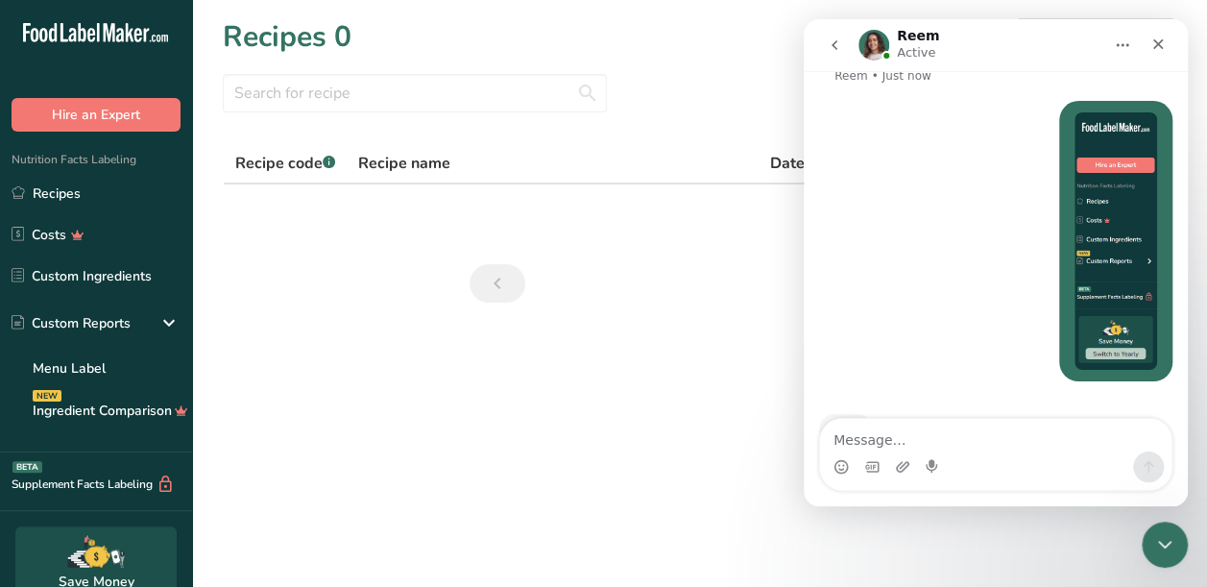
click at [334, 386] on main "Recipes 0 Add new recipe All Categories Baked Goods [GEOGRAPHIC_DATA] Confectio…" at bounding box center [603, 293] width 1207 height 587
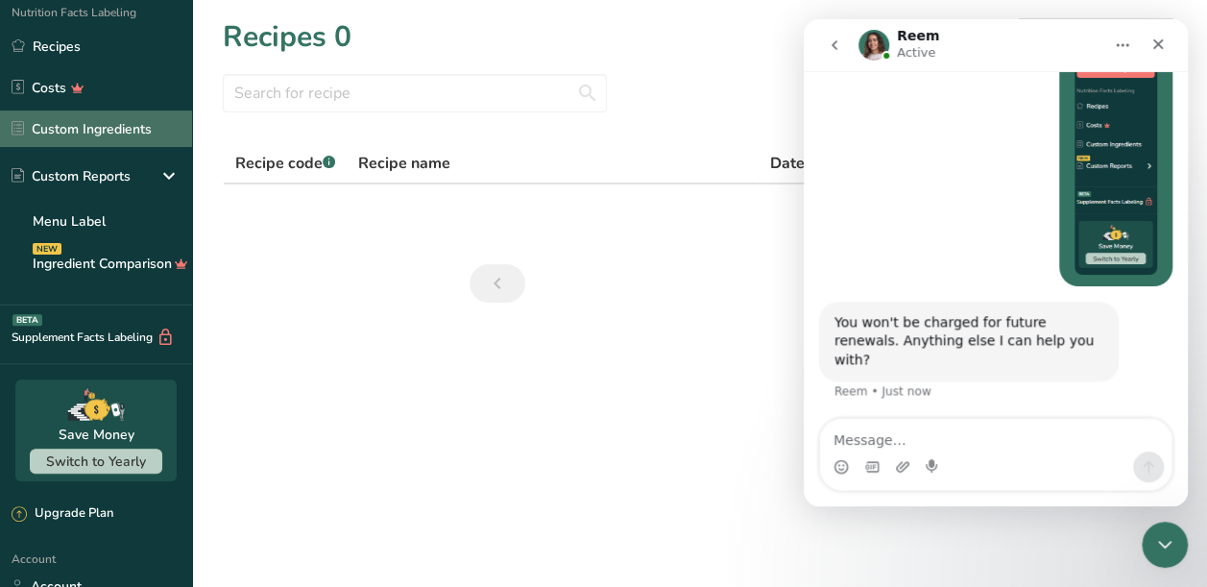
scroll to position [154, 0]
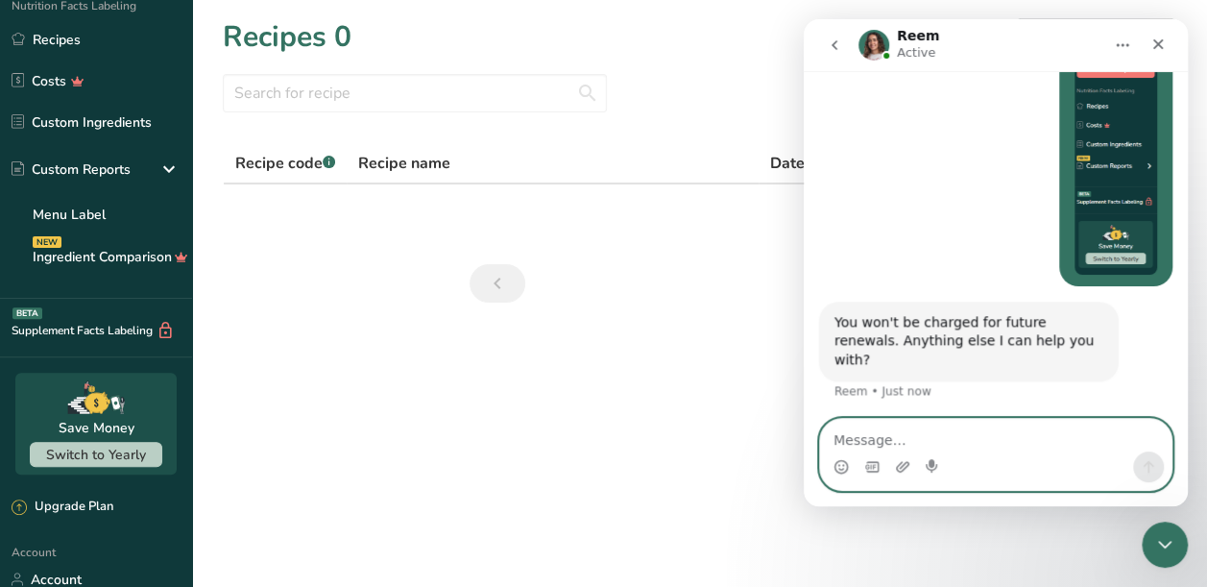
click at [856, 447] on textarea "Message…" at bounding box center [995, 435] width 351 height 33
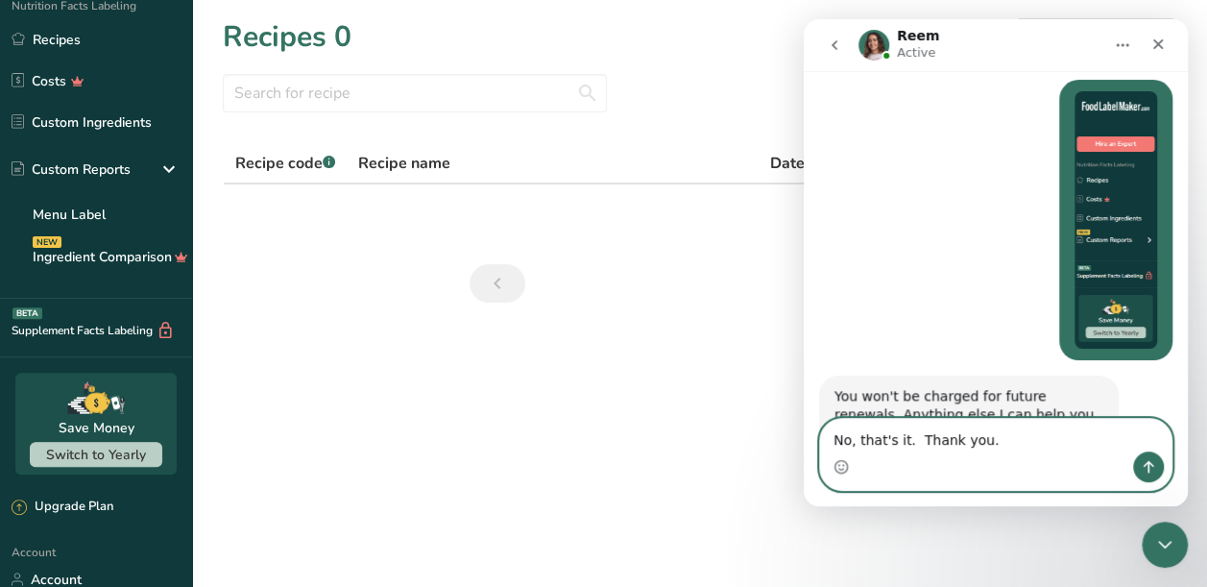
type textarea "No, that's it. Thank you."
type textarea "\"
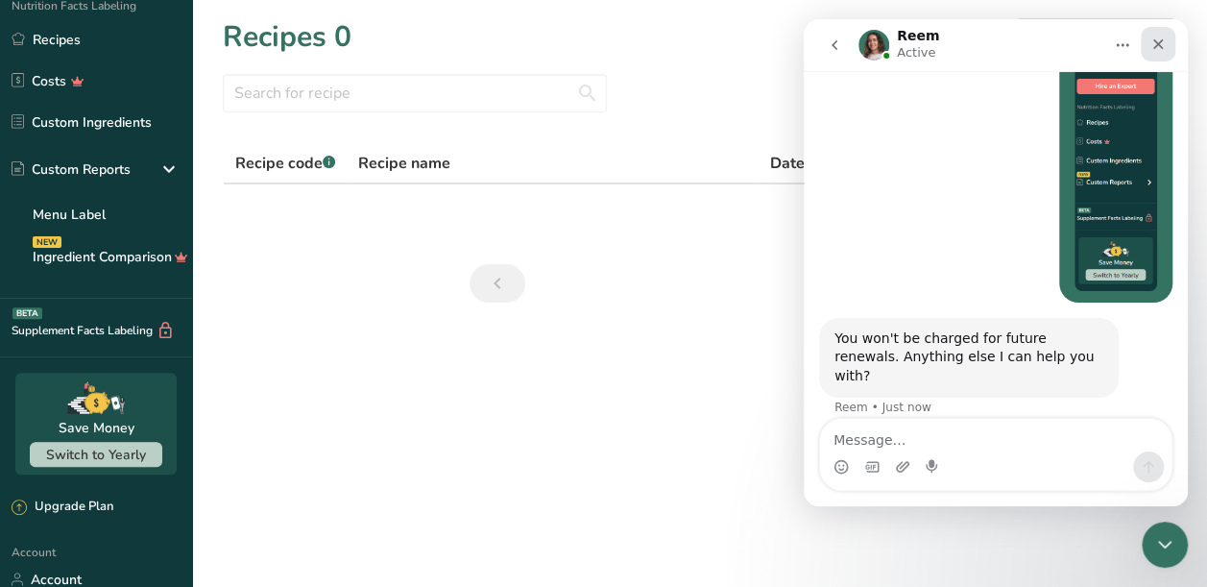
click at [1160, 40] on icon "Close" at bounding box center [1157, 43] width 15 height 15
